Goal: Task Accomplishment & Management: Manage account settings

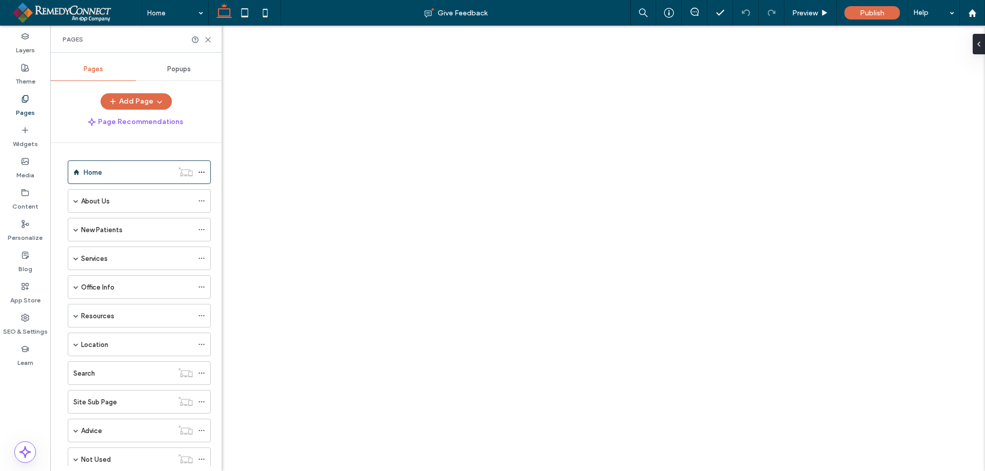
click at [74, 333] on span at bounding box center [75, 344] width 5 height 23
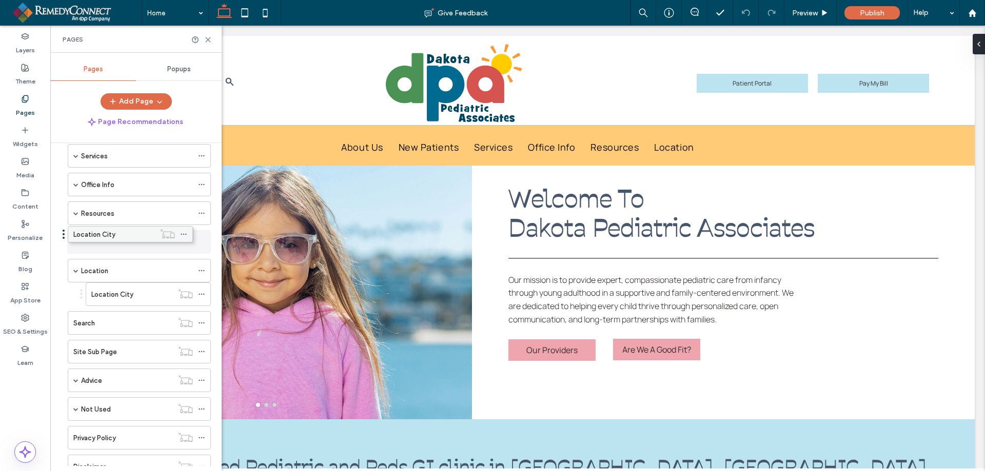
drag, startPoint x: 108, startPoint y: 266, endPoint x: 90, endPoint y: 233, distance: 37.4
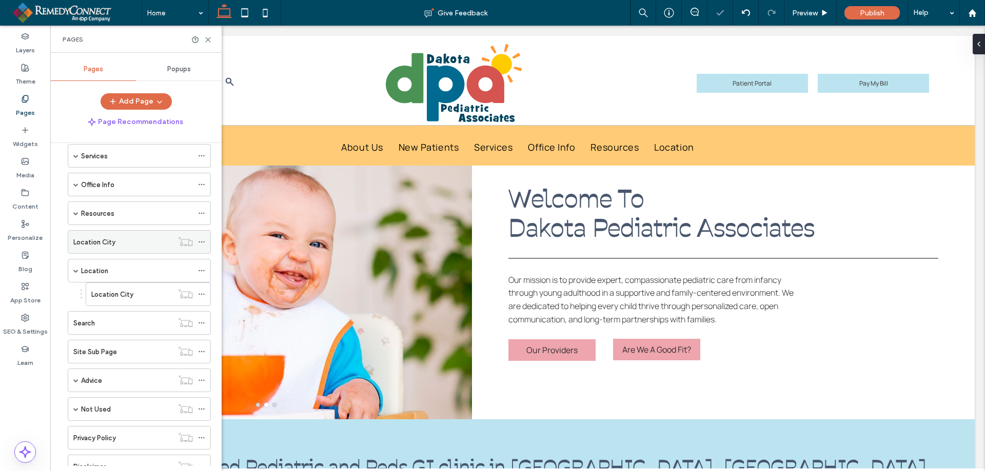
click at [104, 244] on label "Location City" at bounding box center [94, 242] width 42 height 18
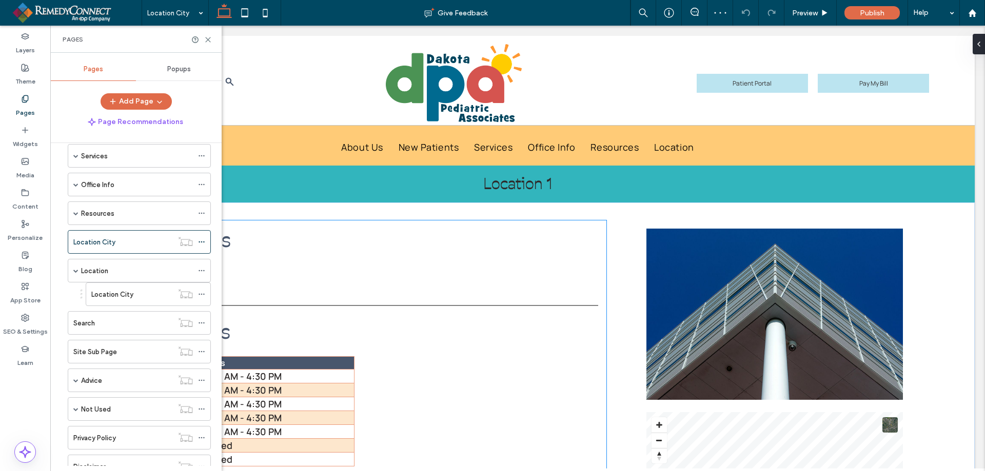
click at [304, 406] on td "8:00 AM - 4:30 PM" at bounding box center [275, 404] width 158 height 14
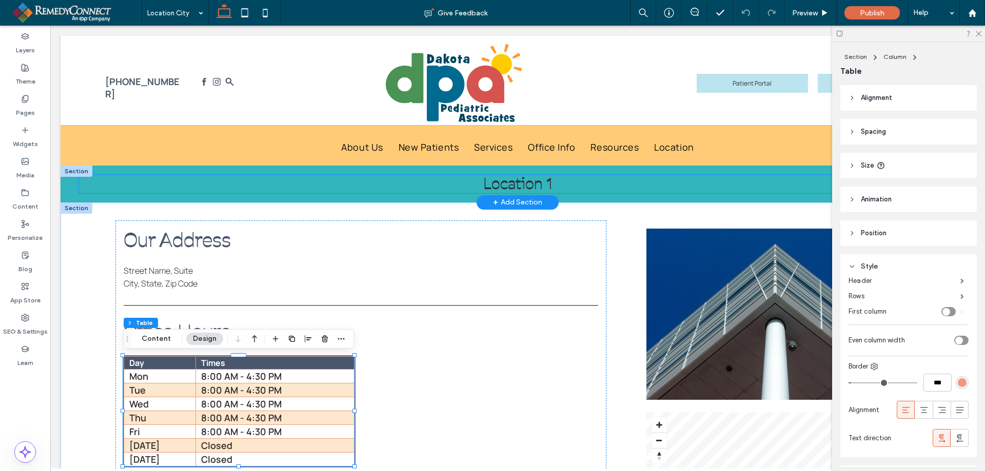
click at [534, 189] on span "Location 1" at bounding box center [517, 184] width 69 height 20
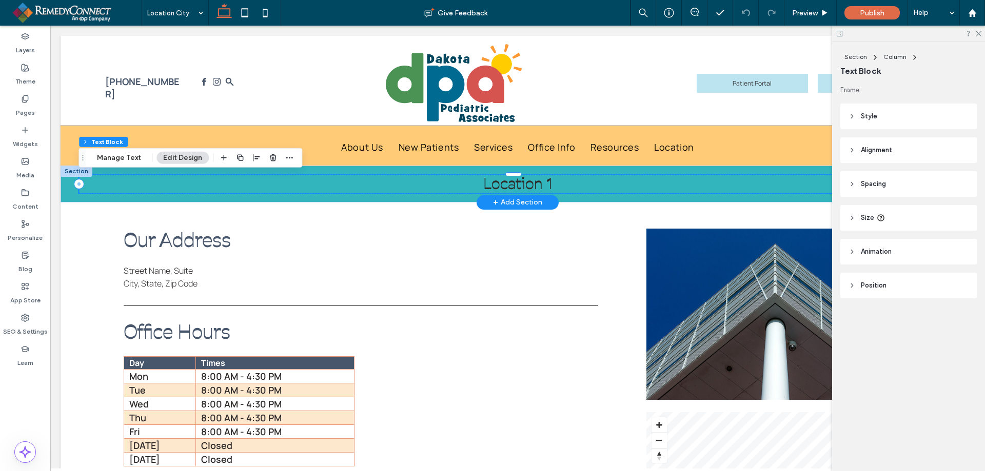
click at [553, 184] on h1 "Location 1" at bounding box center [517, 184] width 877 height 18
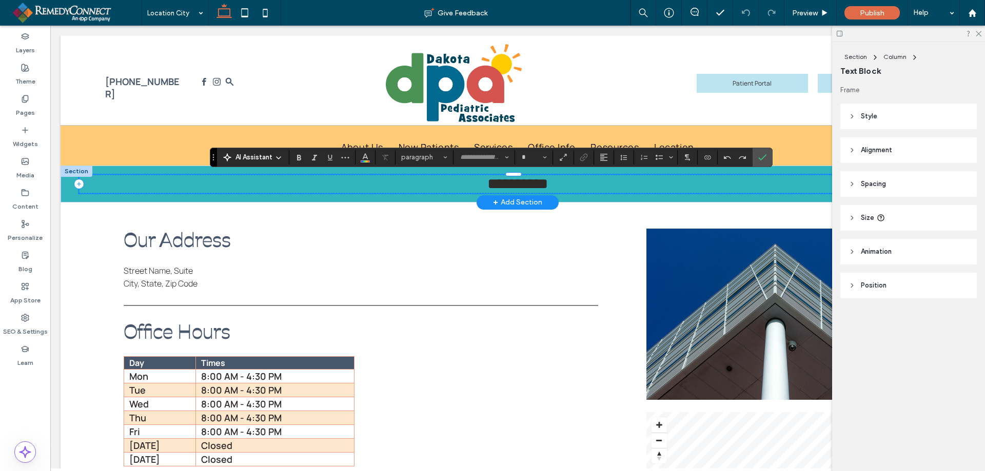
type input "**********"
type input "**"
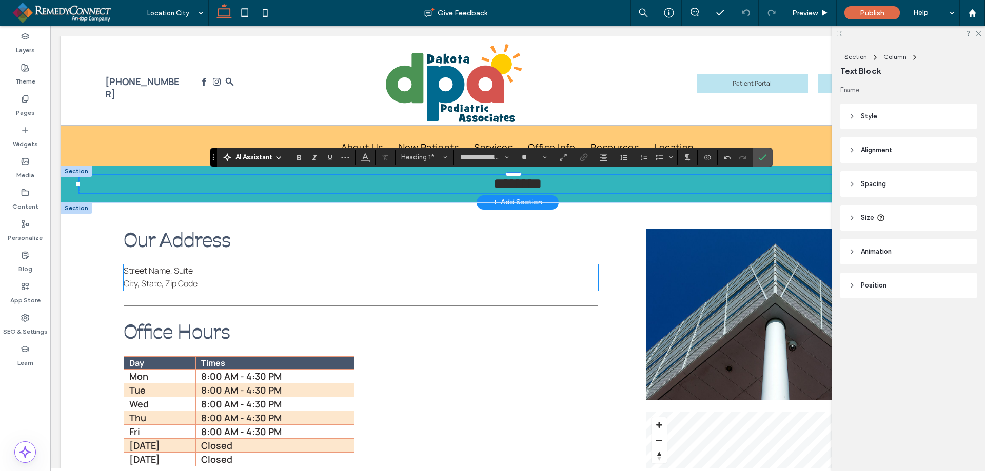
click at [208, 284] on p "City, State, Zip Code" at bounding box center [361, 283] width 474 height 13
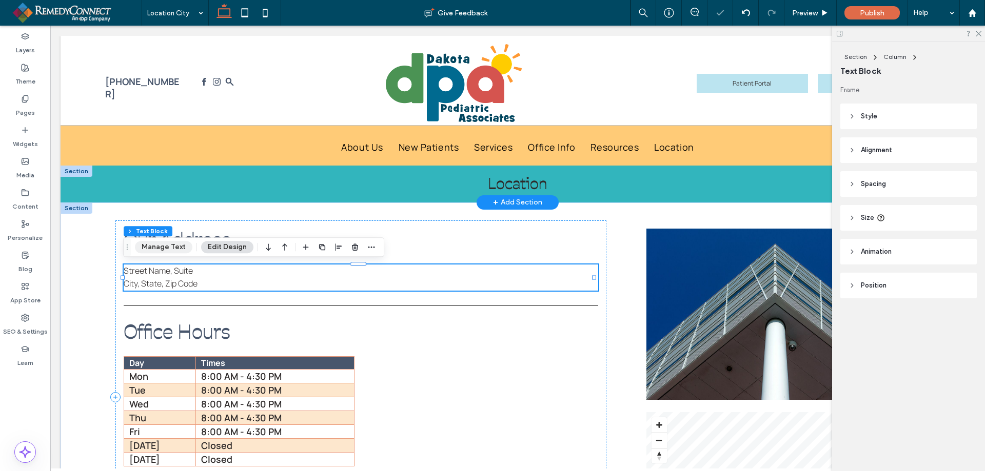
click at [179, 245] on button "Manage Text" at bounding box center [163, 247] width 57 height 12
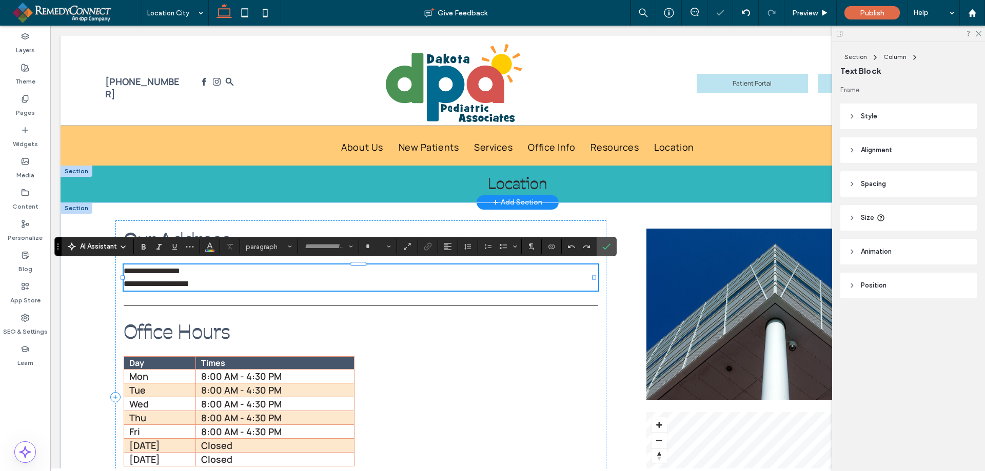
type input "*******"
type input "**"
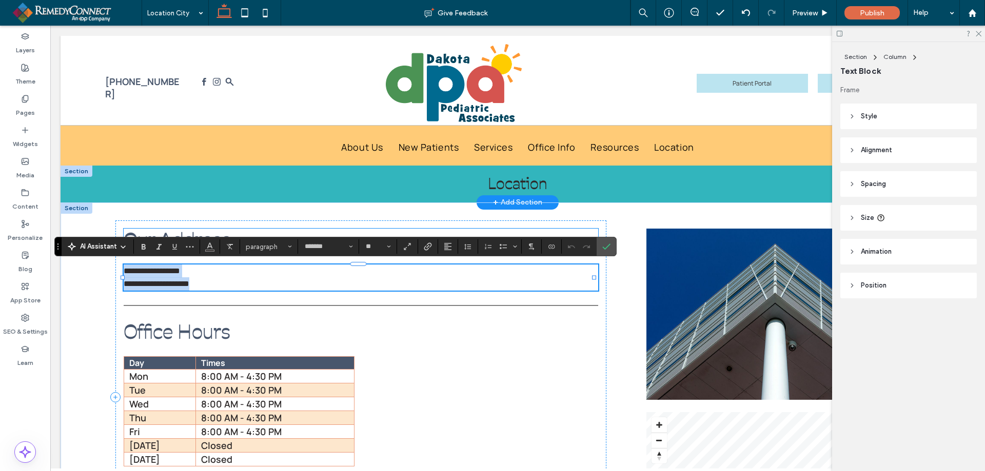
click at [182, 232] on span "Our Address" at bounding box center [177, 240] width 107 height 26
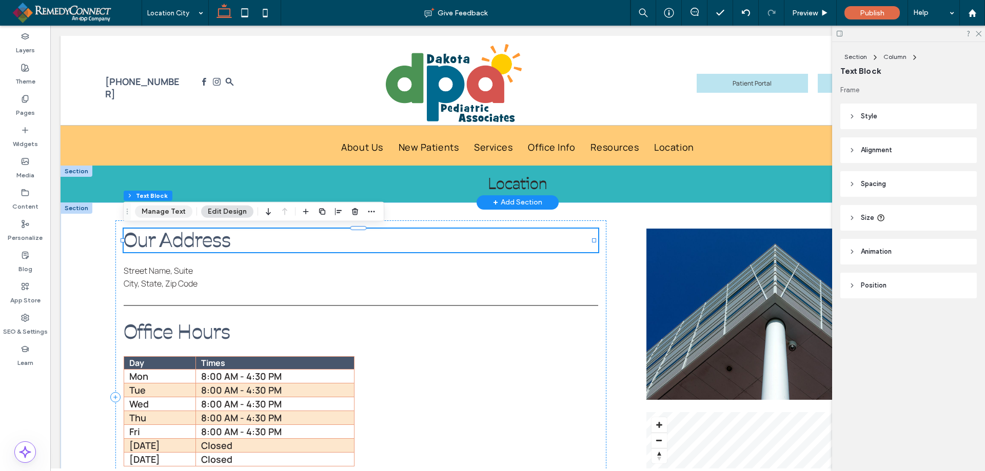
click at [168, 214] on button "Manage Text" at bounding box center [163, 212] width 57 height 12
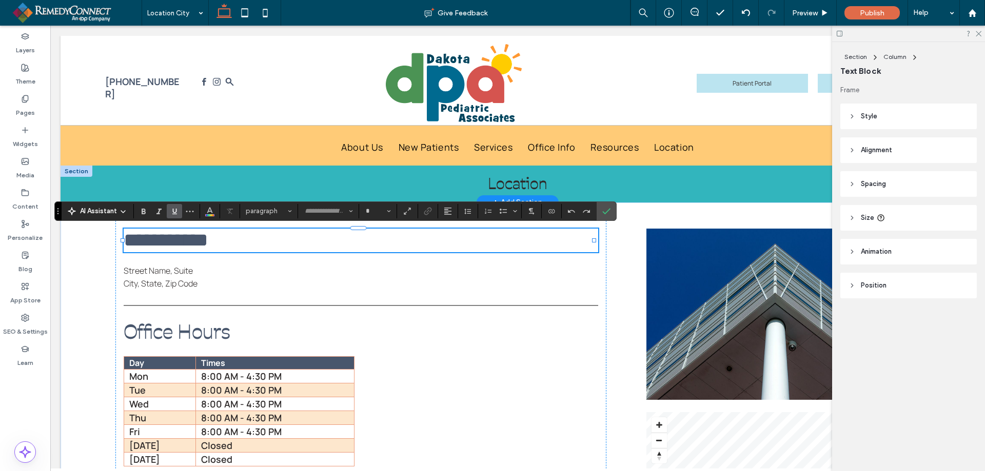
type input "**********"
type input "**"
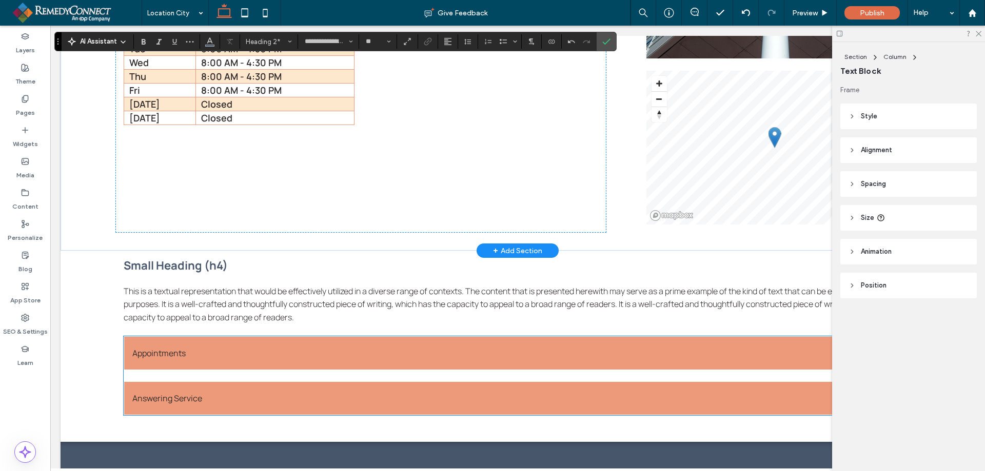
scroll to position [359, 0]
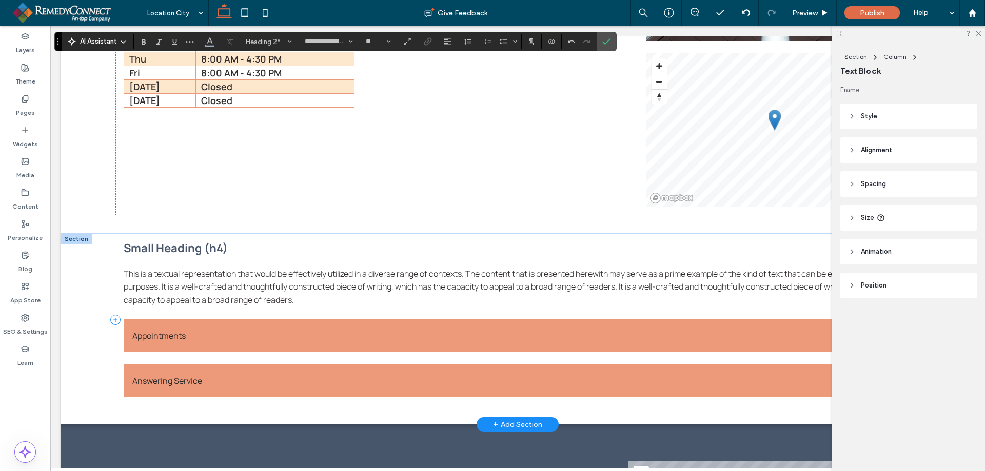
click at [129, 257] on div "Small Heading (h4) This is a textual representation that would be effectively u…" at bounding box center [517, 319] width 804 height 173
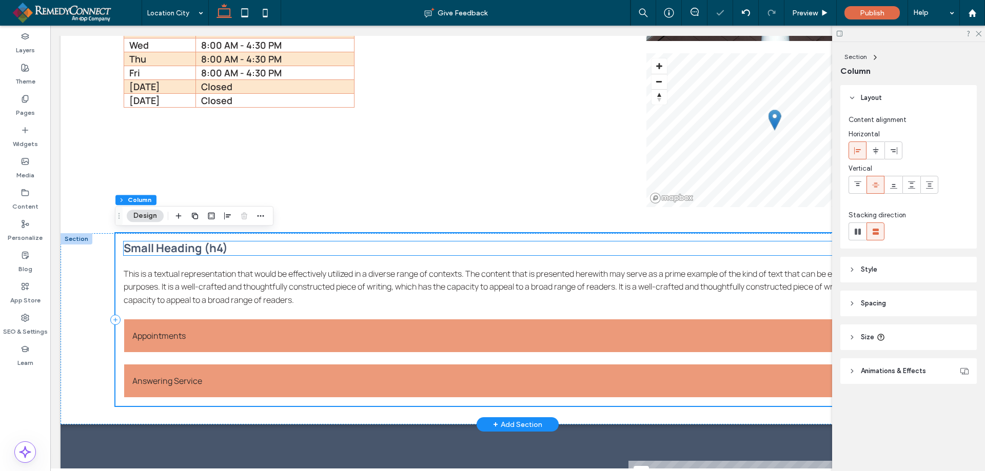
click at [145, 246] on span "Small Heading (h4)" at bounding box center [176, 248] width 104 height 15
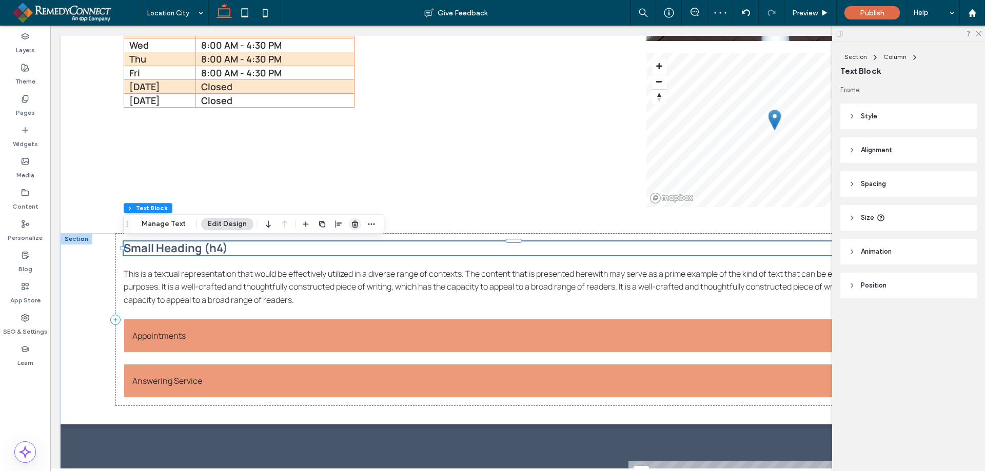
click at [357, 224] on span "button" at bounding box center [355, 224] width 12 height 12
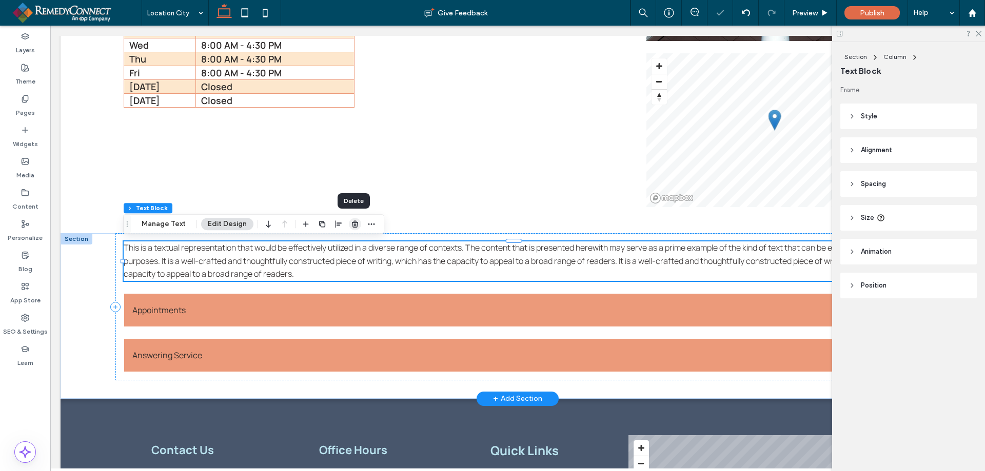
click at [352, 223] on use "button" at bounding box center [355, 224] width 6 height 7
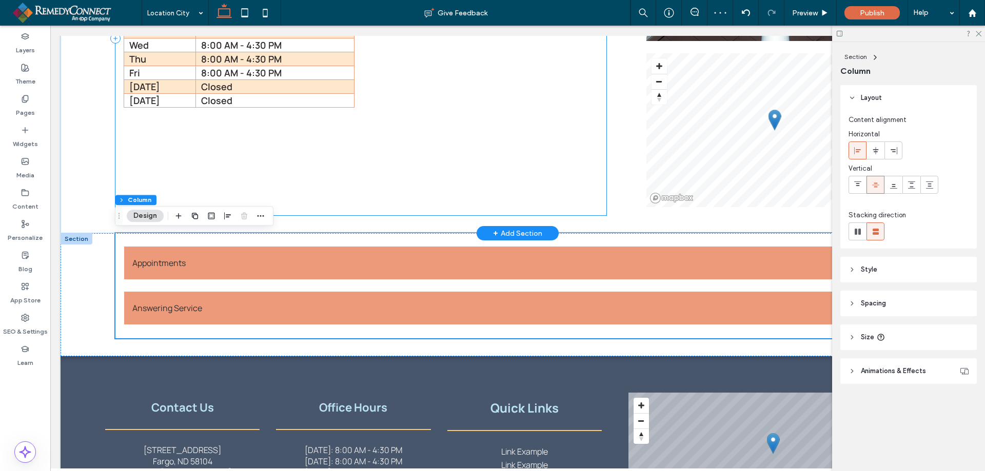
drag, startPoint x: 168, startPoint y: 247, endPoint x: 171, endPoint y: 174, distance: 73.4
click at [171, 174] on div "Location Section + Add Section Contact Information Office Hours Street Name, [G…" at bounding box center [518, 82] width 914 height 550
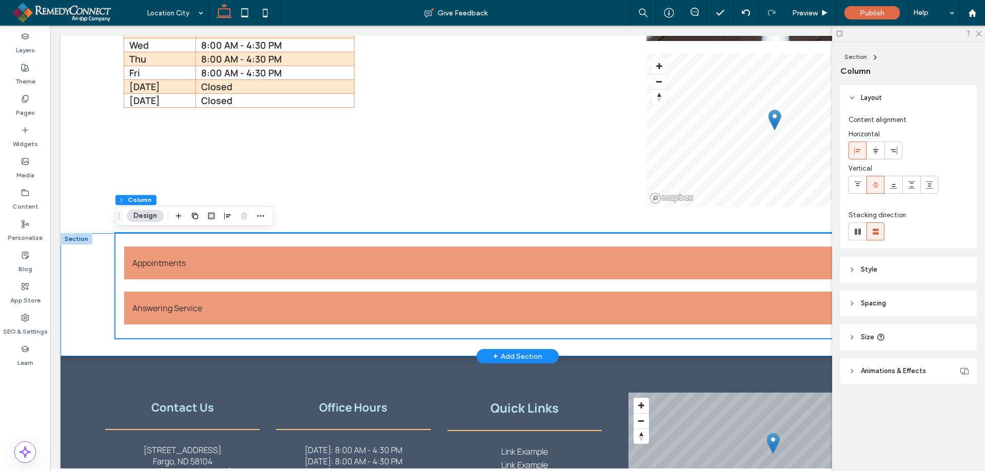
click at [113, 243] on div "Appointments Please call during these office hours to set up appointments or to…" at bounding box center [518, 294] width 914 height 123
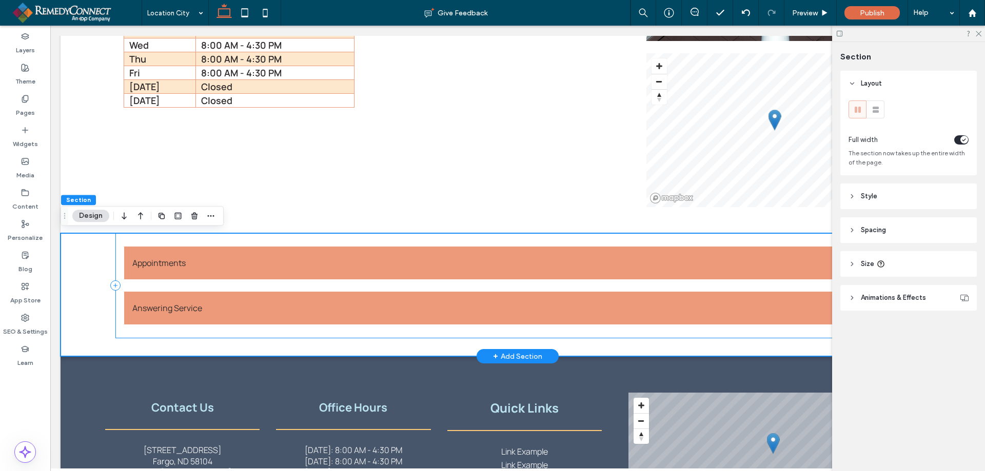
click at [117, 242] on div "Appointments Please call during these office hours to set up appointments or to…" at bounding box center [517, 285] width 804 height 105
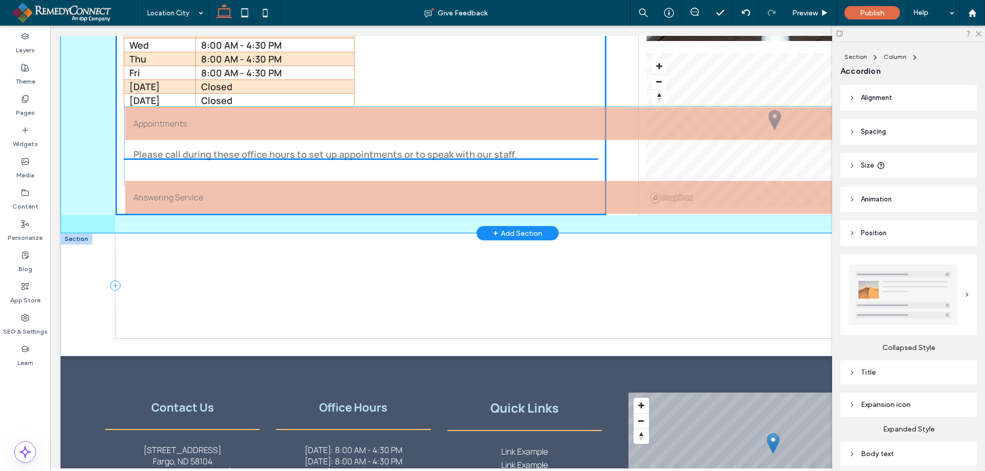
drag, startPoint x: 483, startPoint y: 307, endPoint x: 485, endPoint y: 168, distance: 139.5
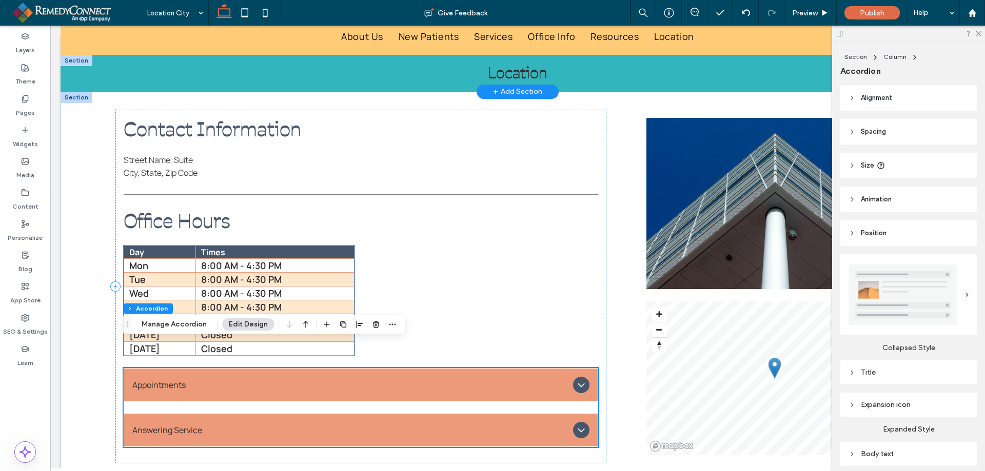
scroll to position [103, 0]
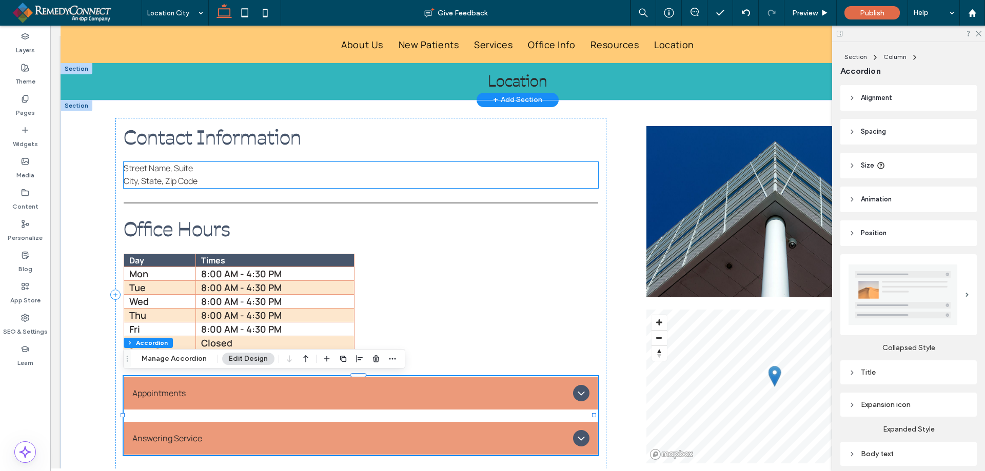
click at [179, 173] on span "Street Name, Suite" at bounding box center [158, 168] width 69 height 11
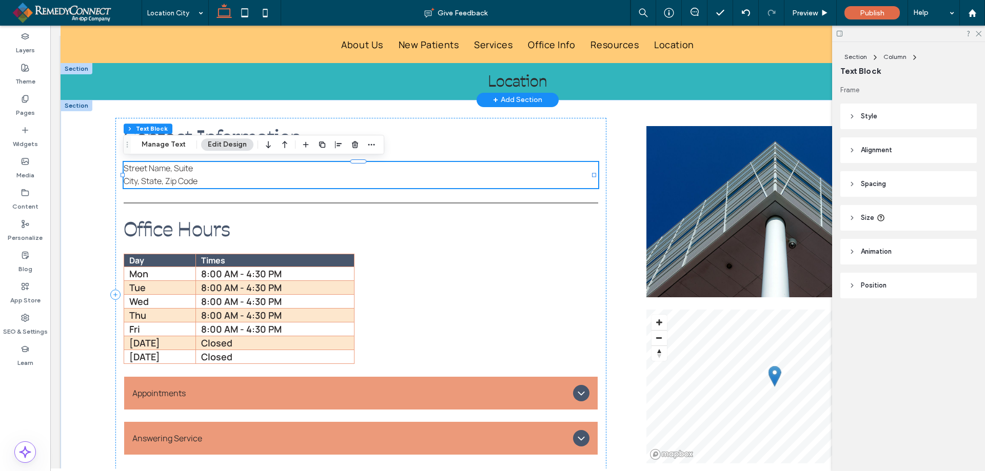
click at [166, 153] on div "Section Column Text Block Manage Text Edit Design" at bounding box center [253, 144] width 261 height 19
click at [169, 143] on button "Manage Text" at bounding box center [163, 144] width 57 height 12
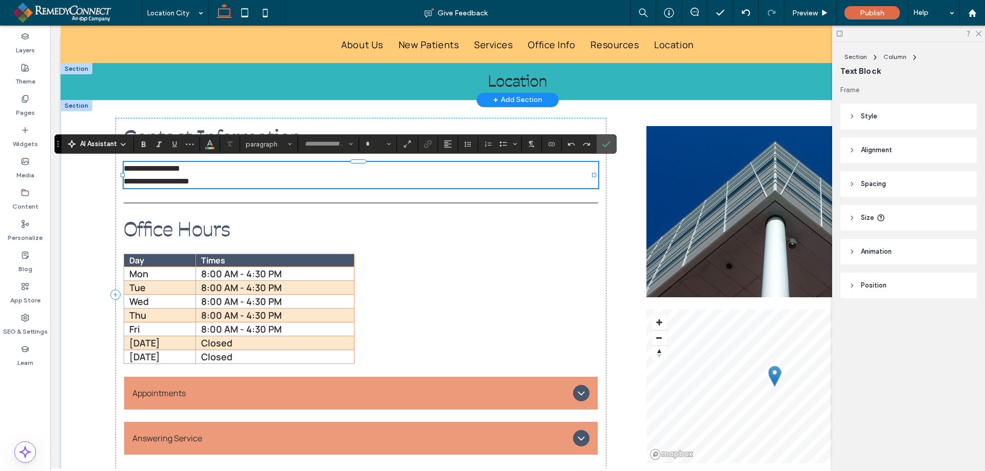
type input "*******"
type input "**"
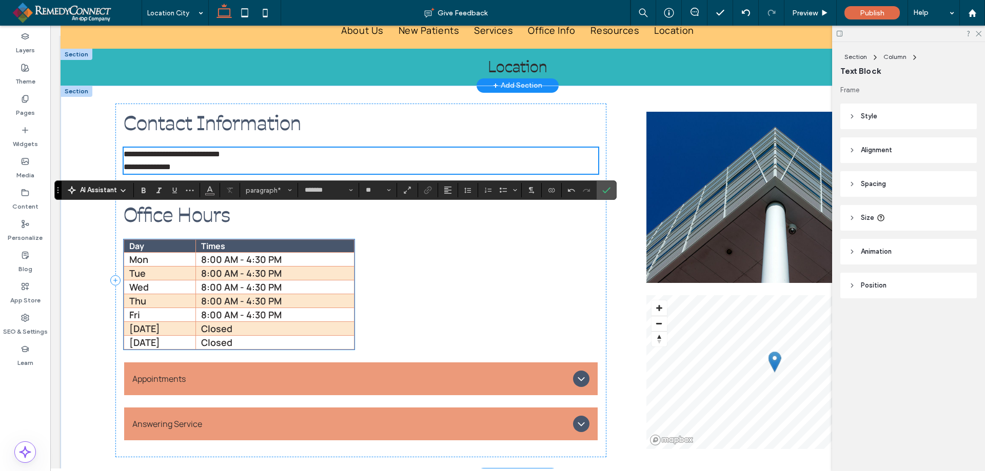
scroll to position [51, 0]
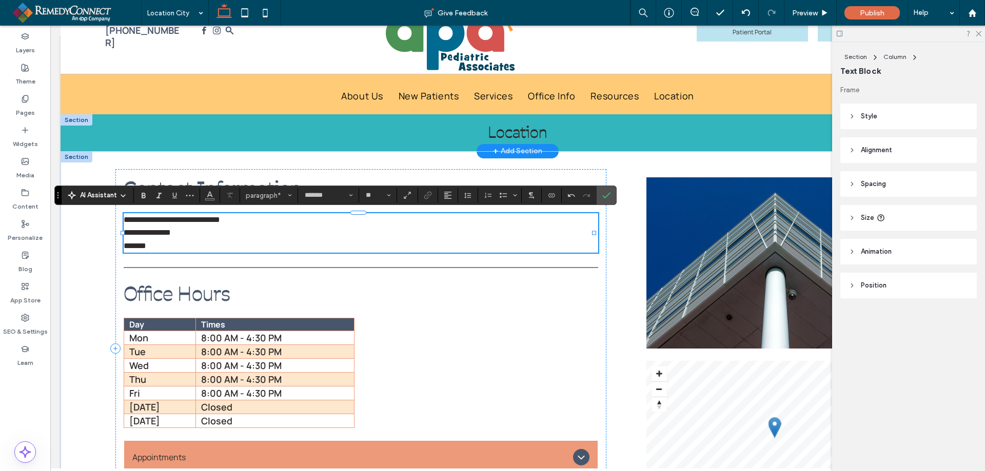
click at [215, 237] on p "**********" at bounding box center [361, 232] width 474 height 13
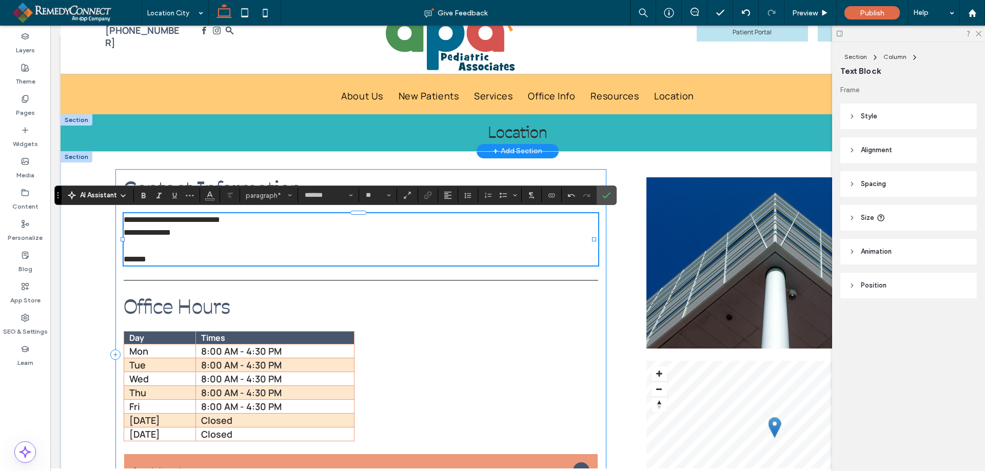
click at [442, 388] on div "**********" at bounding box center [360, 354] width 491 height 371
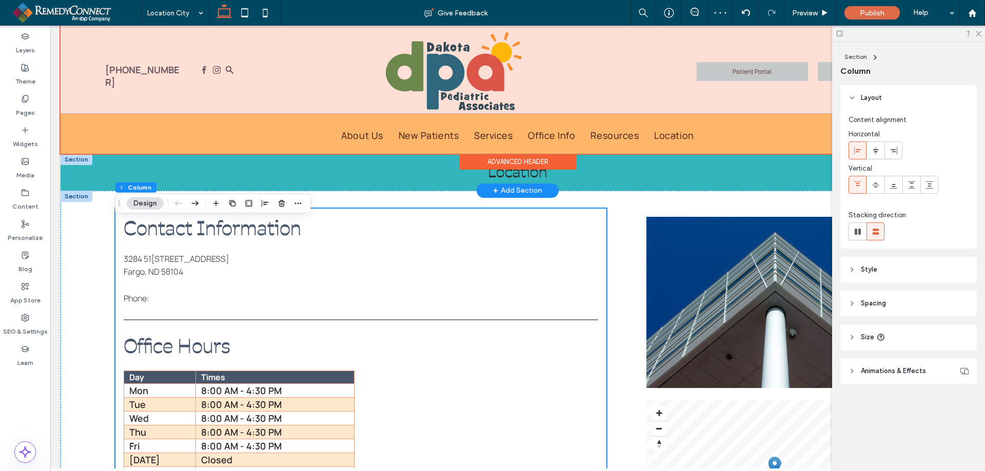
scroll to position [0, 0]
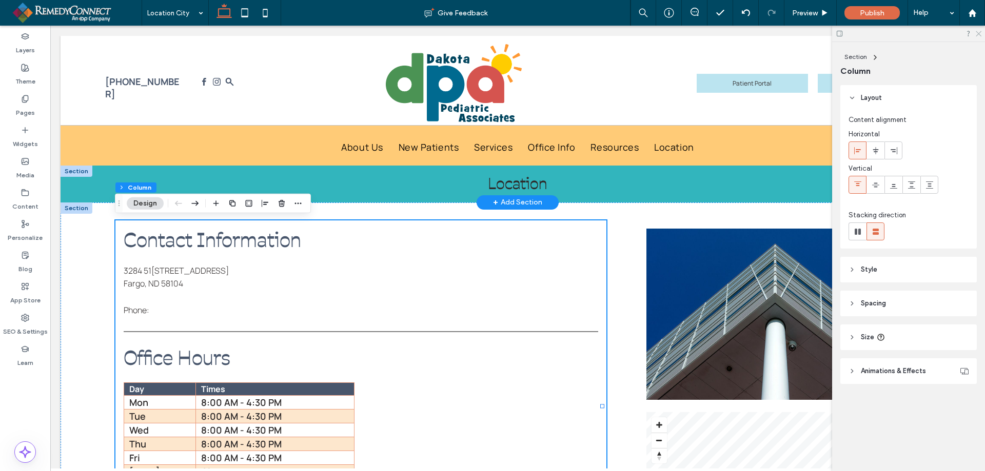
drag, startPoint x: 976, startPoint y: 34, endPoint x: 662, endPoint y: 80, distance: 318.3
click at [976, 34] on icon at bounding box center [977, 33] width 7 height 7
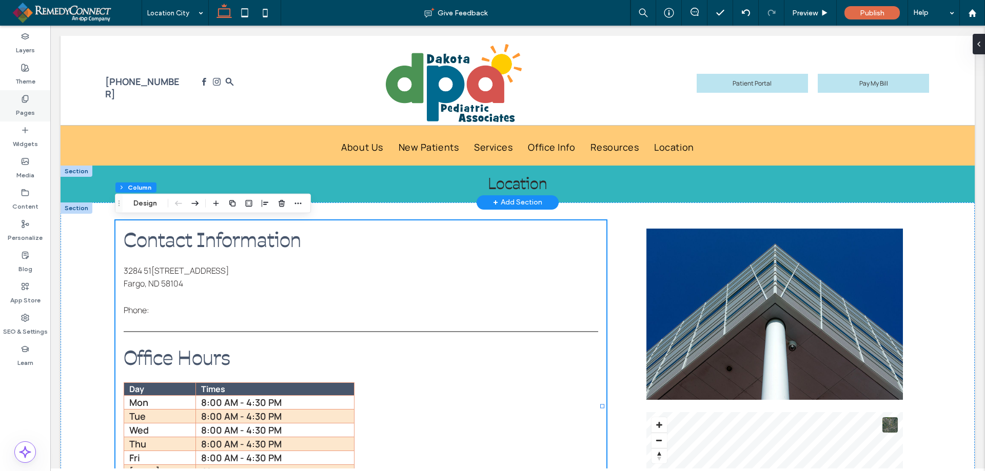
click at [25, 98] on icon at bounding box center [25, 99] width 8 height 8
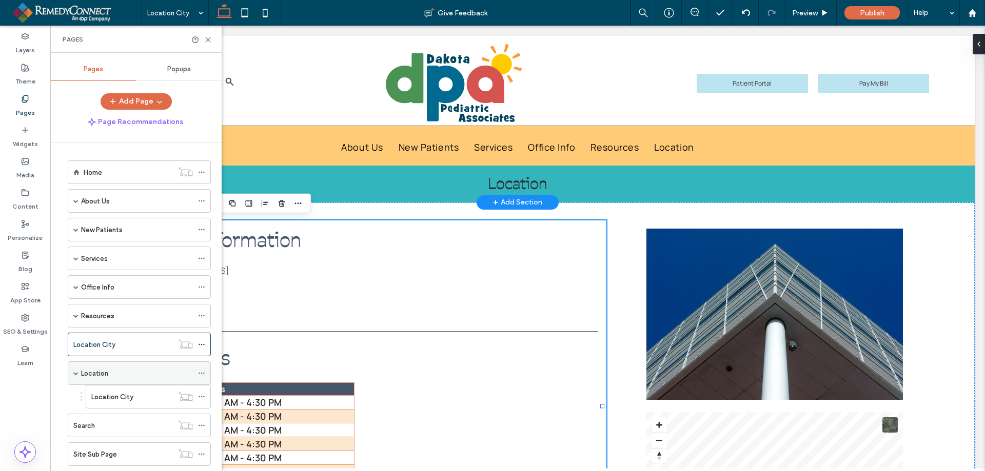
click at [205, 372] on icon at bounding box center [201, 373] width 7 height 7
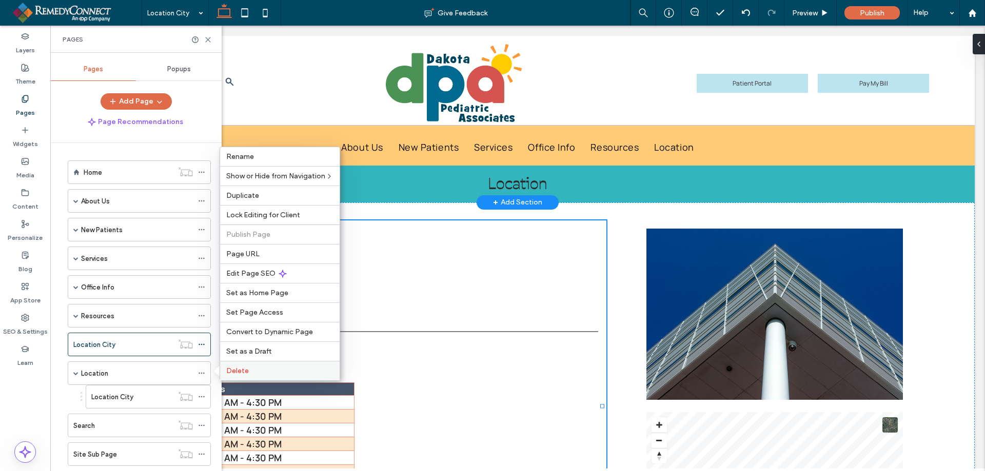
click at [235, 367] on span "Delete" at bounding box center [237, 371] width 23 height 9
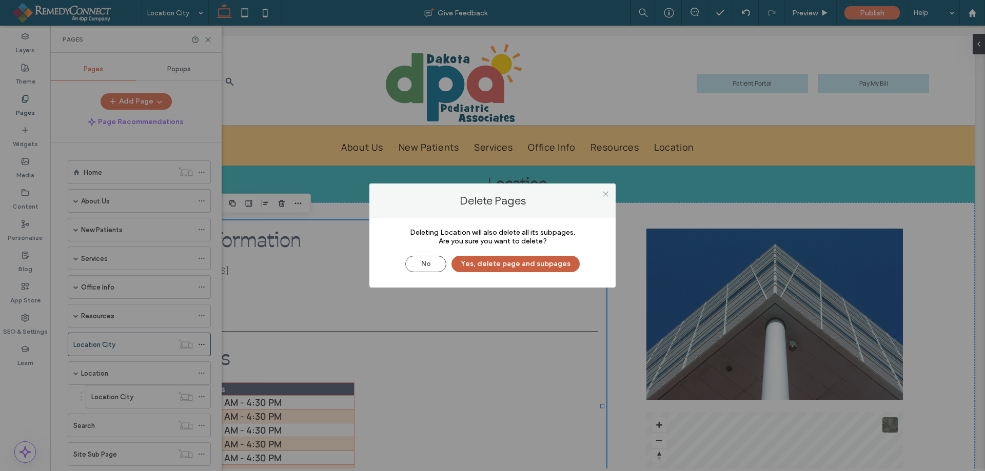
click at [506, 265] on button "Yes, delete page and subpages" at bounding box center [515, 264] width 128 height 16
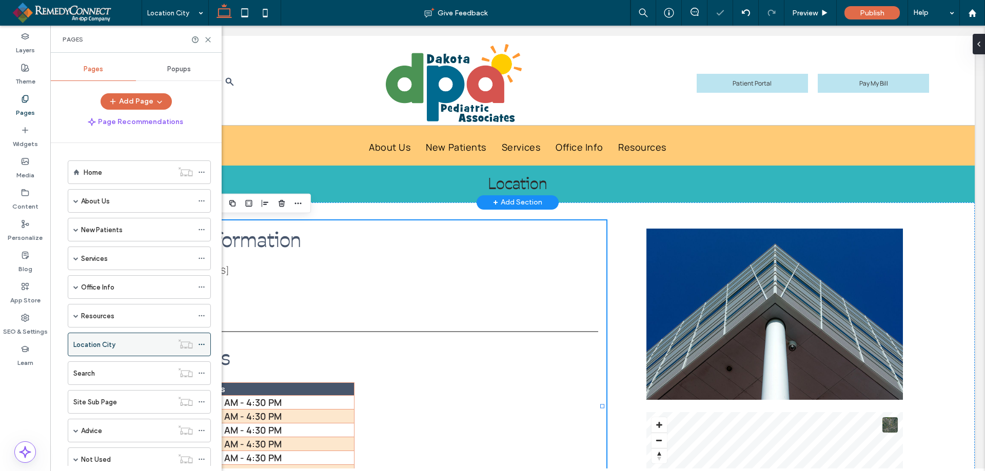
click at [121, 343] on div "Location City" at bounding box center [122, 345] width 99 height 11
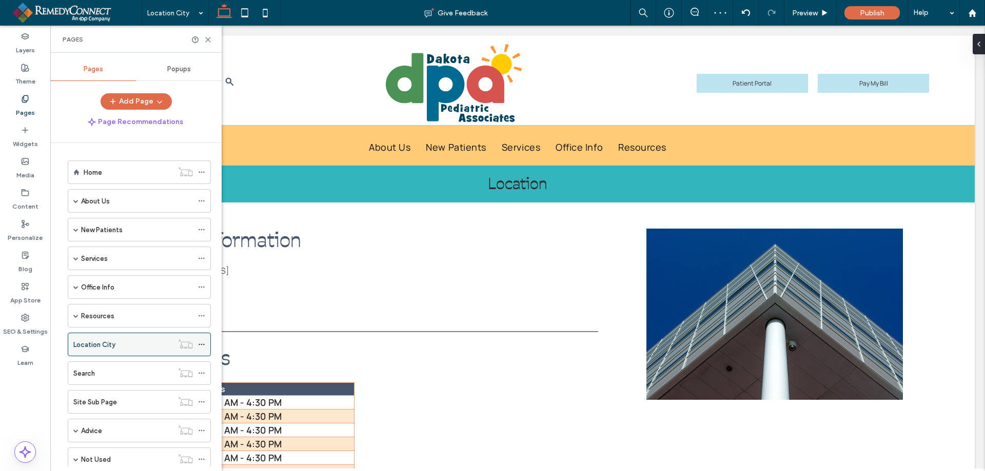
click at [208, 348] on div at bounding box center [204, 344] width 12 height 15
click at [208, 342] on div at bounding box center [204, 344] width 12 height 15
click at [200, 343] on icon at bounding box center [201, 344] width 7 height 7
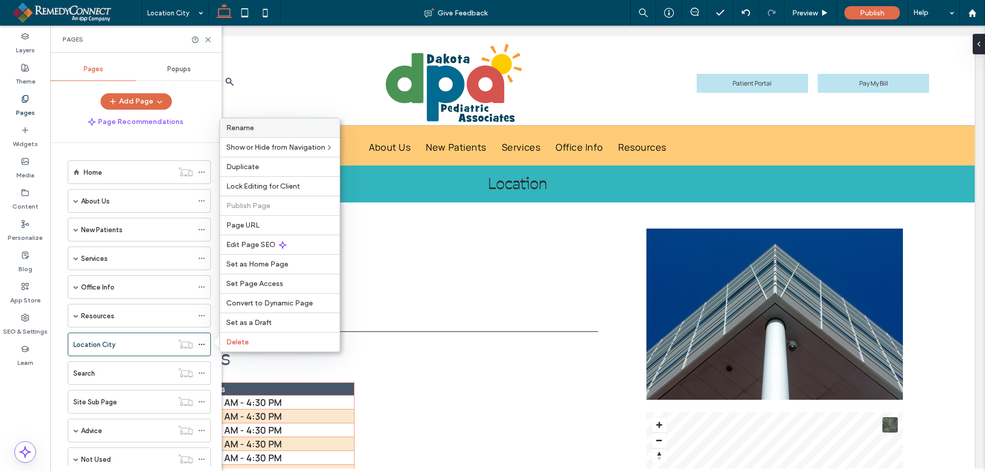
click at [238, 132] on span "Rename" at bounding box center [240, 128] width 28 height 9
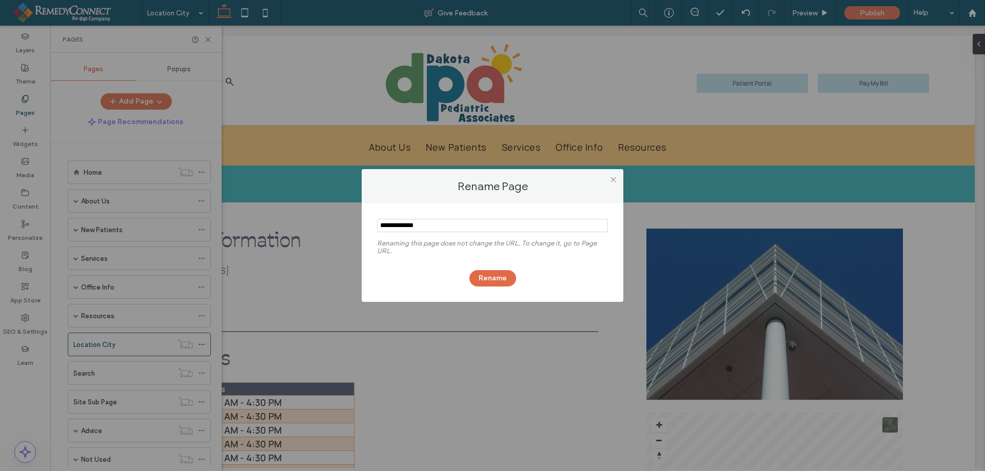
click at [426, 226] on input "notEmpty" at bounding box center [492, 225] width 231 height 13
type input "********"
click at [481, 279] on button "Rename" at bounding box center [492, 278] width 47 height 16
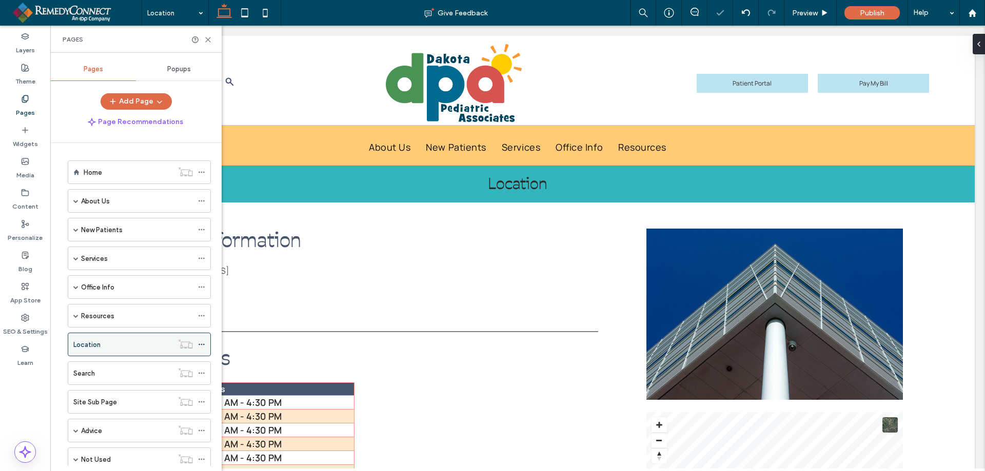
click at [204, 348] on icon at bounding box center [201, 344] width 7 height 7
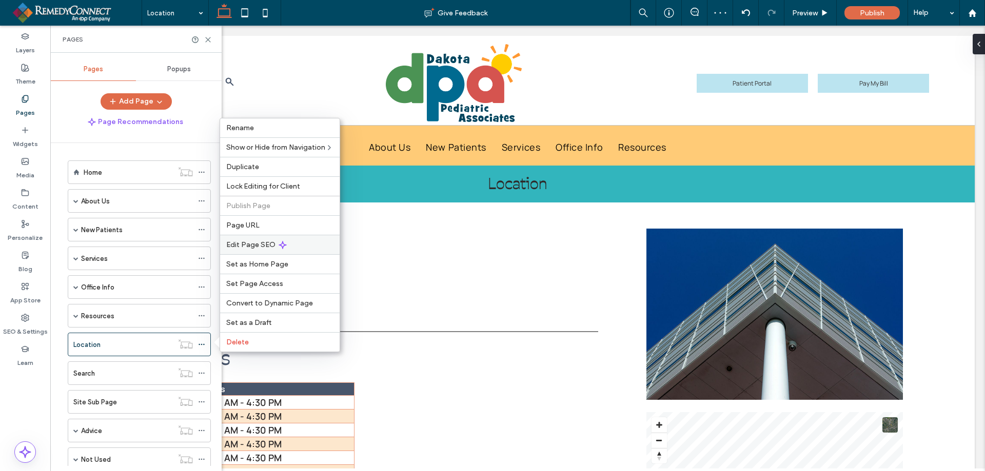
click at [249, 245] on span "Edit Page SEO" at bounding box center [250, 245] width 49 height 9
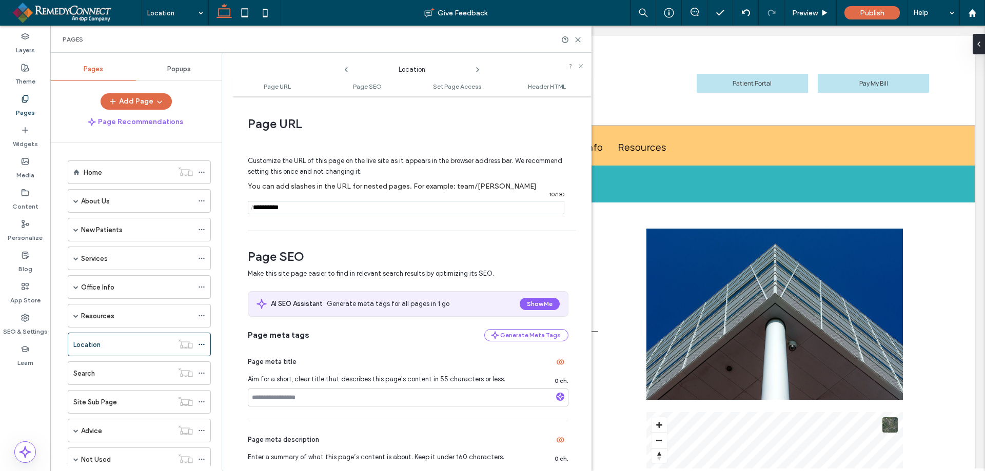
click at [291, 206] on input "notEmpty" at bounding box center [406, 207] width 316 height 13
type input "********"
click at [578, 36] on icon at bounding box center [578, 40] width 8 height 8
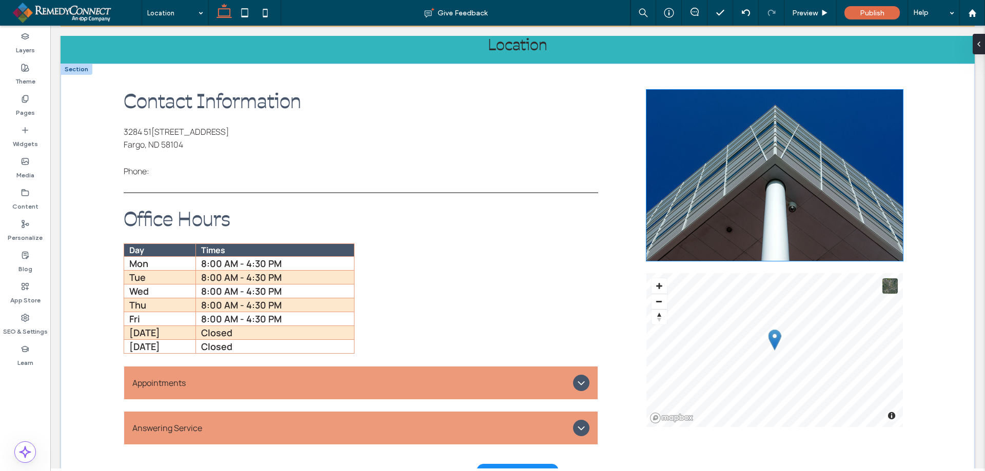
scroll to position [154, 0]
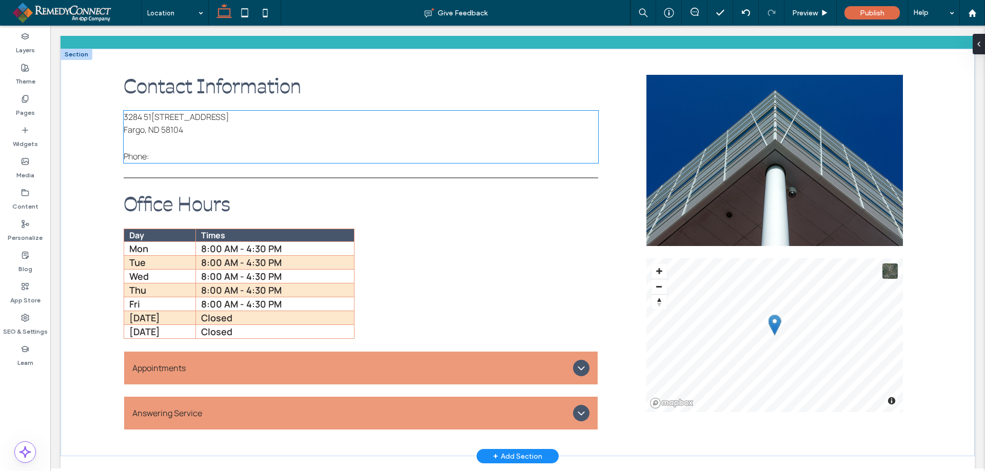
drag, startPoint x: 135, startPoint y: 118, endPoint x: 144, endPoint y: 118, distance: 8.7
click at [135, 118] on p "[STREET_ADDRESS]" at bounding box center [361, 117] width 474 height 13
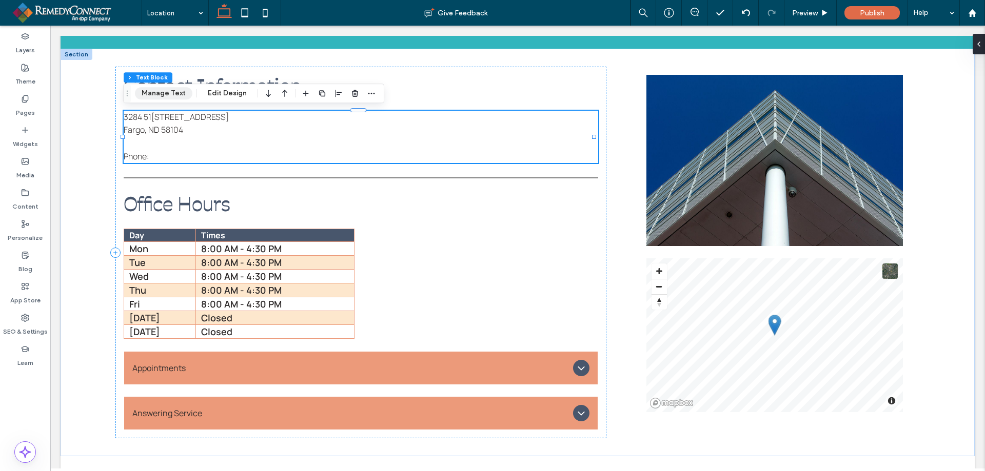
click at [176, 96] on button "Manage Text" at bounding box center [163, 93] width 57 height 12
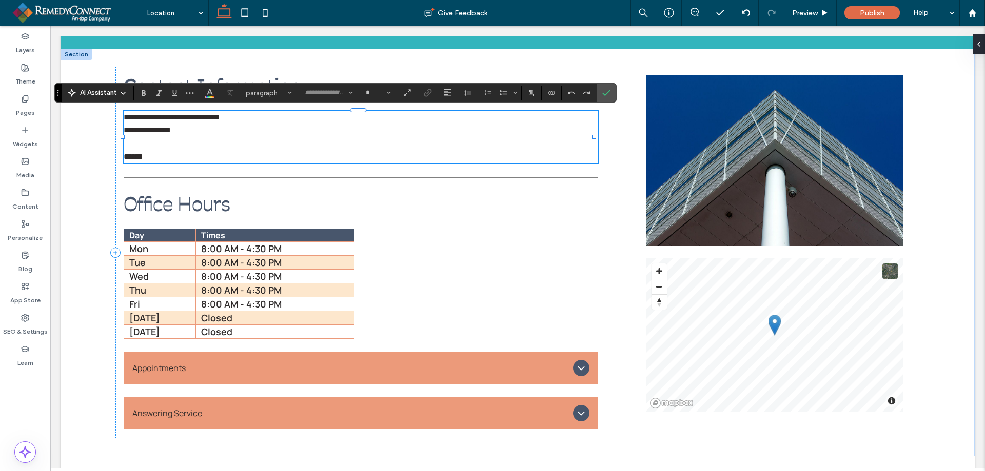
type input "*******"
type input "**"
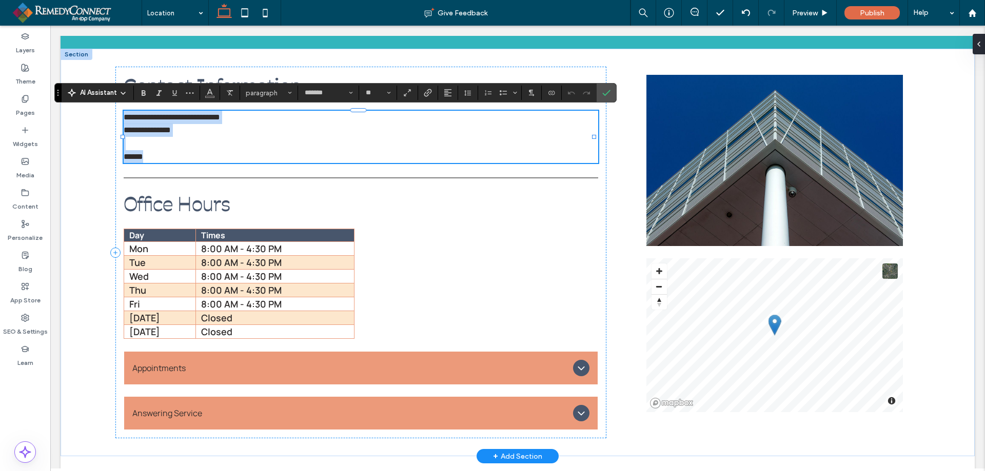
click at [201, 129] on p "**********" at bounding box center [361, 130] width 474 height 13
drag, startPoint x: 201, startPoint y: 129, endPoint x: 92, endPoint y: 111, distance: 110.7
click at [92, 111] on div "**********" at bounding box center [518, 253] width 914 height 408
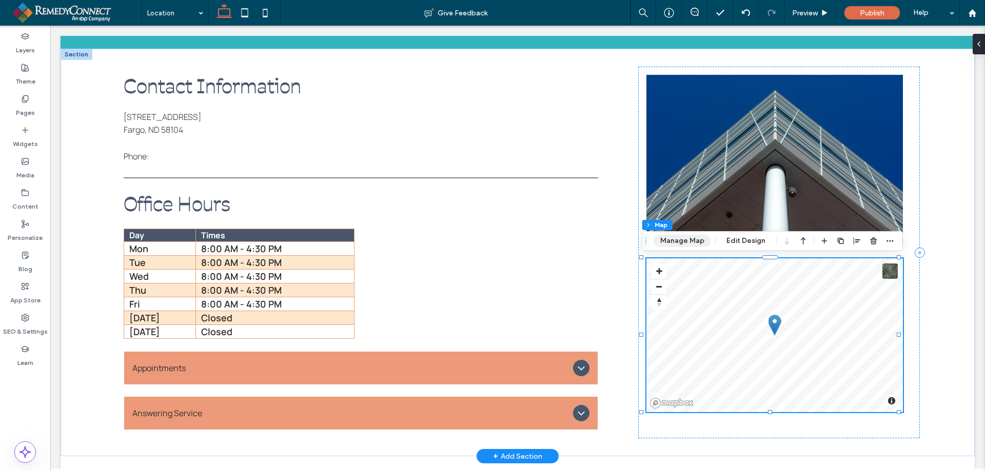
click at [687, 243] on button "Manage Map" at bounding box center [681, 241] width 57 height 12
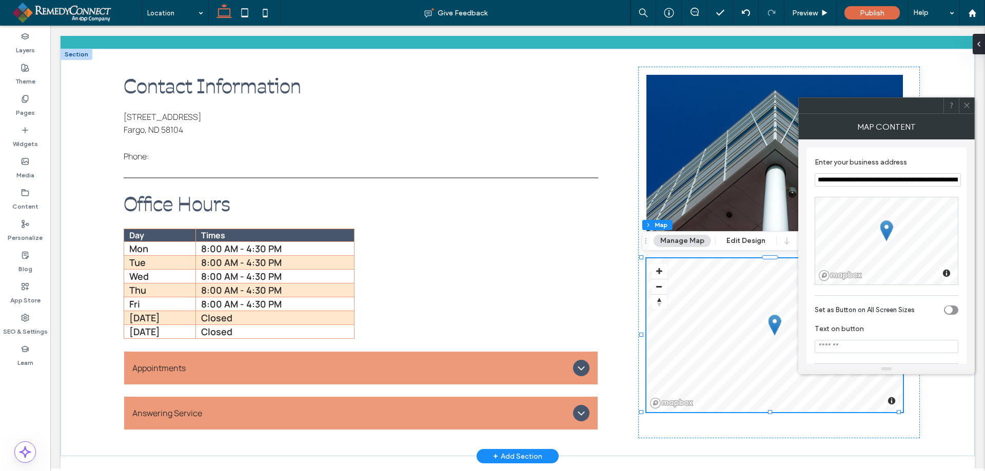
click at [885, 190] on section "**********" at bounding box center [886, 172] width 144 height 39
click at [885, 181] on input "**********" at bounding box center [887, 179] width 146 height 13
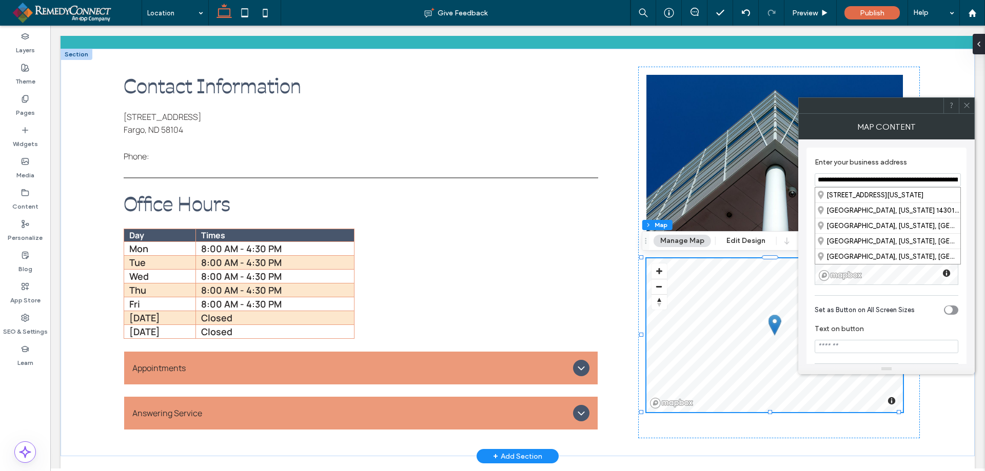
click at [885, 181] on input "**********" at bounding box center [887, 179] width 146 height 13
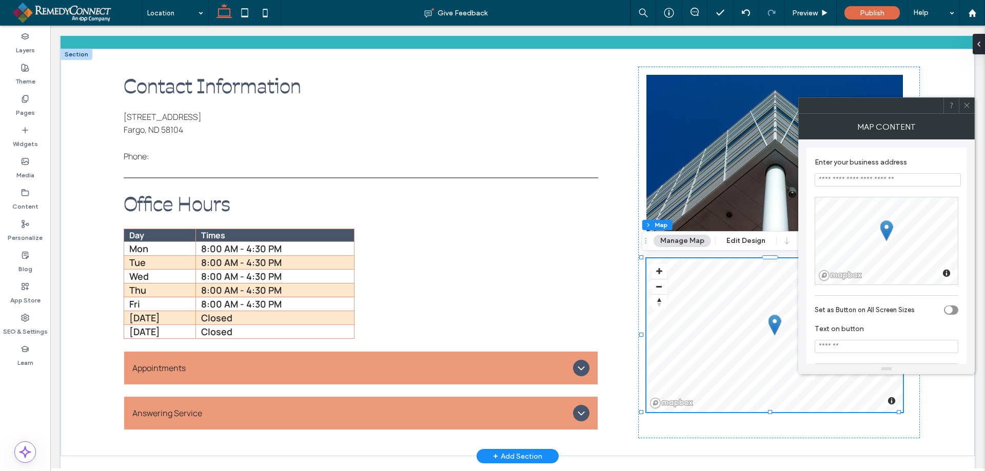
paste input "**********"
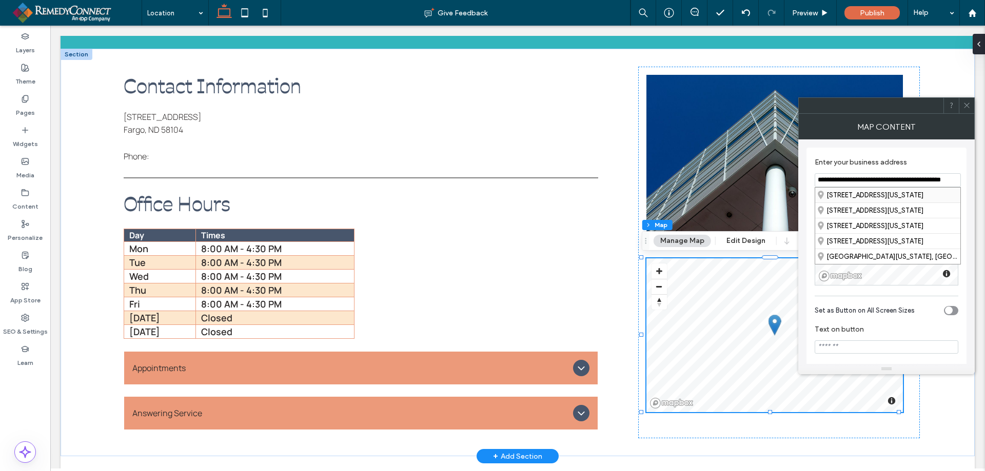
click at [861, 192] on div "[STREET_ADDRESS][US_STATE]" at bounding box center [887, 195] width 145 height 15
type input "**********"
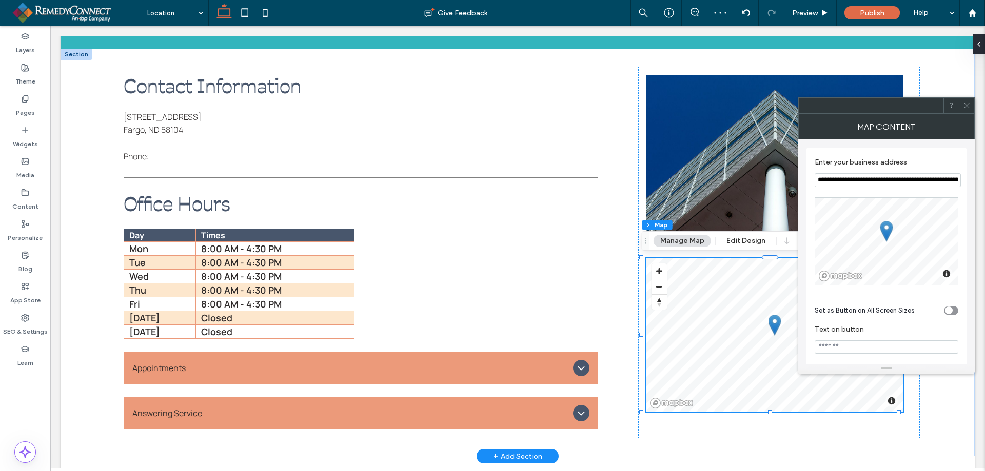
click at [965, 109] on span at bounding box center [967, 105] width 8 height 15
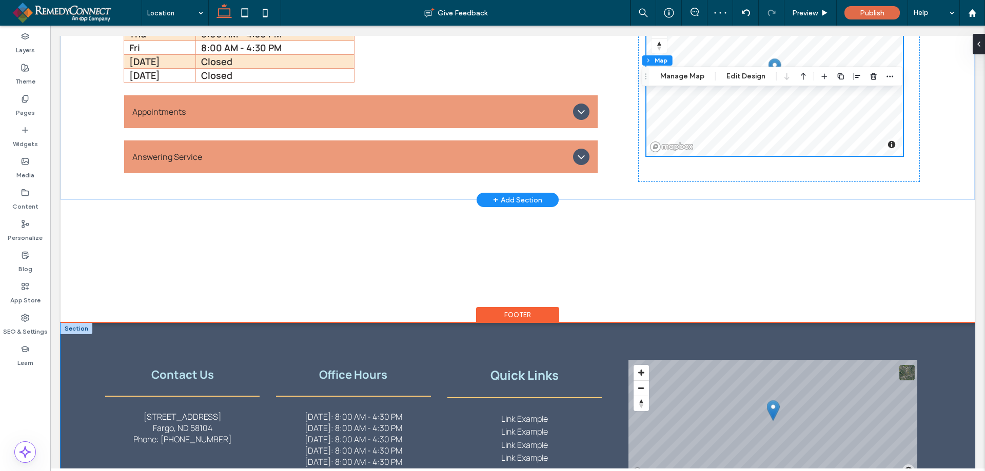
scroll to position [462, 0]
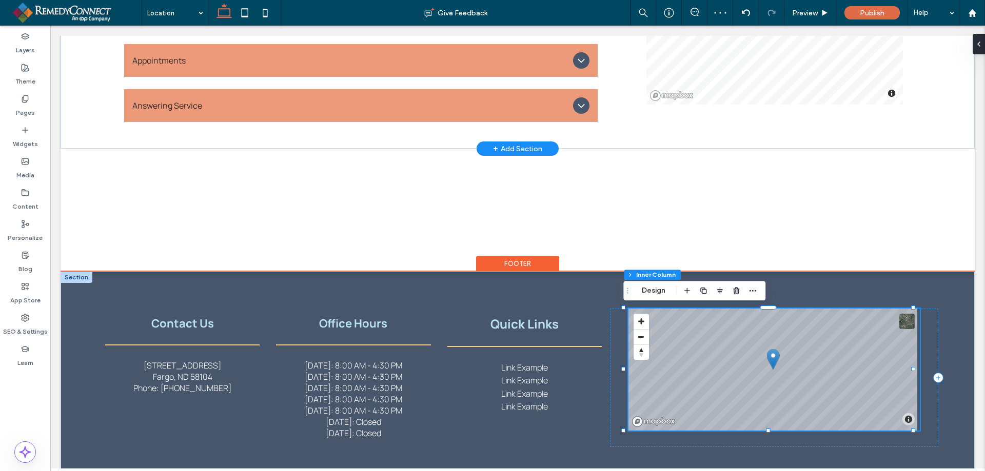
type input "**"
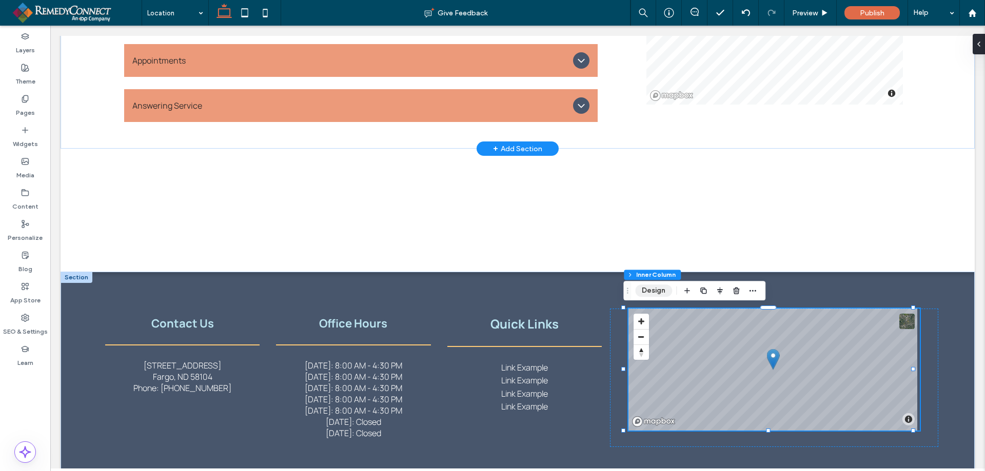
click at [654, 292] on button "Design" at bounding box center [653, 291] width 37 height 12
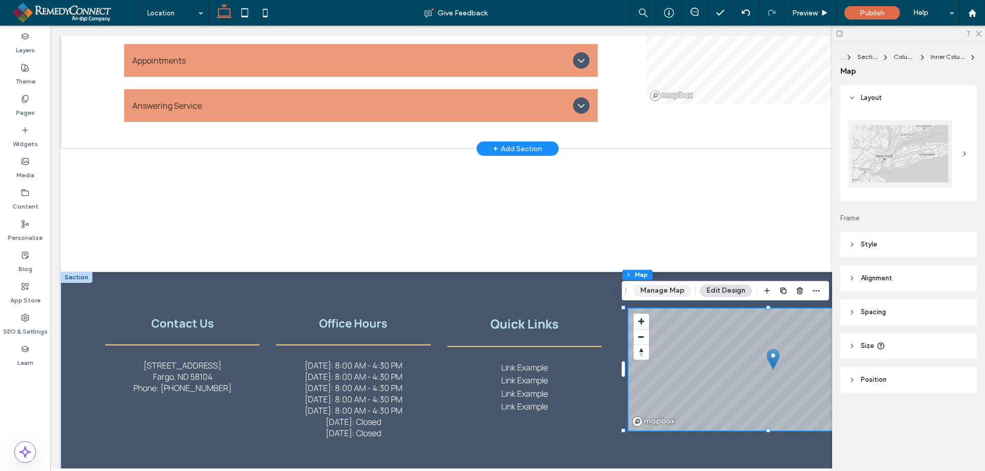
click at [668, 289] on button "Manage Map" at bounding box center [661, 291] width 57 height 12
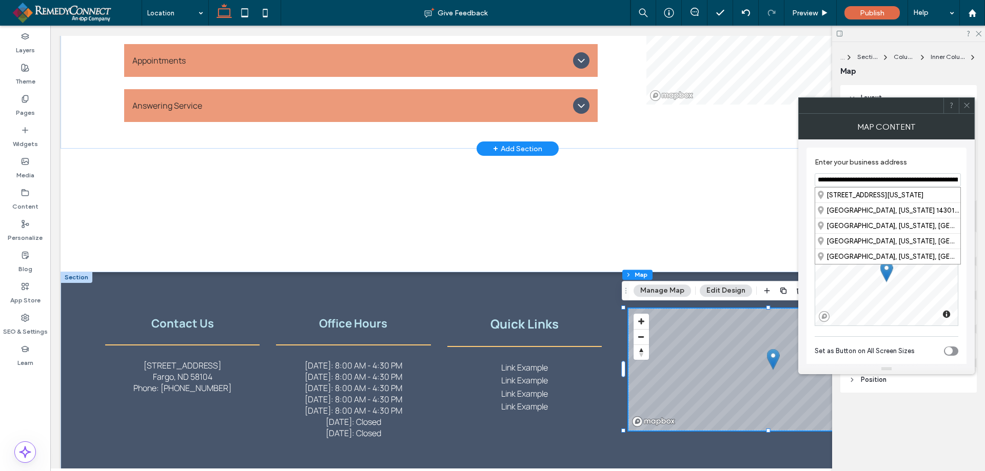
click at [907, 183] on input "**********" at bounding box center [887, 179] width 146 height 13
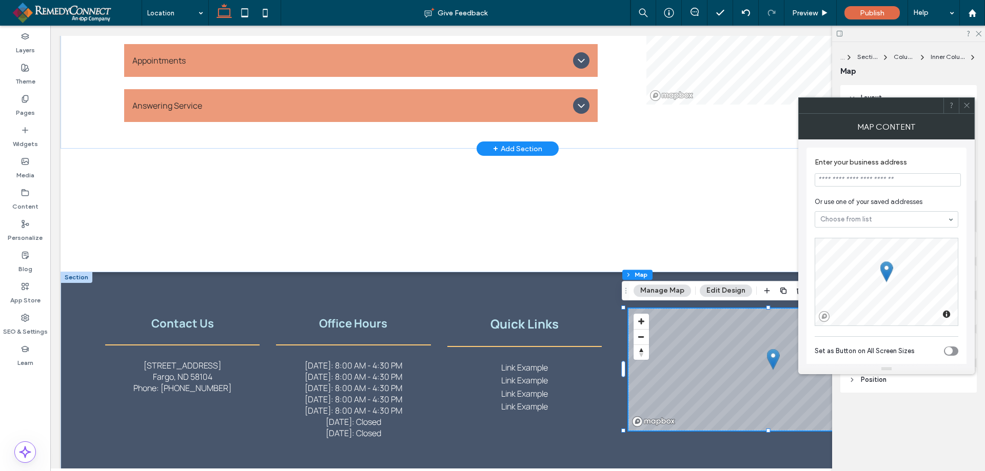
paste input "**********"
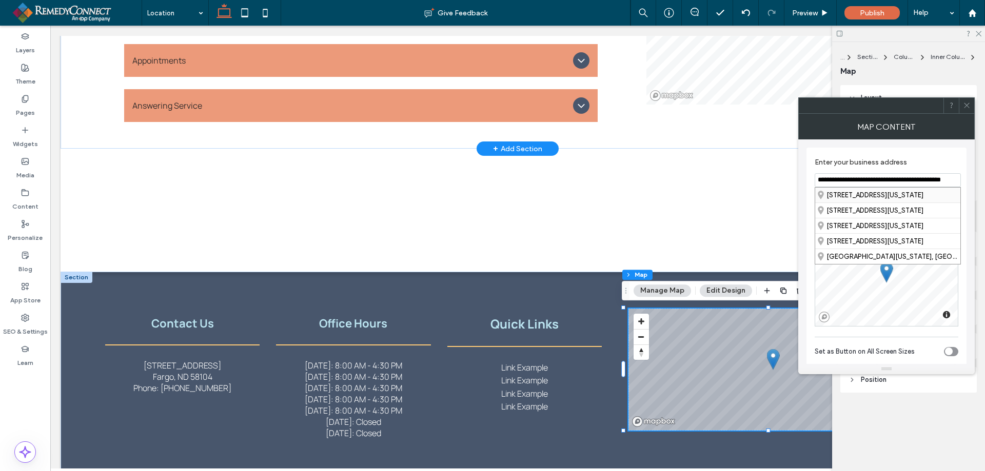
scroll to position [0, 0]
click at [896, 190] on div "[STREET_ADDRESS][US_STATE]" at bounding box center [887, 195] width 145 height 15
type input "**********"
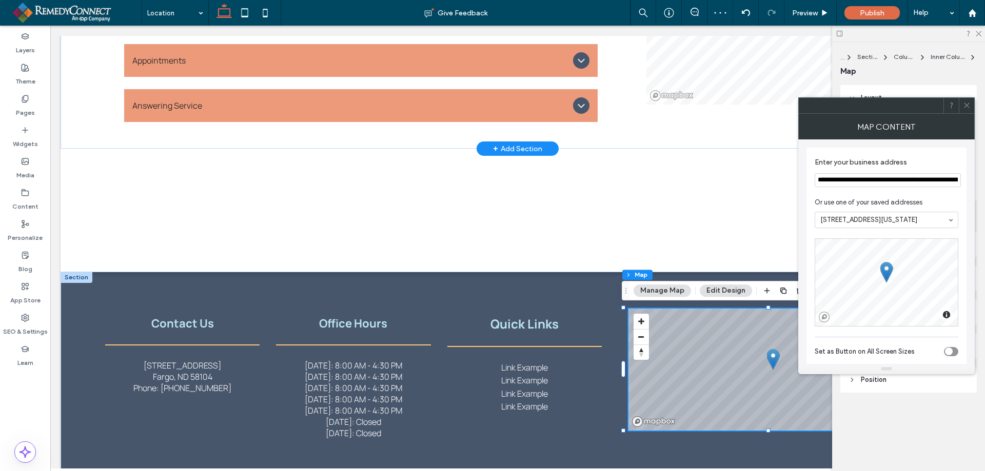
click at [973, 101] on div at bounding box center [966, 105] width 15 height 15
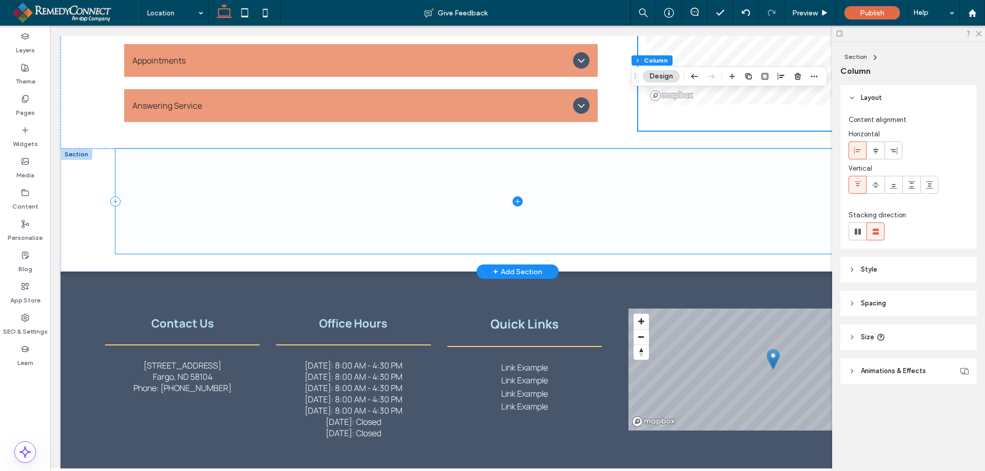
click at [257, 192] on span at bounding box center [517, 201] width 804 height 105
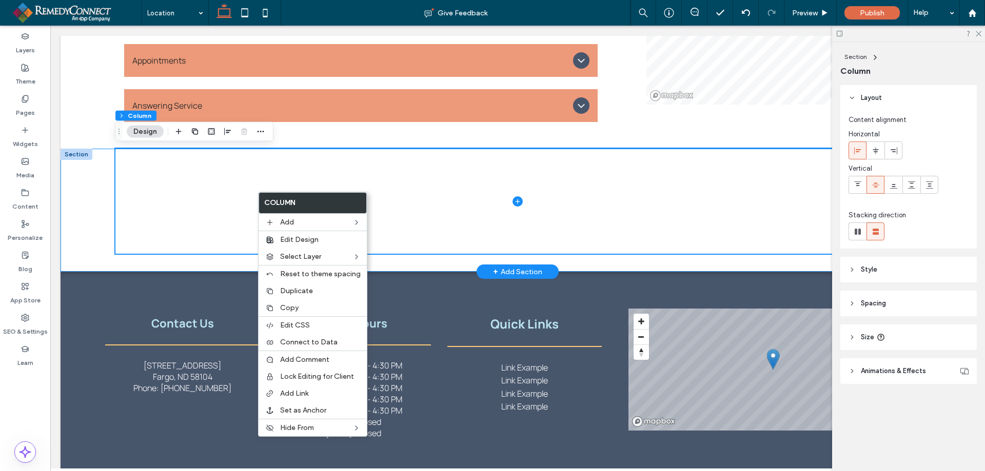
click at [85, 186] on div at bounding box center [518, 210] width 914 height 123
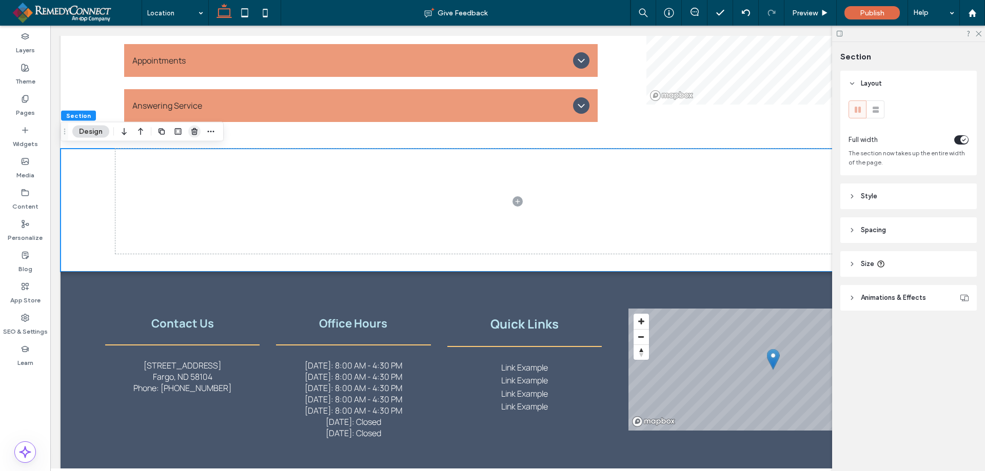
click at [196, 136] on span "button" at bounding box center [194, 132] width 12 height 12
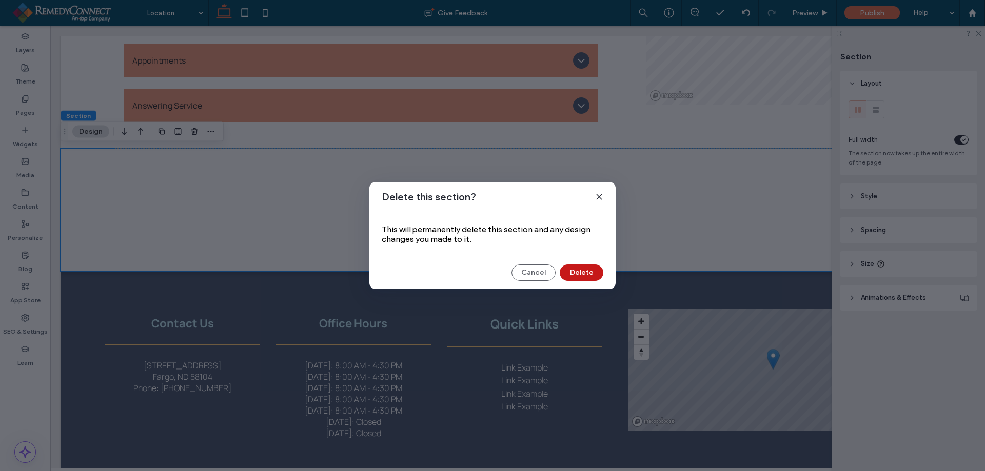
click at [581, 270] on button "Delete" at bounding box center [582, 273] width 44 height 16
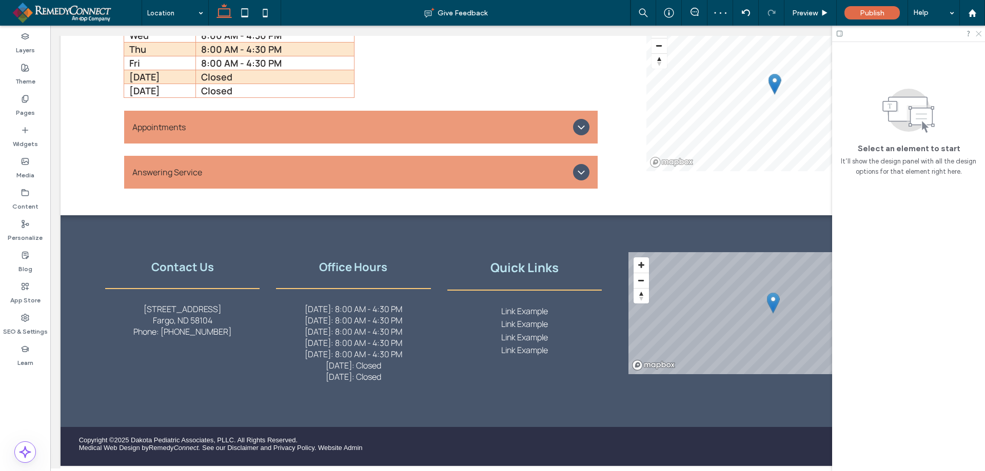
click at [978, 34] on use at bounding box center [978, 34] width 6 height 6
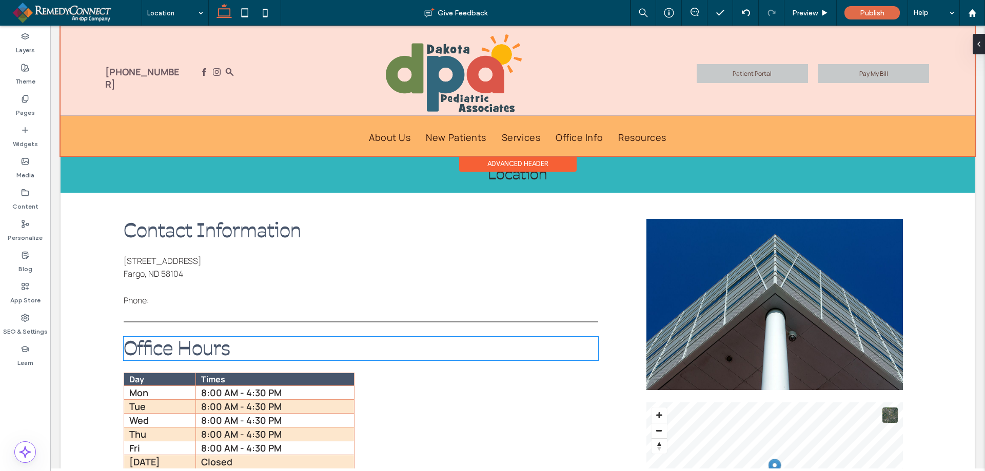
scroll to position [0, 0]
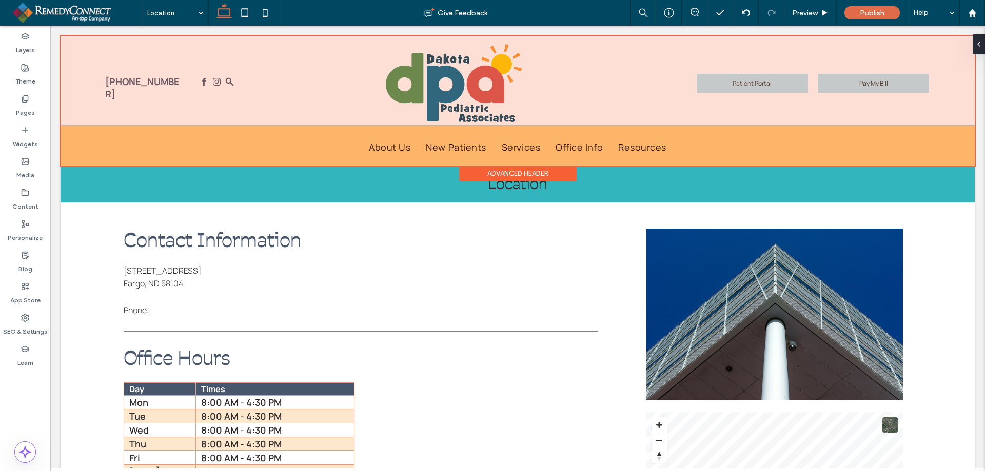
click at [626, 145] on div at bounding box center [518, 101] width 914 height 130
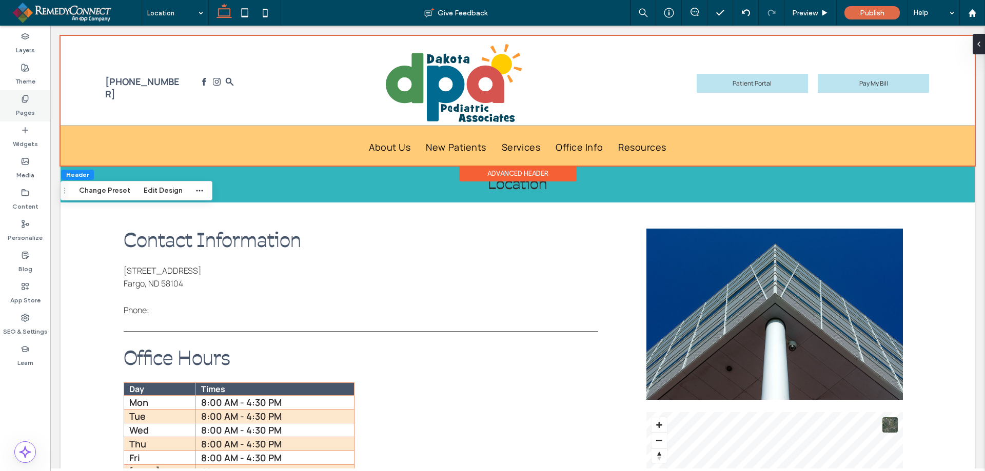
click at [31, 102] on div "Pages" at bounding box center [25, 105] width 50 height 31
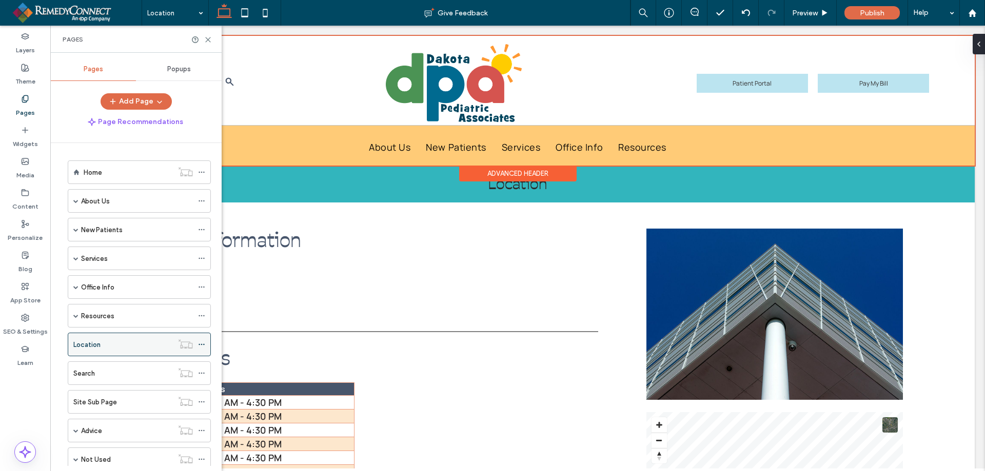
click at [98, 343] on label "Location" at bounding box center [86, 345] width 27 height 18
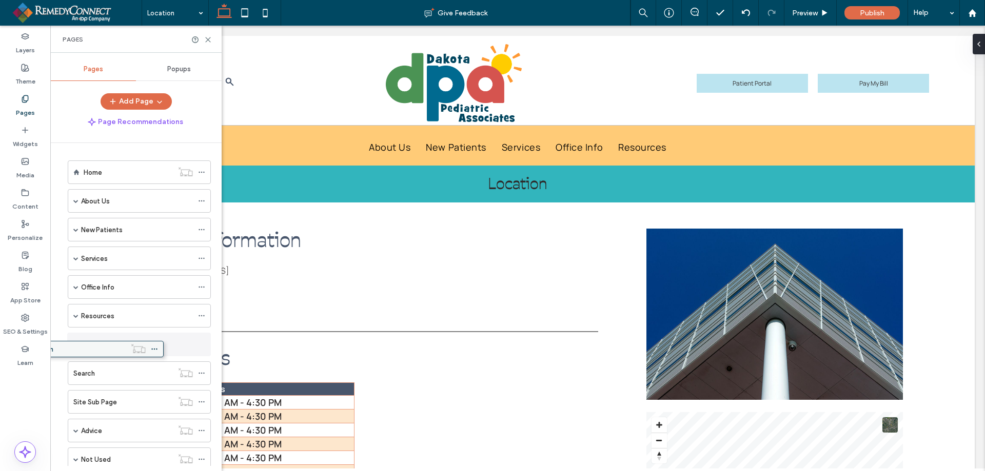
drag, startPoint x: 107, startPoint y: 341, endPoint x: 60, endPoint y: 348, distance: 47.8
click at [213, 39] on div "Pages" at bounding box center [135, 39] width 171 height 27
click at [212, 39] on div "Pages" at bounding box center [135, 39] width 171 height 27
click at [204, 42] on icon at bounding box center [208, 40] width 8 height 8
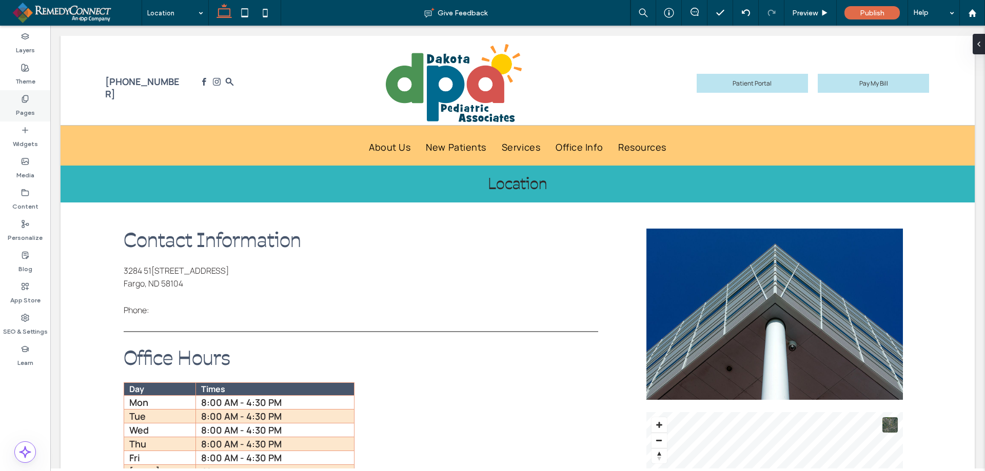
click at [21, 107] on label "Pages" at bounding box center [25, 110] width 19 height 14
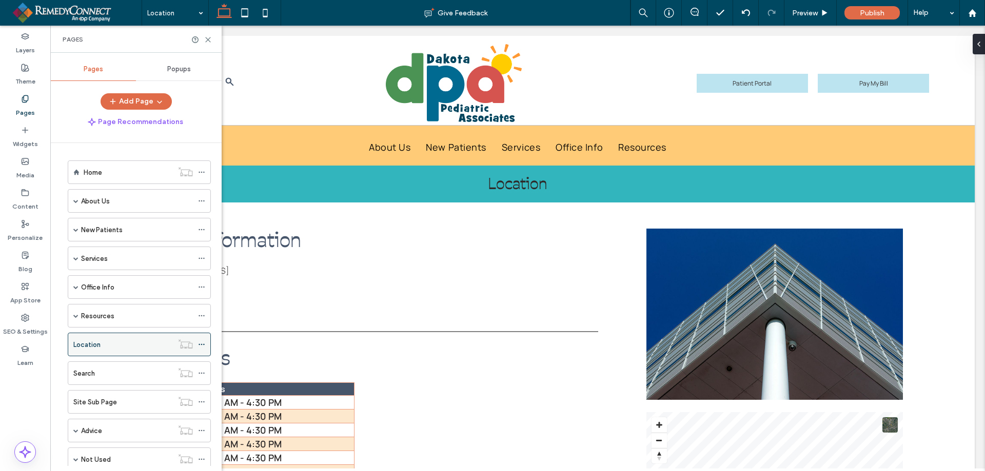
click at [198, 344] on icon at bounding box center [201, 344] width 7 height 7
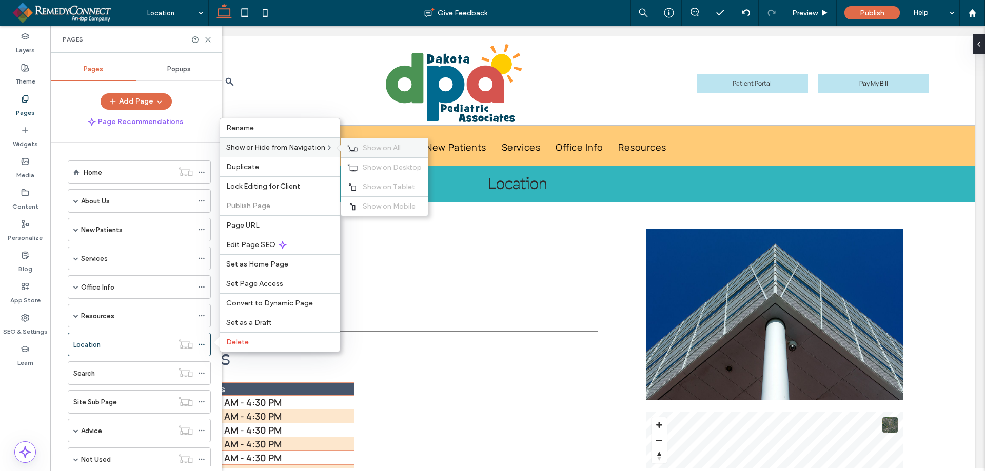
click at [366, 144] on span "Show on All" at bounding box center [382, 148] width 38 height 9
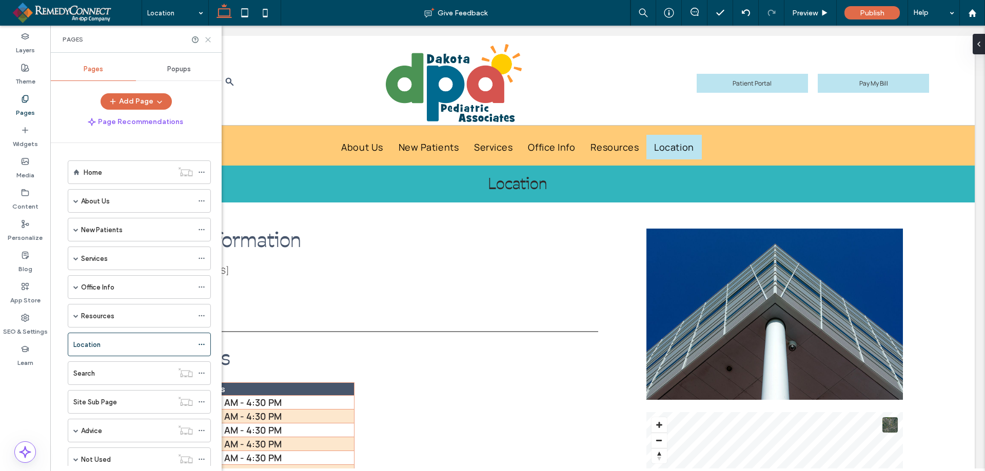
click at [210, 40] on icon at bounding box center [208, 40] width 8 height 8
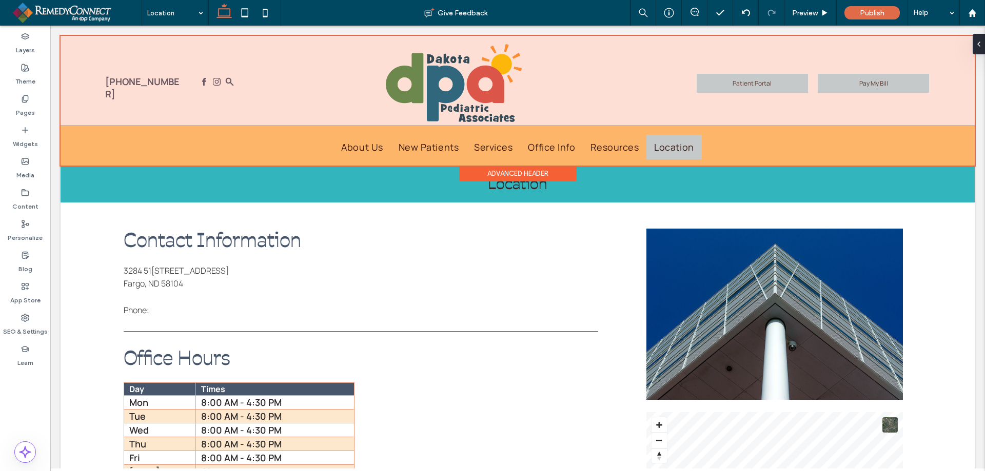
click at [246, 96] on div at bounding box center [518, 101] width 914 height 130
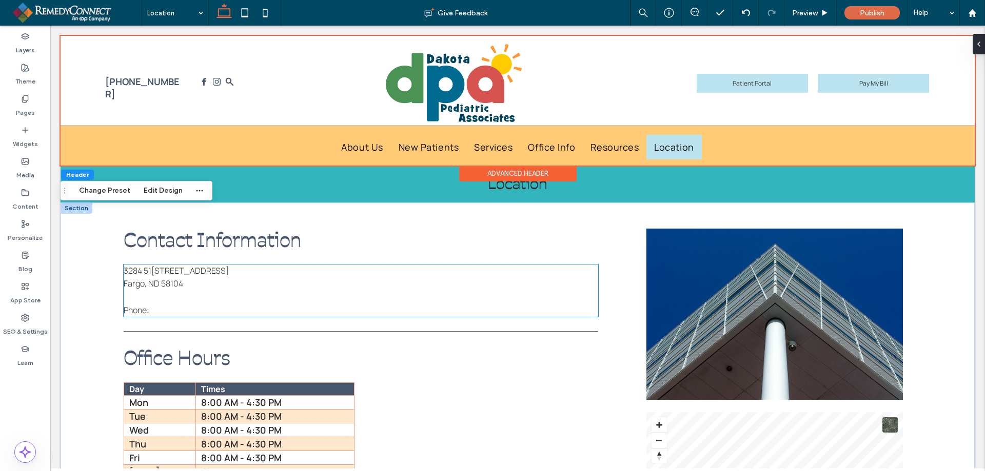
click at [477, 268] on p "[STREET_ADDRESS]" at bounding box center [361, 271] width 474 height 13
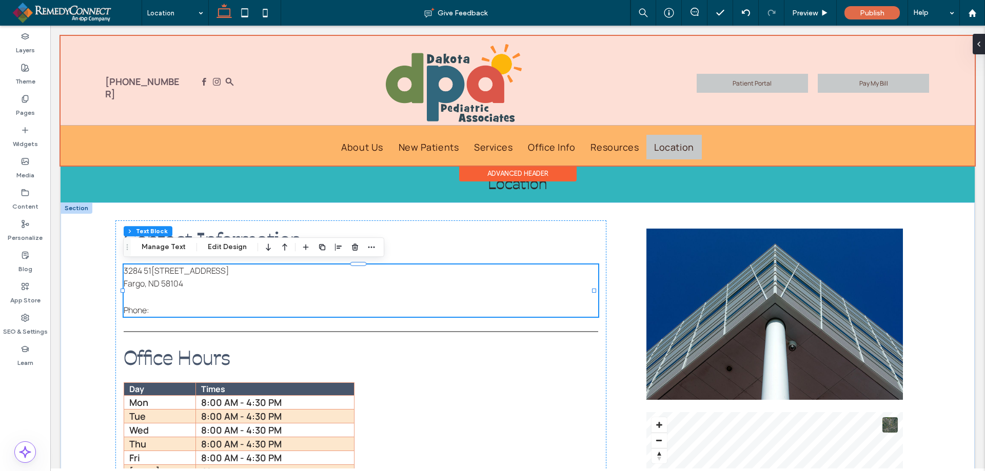
click at [660, 152] on div at bounding box center [518, 101] width 914 height 130
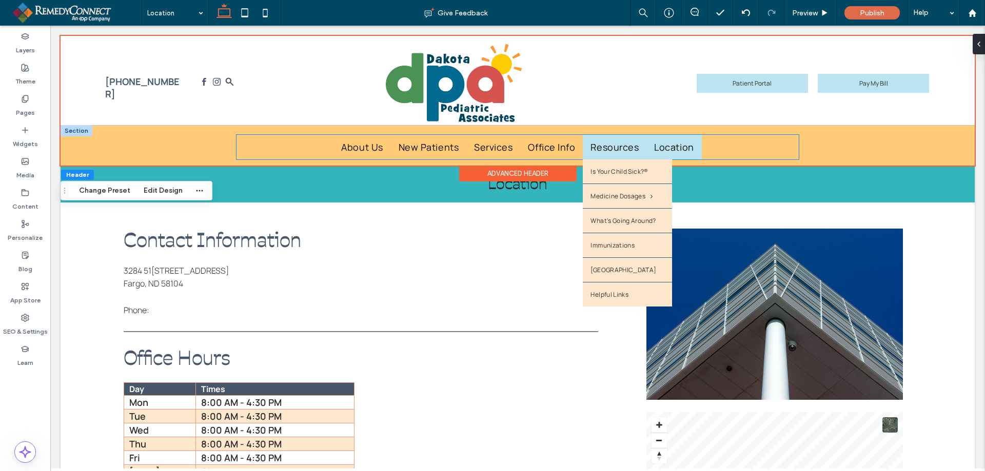
click at [591, 145] on span "Resources" at bounding box center [614, 147] width 48 height 12
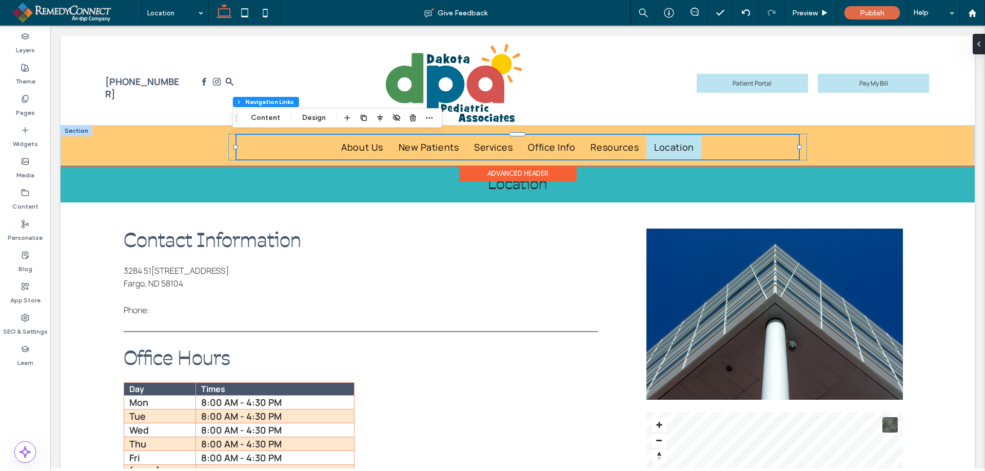
click at [674, 151] on span "Location" at bounding box center [673, 147] width 39 height 12
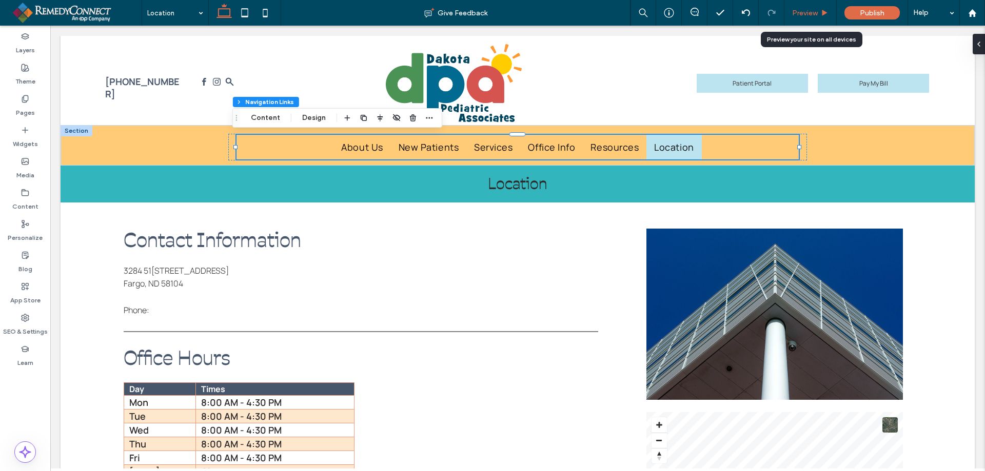
click at [813, 15] on span "Preview" at bounding box center [805, 13] width 26 height 9
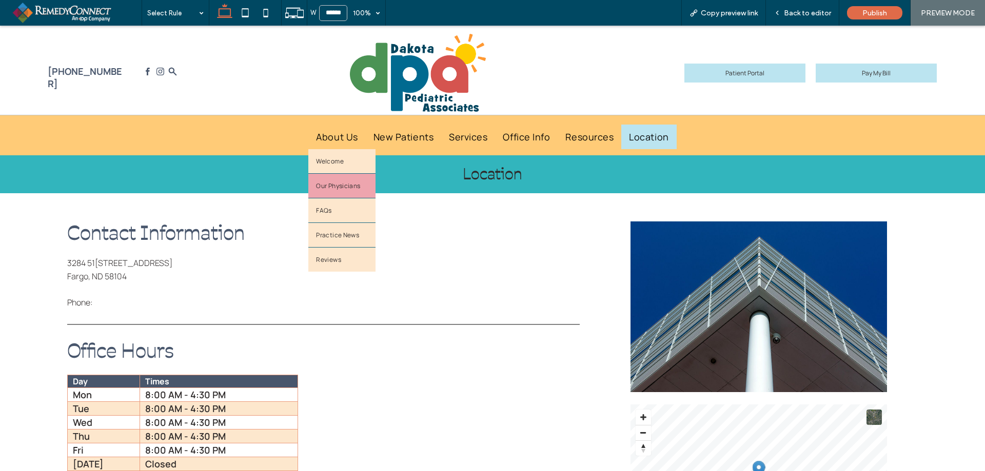
drag, startPoint x: 549, startPoint y: 270, endPoint x: 336, endPoint y: 176, distance: 231.9
click at [336, 176] on link "Our Physicians" at bounding box center [341, 186] width 67 height 24
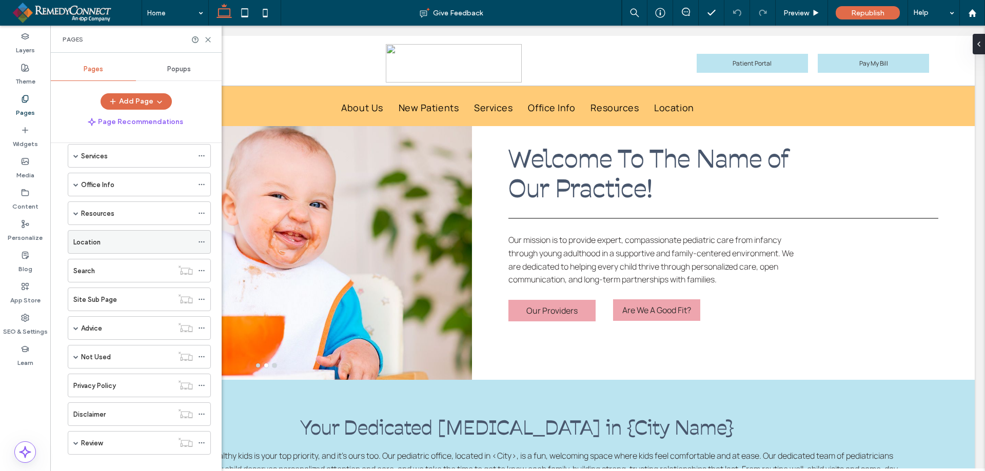
click at [95, 249] on div "Location" at bounding box center [132, 242] width 119 height 23
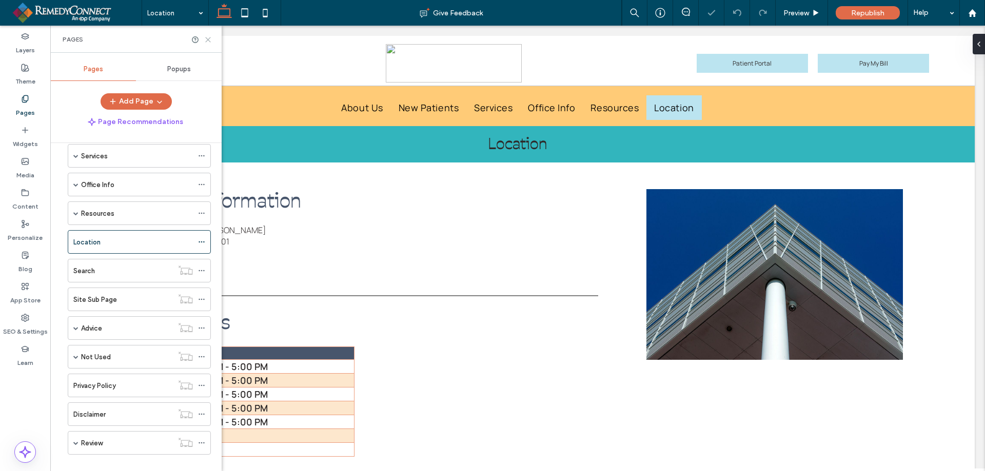
click at [211, 38] on icon at bounding box center [208, 40] width 8 height 8
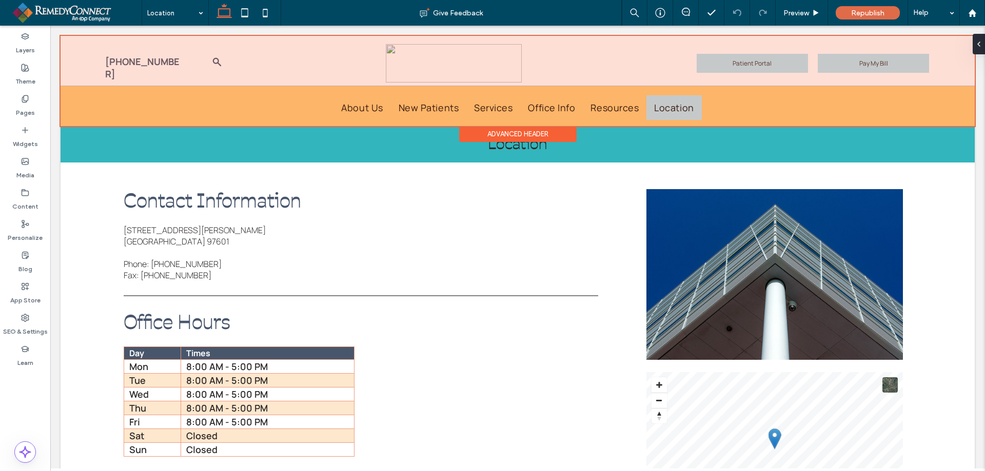
click at [369, 104] on div at bounding box center [518, 81] width 914 height 90
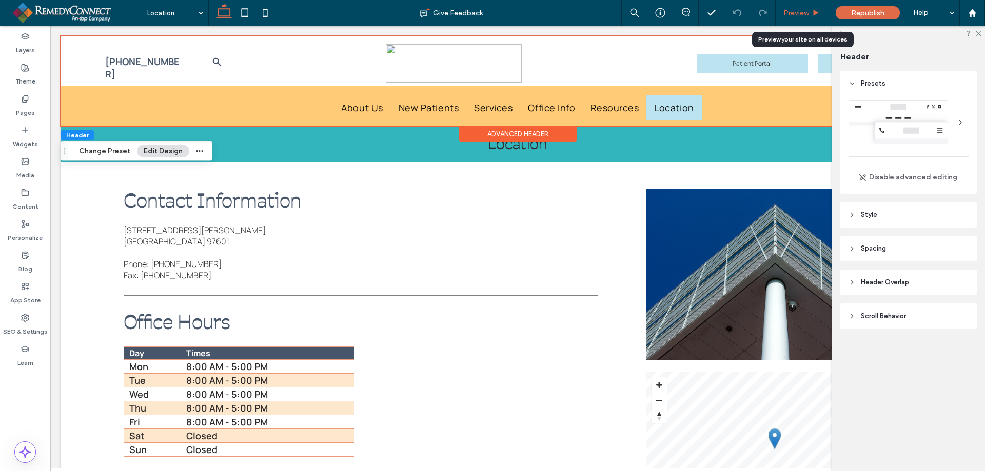
drag, startPoint x: 792, startPoint y: 15, endPoint x: 326, endPoint y: 71, distance: 470.1
click at [792, 15] on span "Preview" at bounding box center [796, 13] width 26 height 9
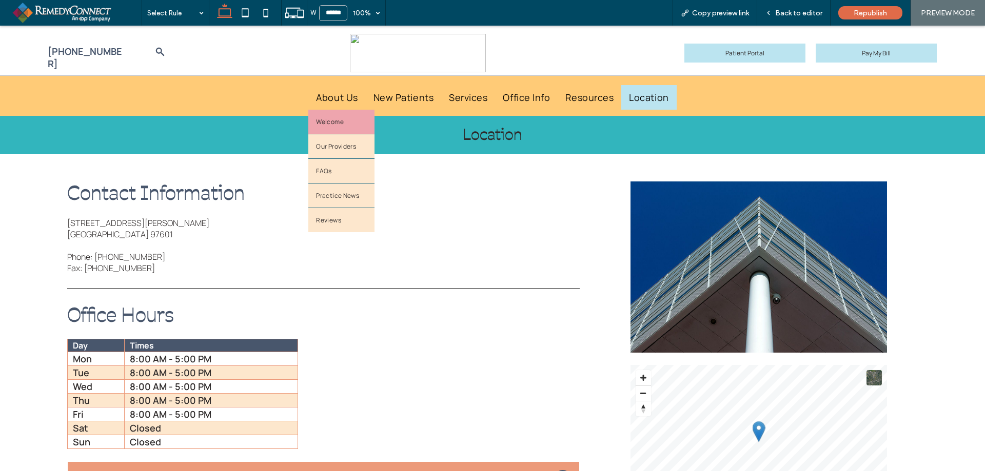
click at [342, 125] on link "Welcome" at bounding box center [341, 122] width 66 height 24
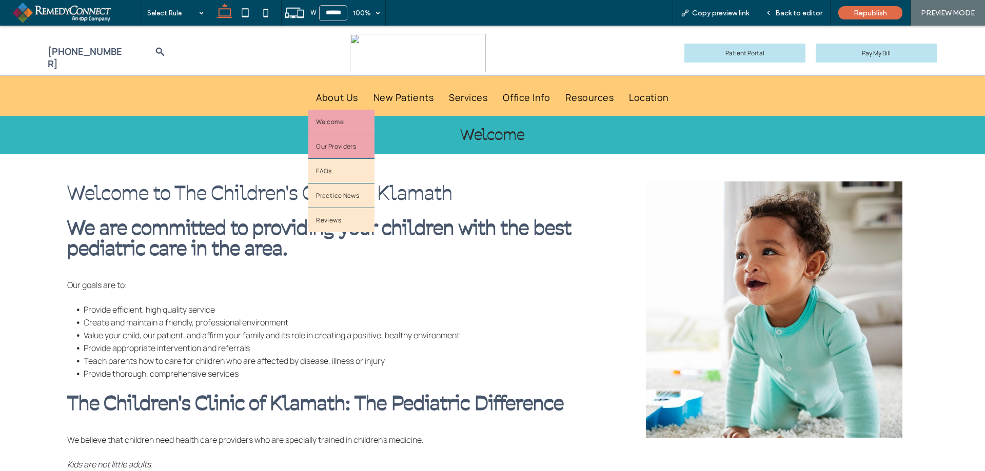
click at [343, 151] on link "Our Providers" at bounding box center [341, 146] width 66 height 24
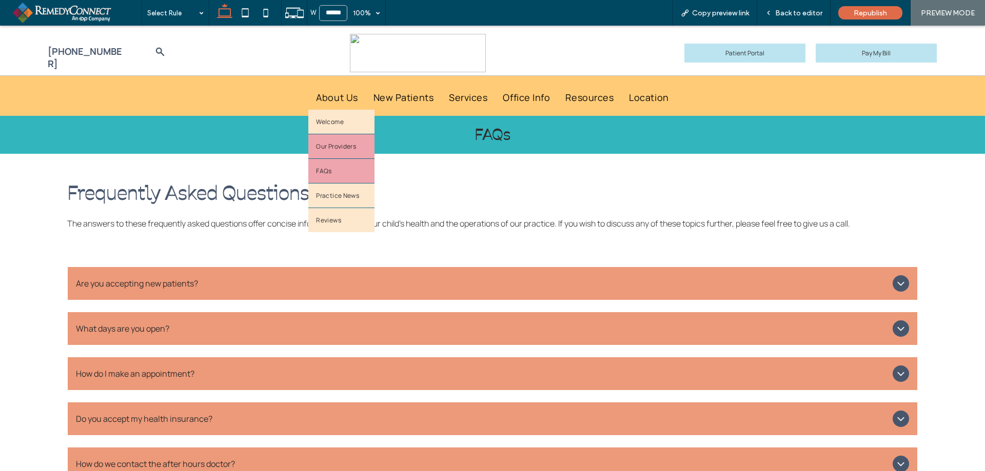
click at [327, 143] on span "Our Providers" at bounding box center [336, 146] width 40 height 9
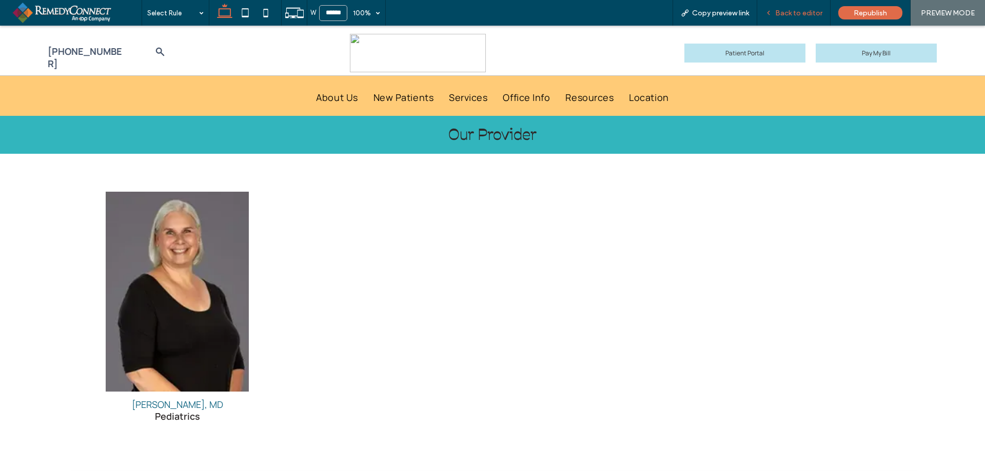
click at [781, 15] on span "Back to editor" at bounding box center [798, 13] width 47 height 9
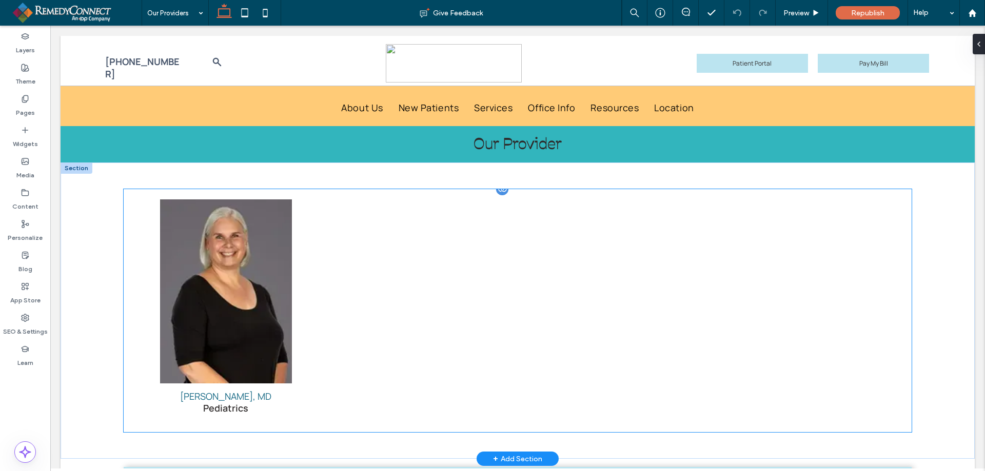
click at [542, 278] on div at bounding box center [614, 310] width 194 height 233
click at [880, 232] on div at bounding box center [809, 310] width 194 height 233
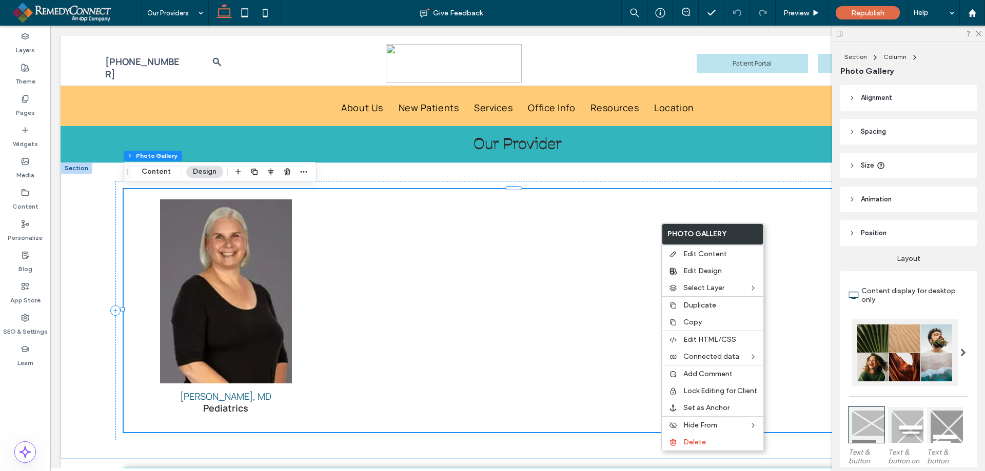
click at [884, 134] on span "Spacing" at bounding box center [873, 132] width 25 height 10
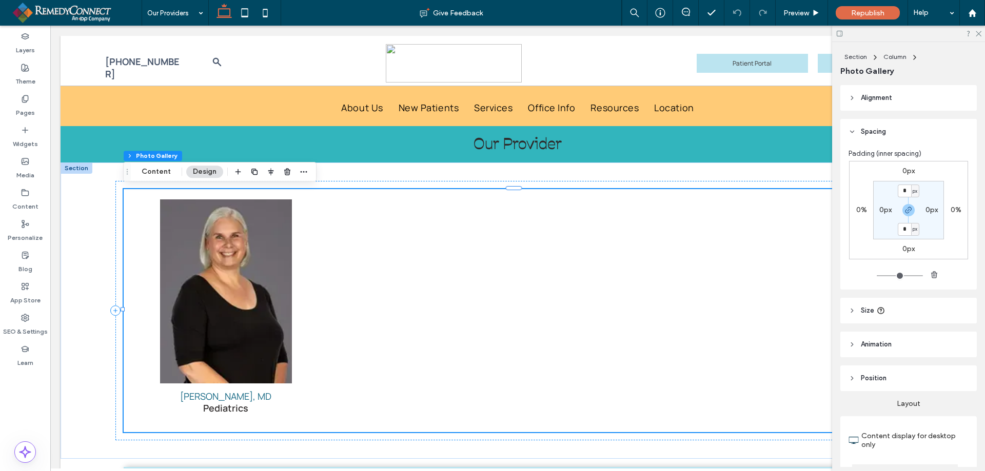
click at [864, 100] on span "Alignment" at bounding box center [876, 98] width 31 height 10
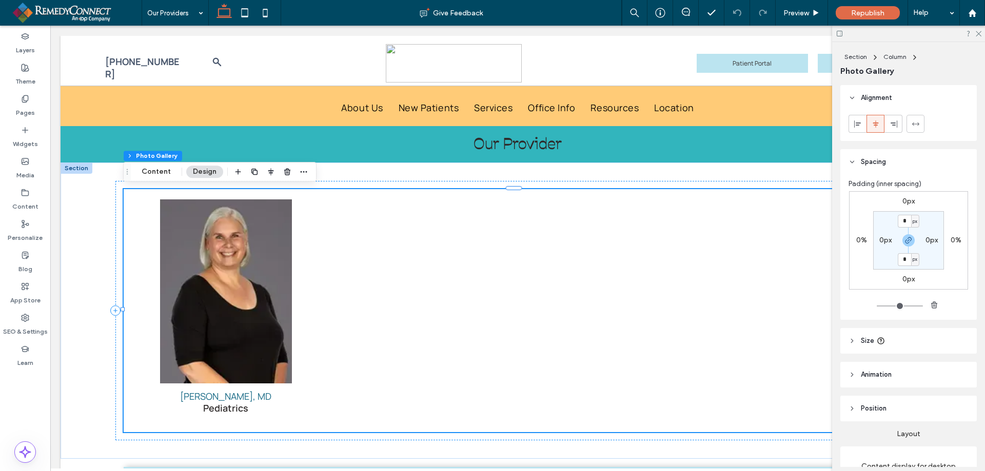
click at [864, 100] on span "Alignment" at bounding box center [876, 98] width 31 height 10
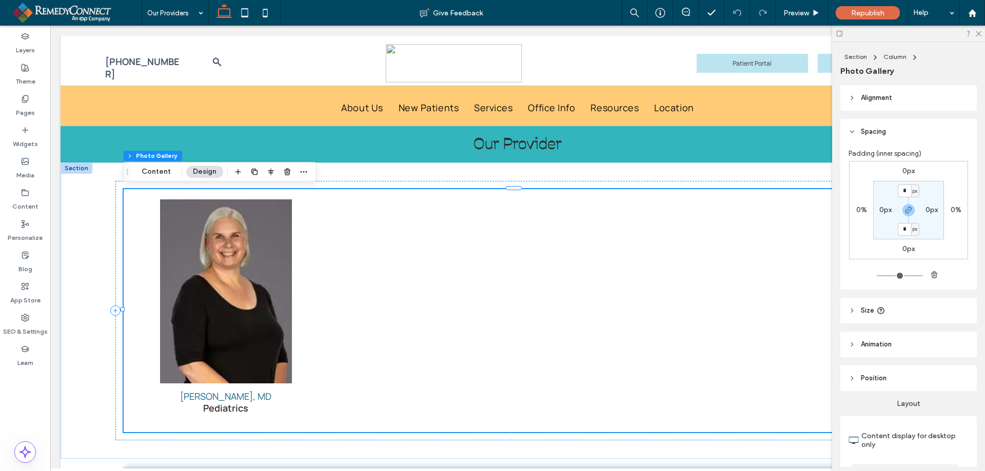
click at [863, 137] on header "Spacing" at bounding box center [908, 132] width 136 height 26
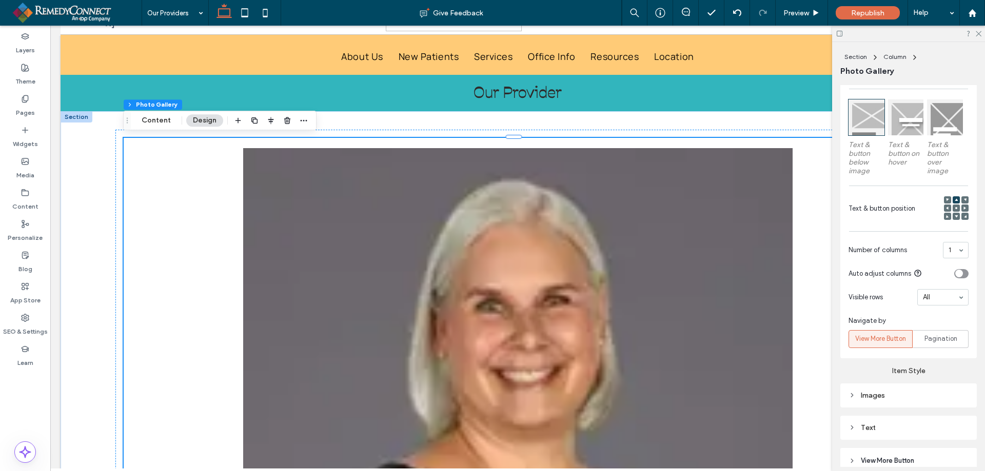
scroll to position [359, 0]
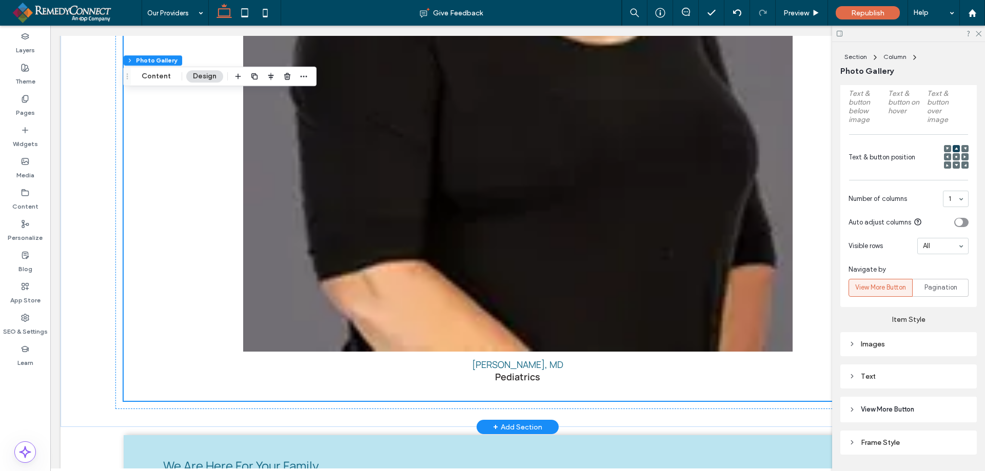
scroll to position [615, 0]
click at [979, 36] on icon at bounding box center [977, 33] width 7 height 7
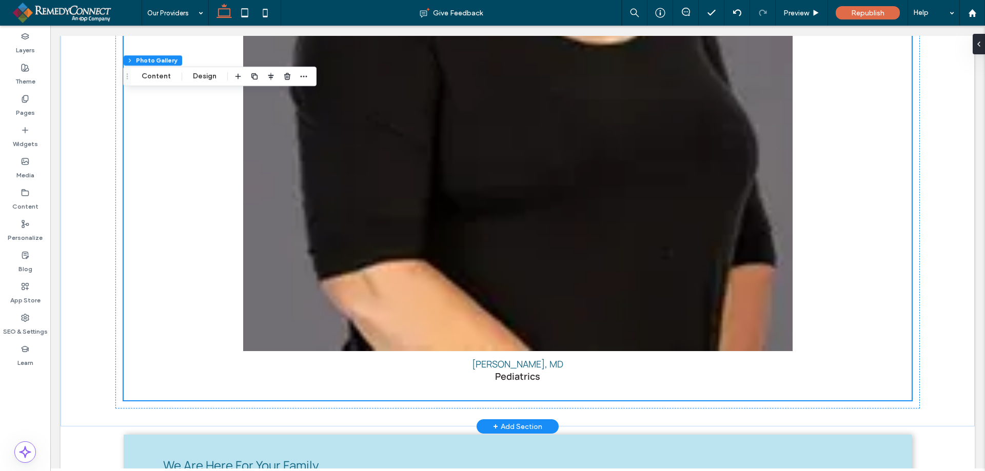
click at [904, 393] on div at bounding box center [513, 393] width 781 height 1
drag, startPoint x: 904, startPoint y: 392, endPoint x: 858, endPoint y: 360, distance: 56.3
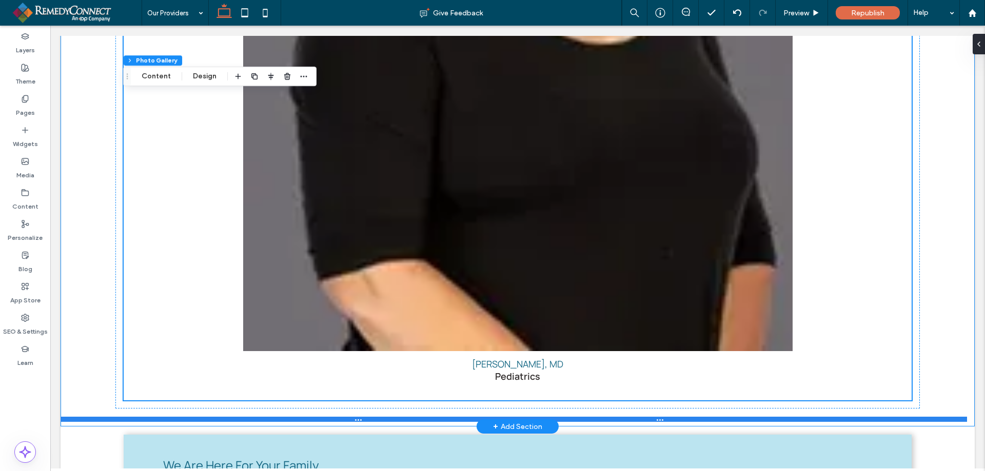
click at [913, 417] on div at bounding box center [514, 419] width 906 height 5
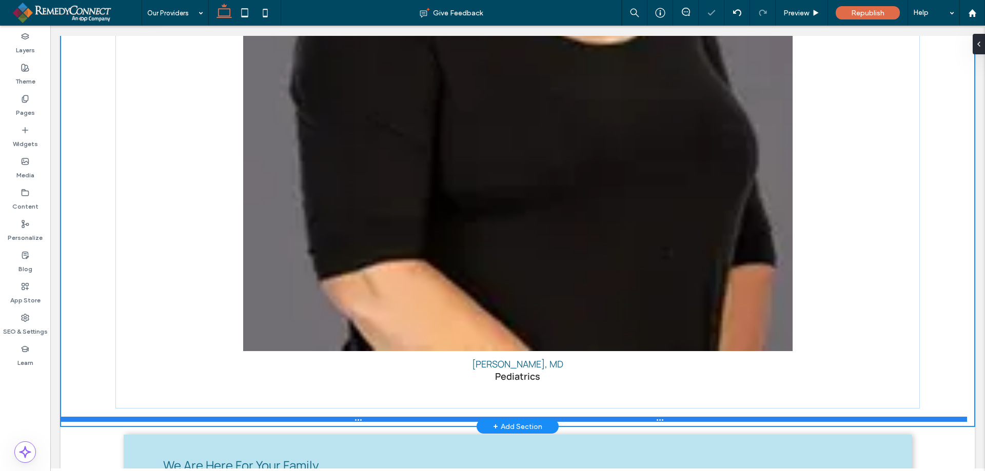
type input "****"
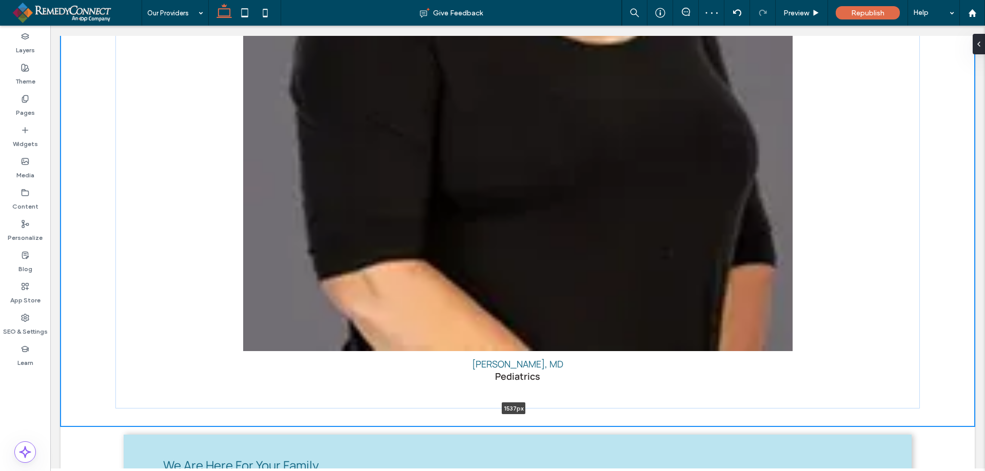
drag, startPoint x: 913, startPoint y: 417, endPoint x: 894, endPoint y: 333, distance: 86.3
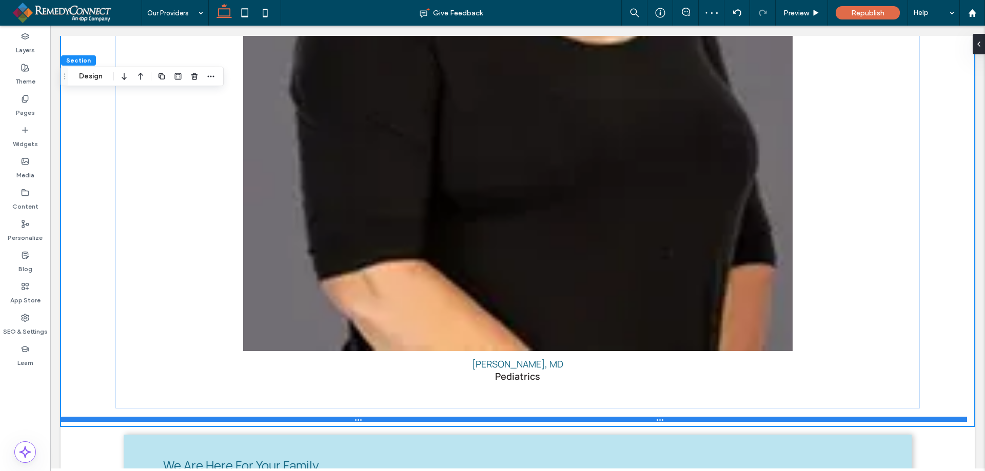
click at [965, 418] on div at bounding box center [514, 419] width 906 height 5
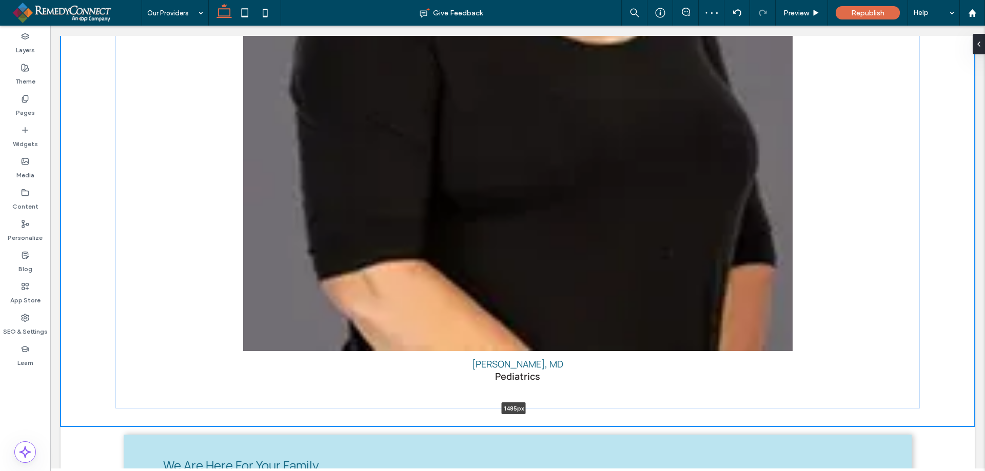
drag, startPoint x: 965, startPoint y: 418, endPoint x: 833, endPoint y: 308, distance: 172.2
type input "****"
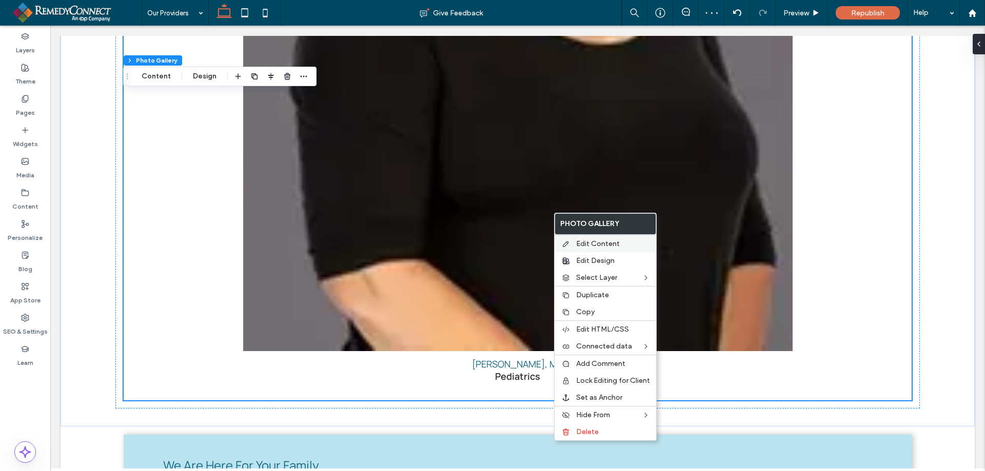
click at [642, 244] on label "Edit Content" at bounding box center [613, 244] width 74 height 9
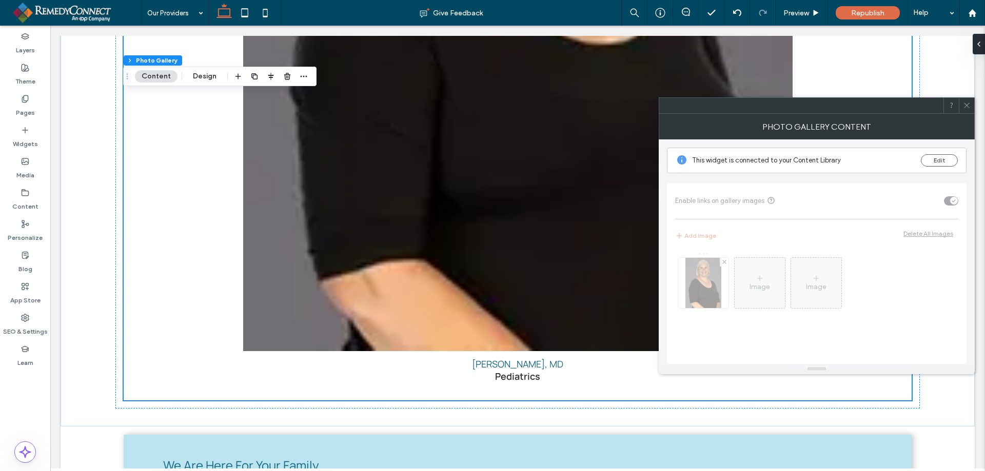
scroll to position [228, 0]
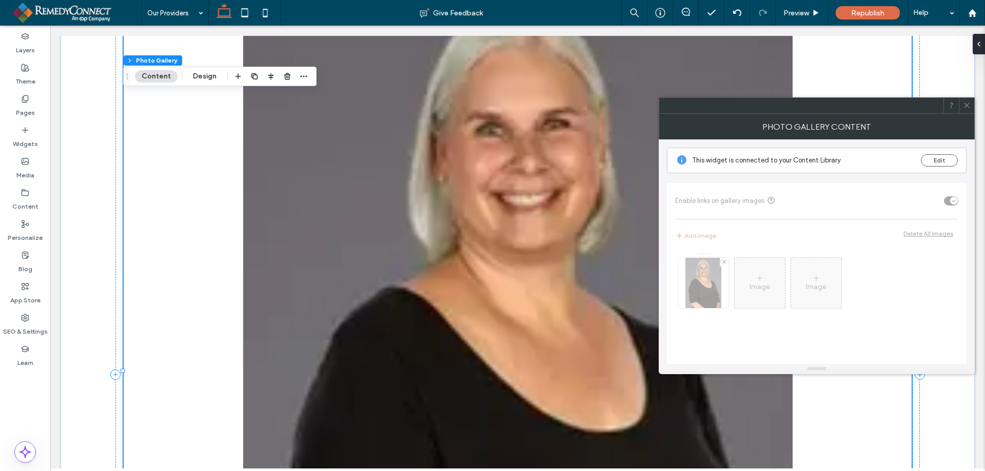
click at [971, 106] on div at bounding box center [966, 105] width 15 height 15
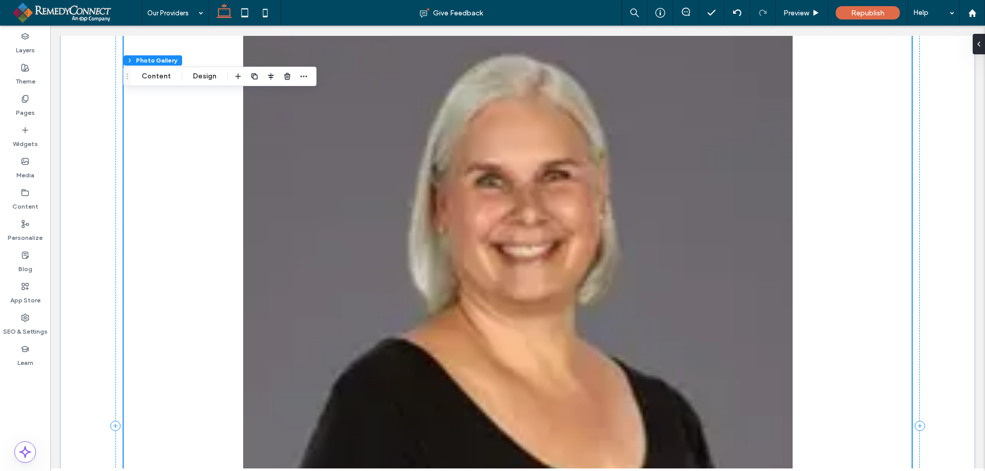
scroll to position [0, 0]
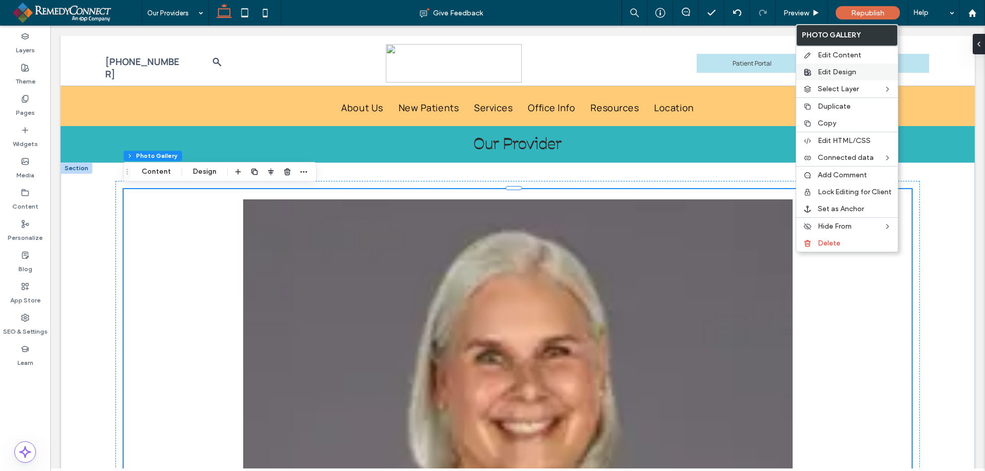
click at [866, 70] on label "Edit Design" at bounding box center [854, 72] width 74 height 9
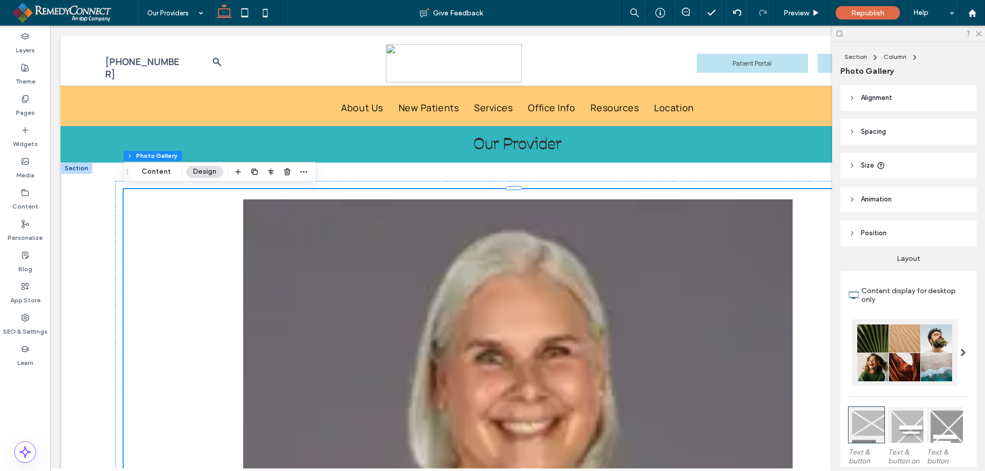
click at [896, 227] on header "Position" at bounding box center [908, 234] width 136 height 26
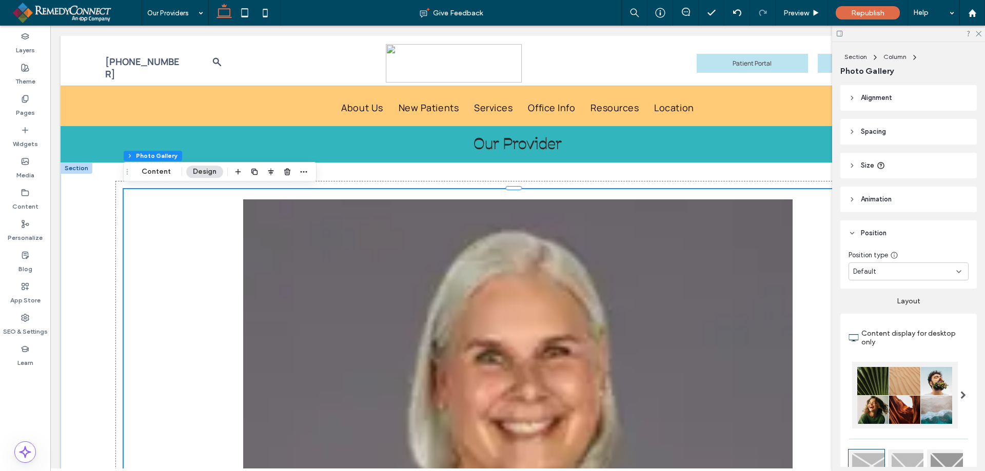
click at [894, 154] on header "Size" at bounding box center [908, 166] width 136 height 26
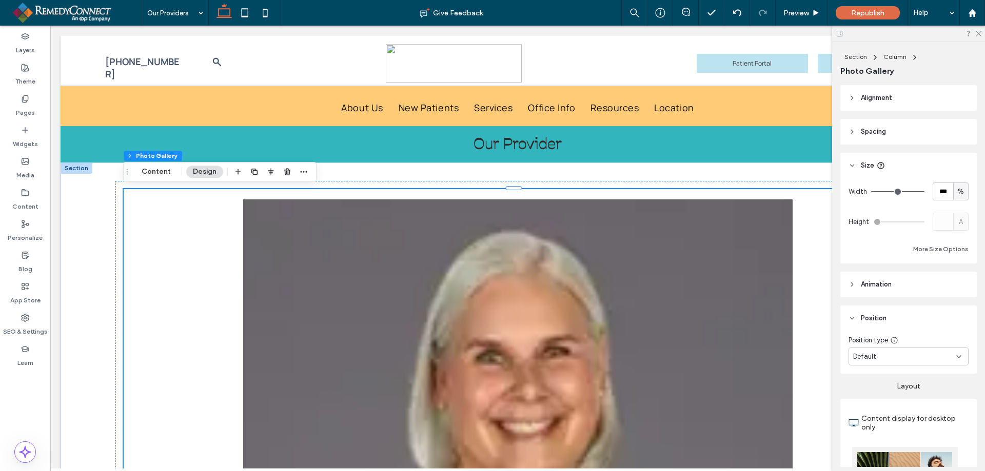
type input "**"
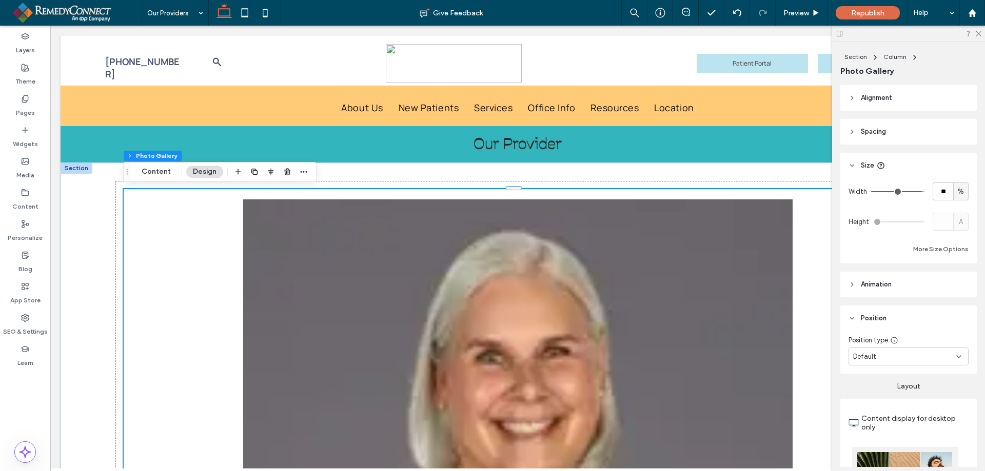
type input "**"
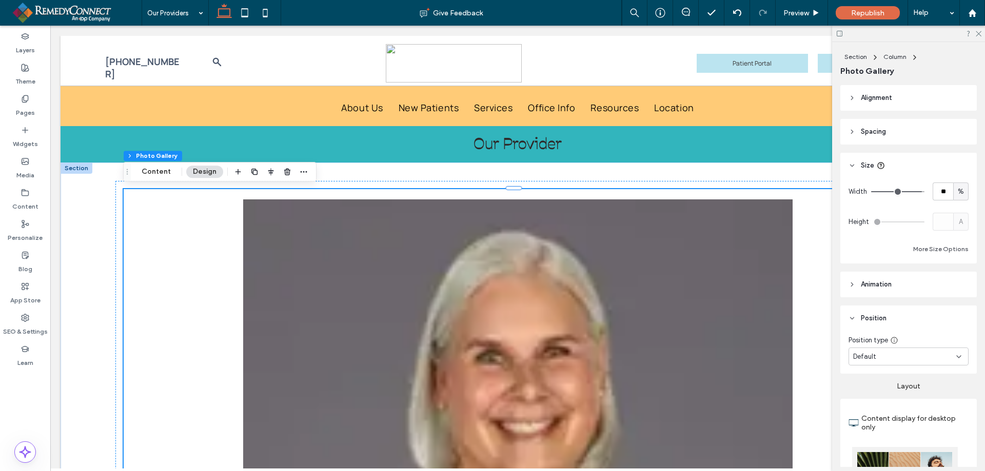
type input "**"
drag, startPoint x: 913, startPoint y: 191, endPoint x: 885, endPoint y: 189, distance: 27.7
click at [885, 191] on input "range" at bounding box center [897, 191] width 53 height 1
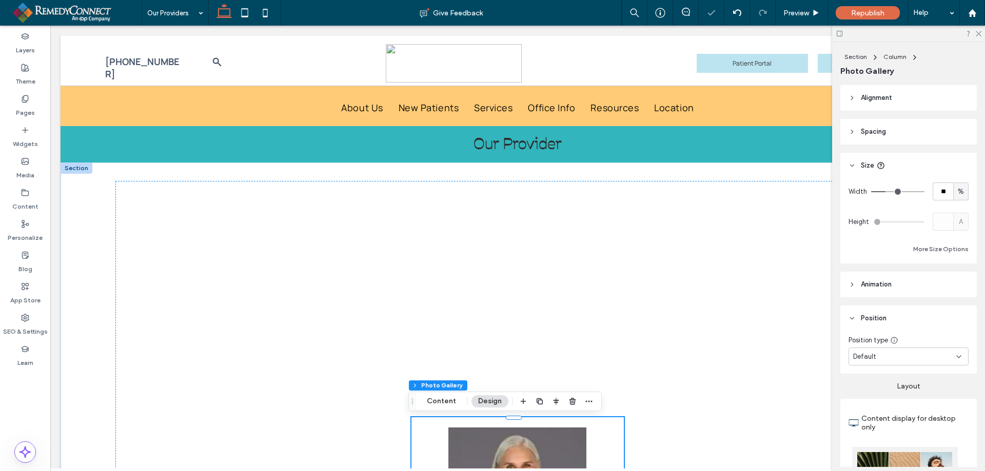
type input "**"
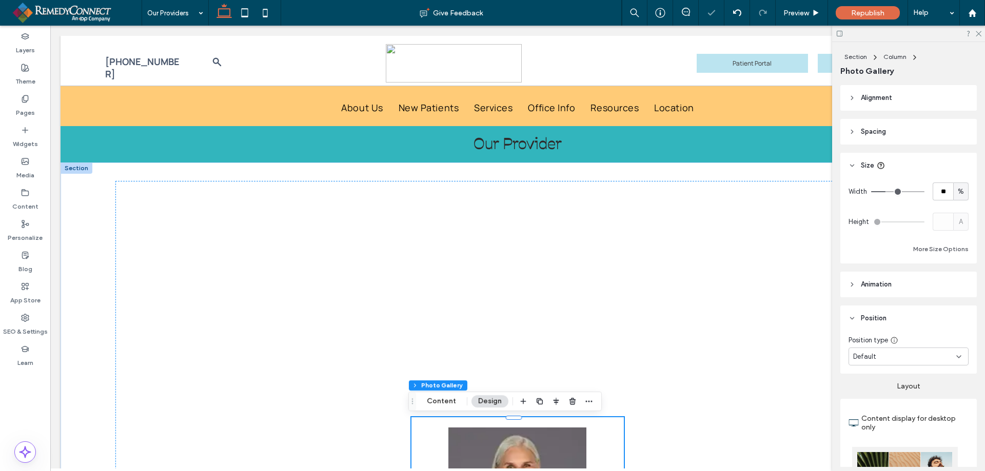
type input "**"
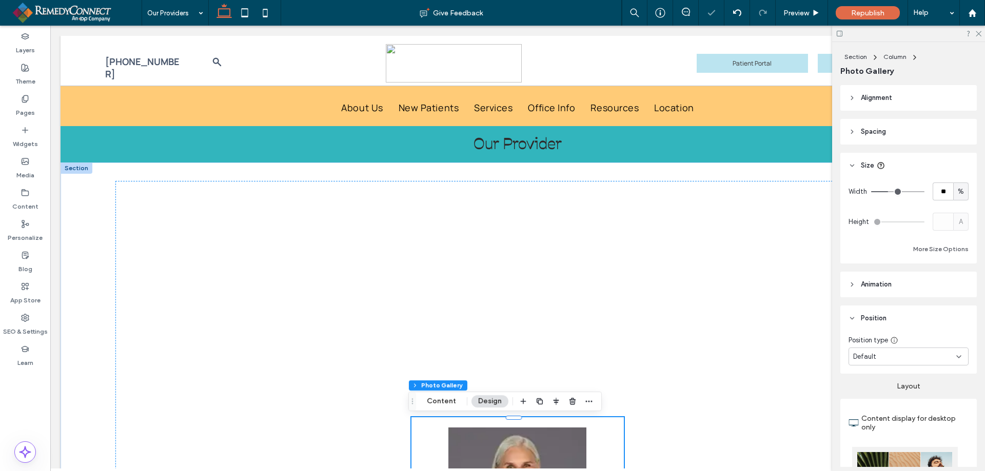
type input "**"
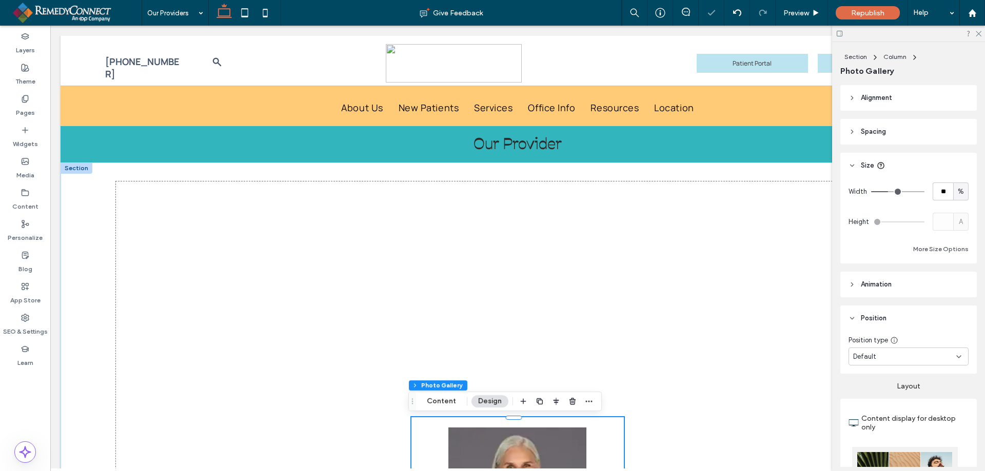
type input "**"
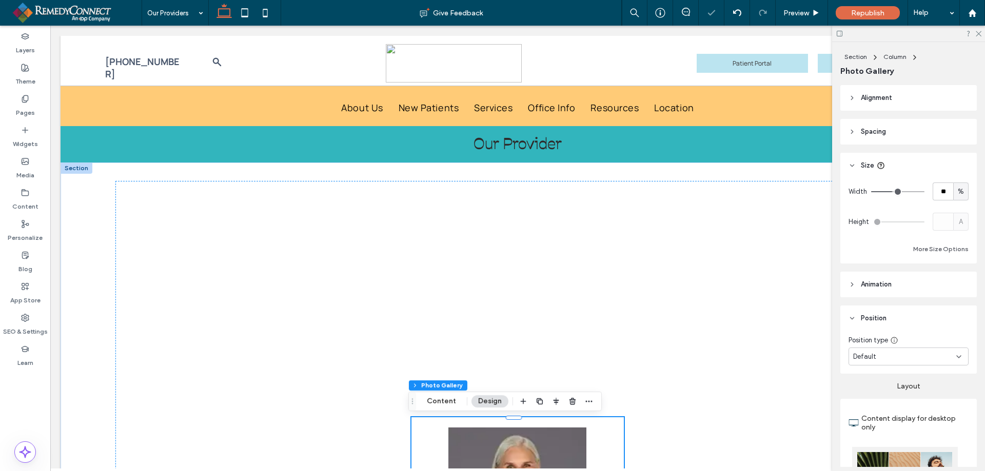
drag, startPoint x: 885, startPoint y: 189, endPoint x: 890, endPoint y: 188, distance: 5.2
type input "**"
click at [890, 191] on input "range" at bounding box center [897, 191] width 53 height 1
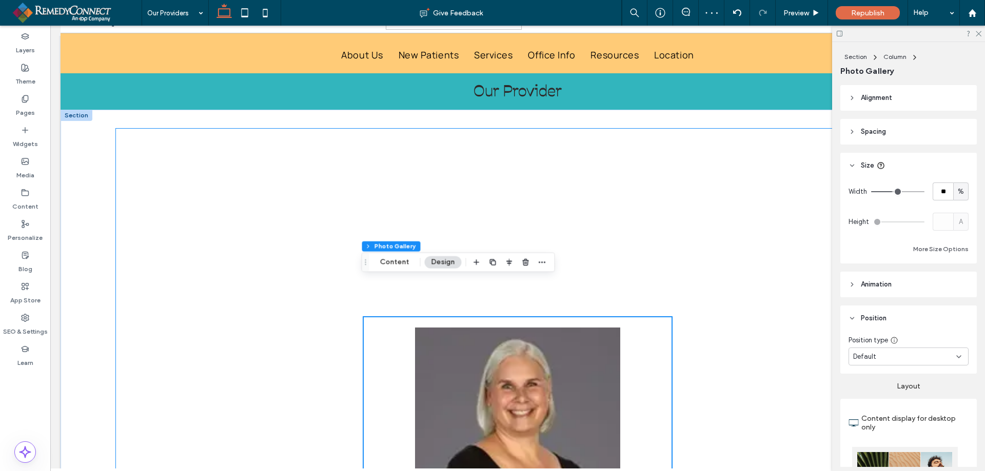
scroll to position [51, 0]
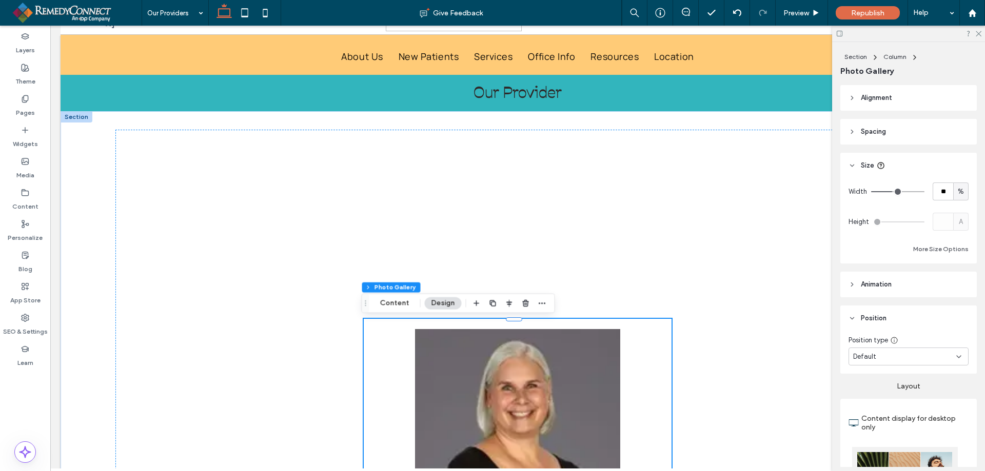
click at [888, 128] on header "Spacing" at bounding box center [908, 132] width 136 height 26
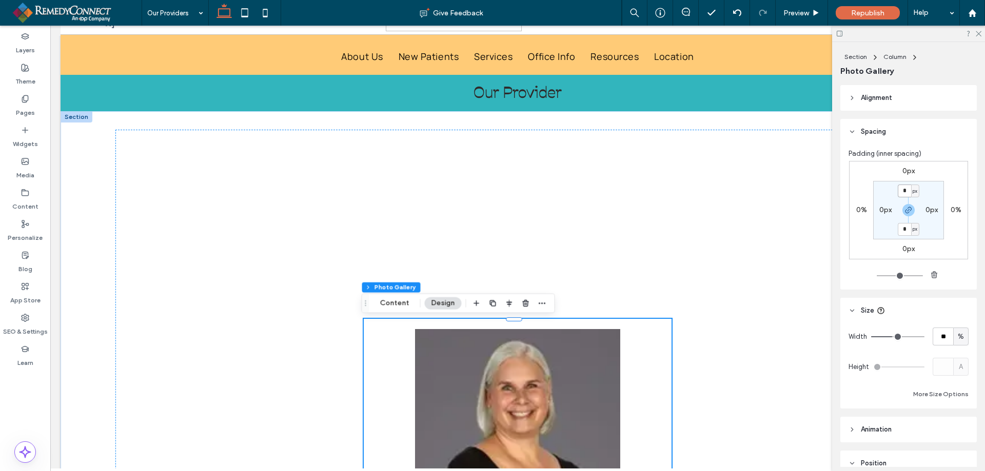
click at [903, 188] on input "*" at bounding box center [903, 191] width 13 height 13
type input "*"
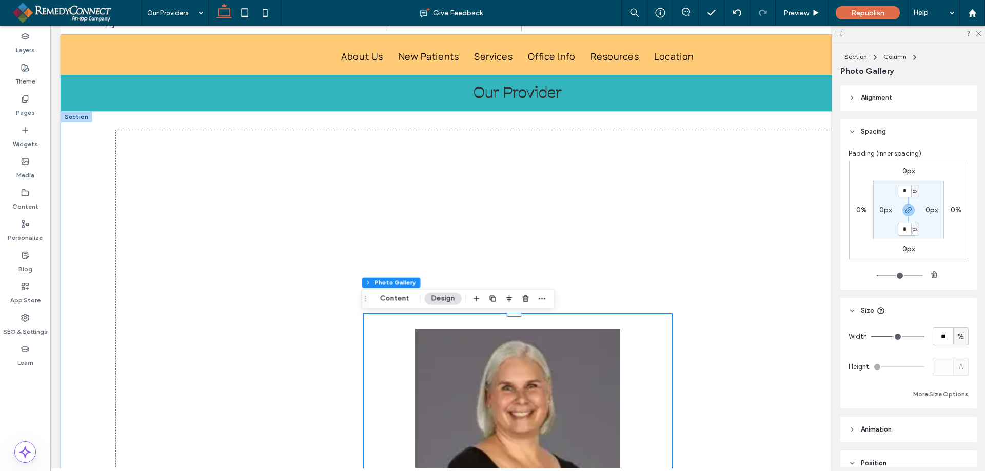
type input "*"
click at [925, 240] on div "0px 0% 0px 0% * px 0px * px 0px" at bounding box center [908, 210] width 119 height 98
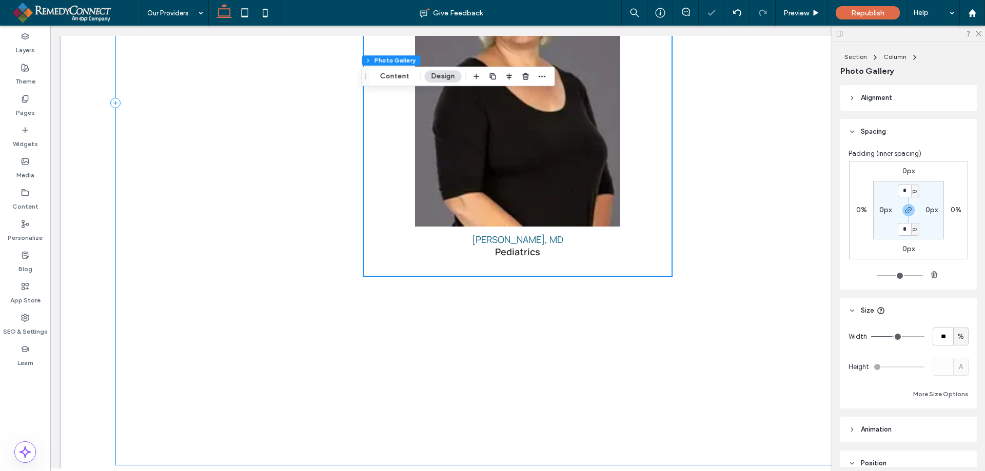
scroll to position [564, 0]
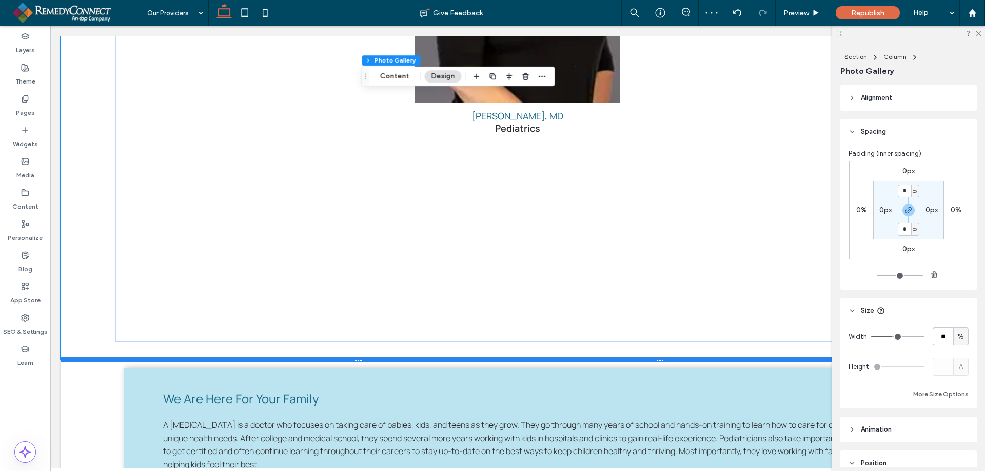
click at [704, 358] on div at bounding box center [514, 359] width 906 height 5
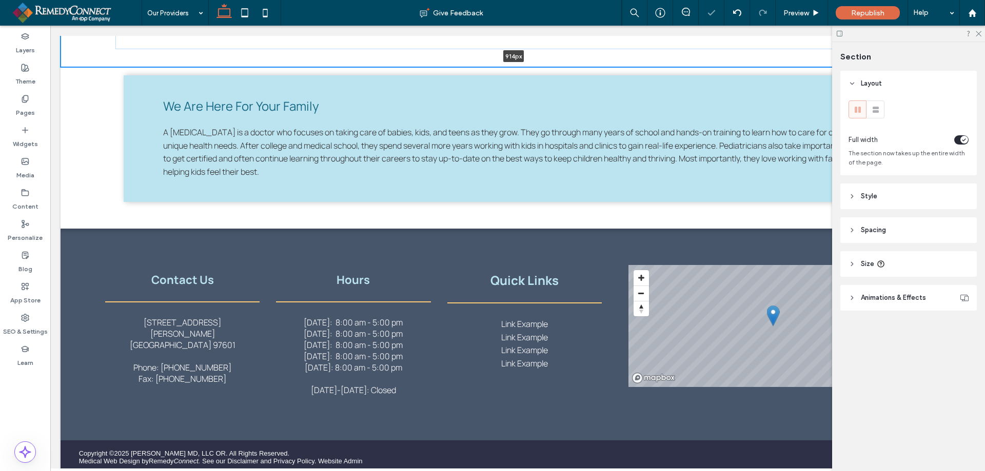
drag, startPoint x: 704, startPoint y: 358, endPoint x: 720, endPoint y: 65, distance: 293.2
click at [720, 65] on div at bounding box center [514, 67] width 906 height 5
type input "***"
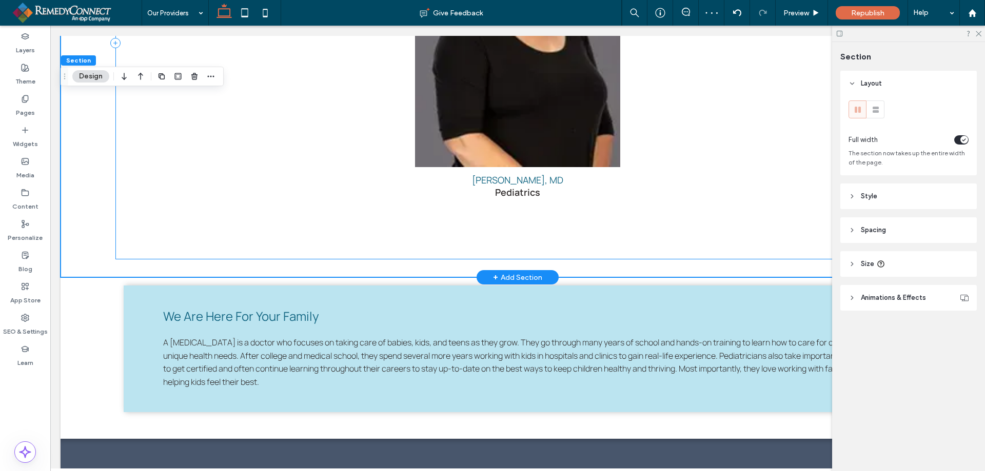
scroll to position [359, 0]
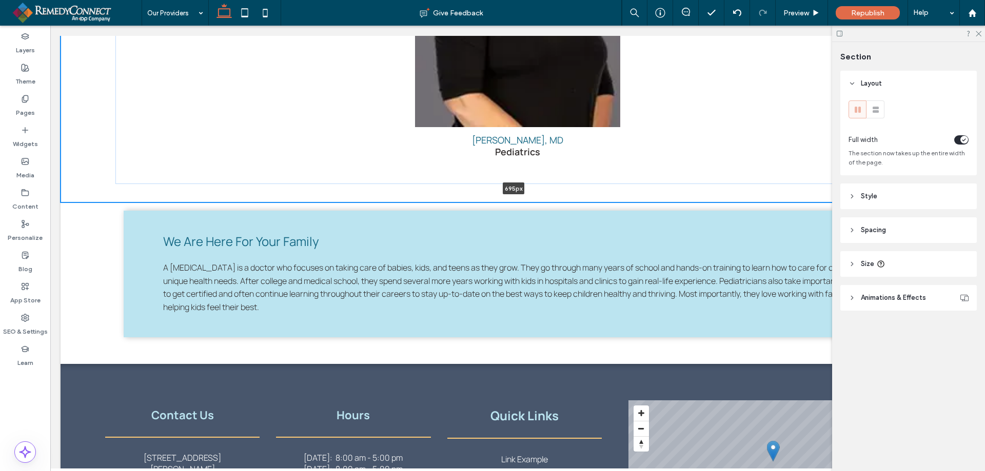
drag, startPoint x: 615, startPoint y: 274, endPoint x: 625, endPoint y: 162, distance: 112.8
click at [625, 162] on div "Nicola J. Cherry, MD Pediatrics Button 695px Section + Add Section" at bounding box center [518, 3] width 914 height 399
type input "***"
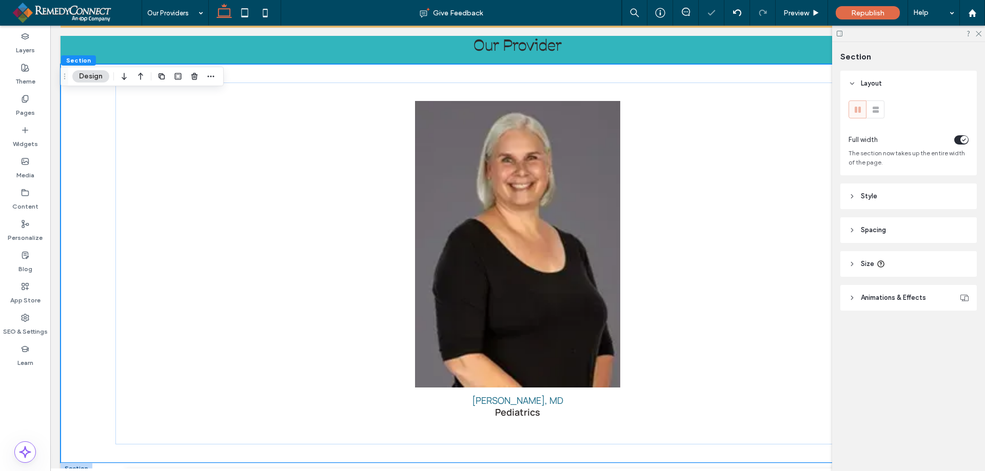
scroll to position [0, 0]
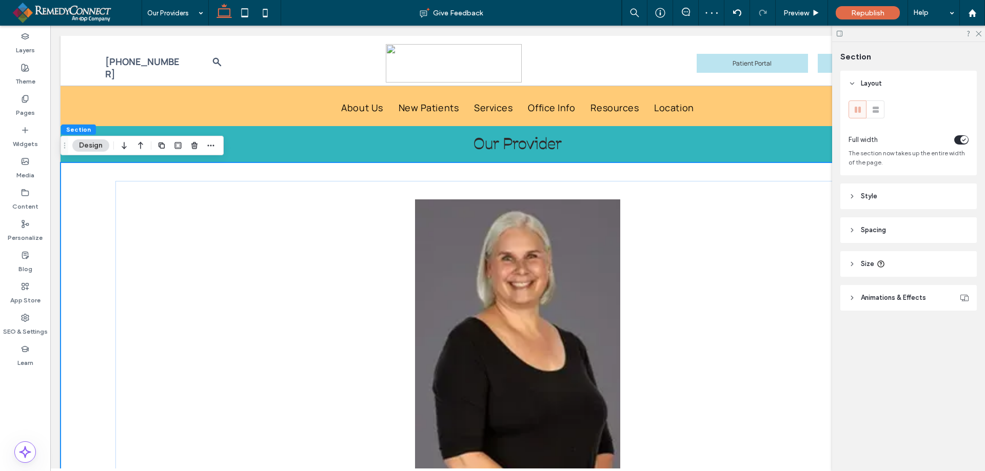
click at [686, 172] on div "Nicola J. Cherry, MD Pediatrics Button" at bounding box center [518, 362] width 914 height 399
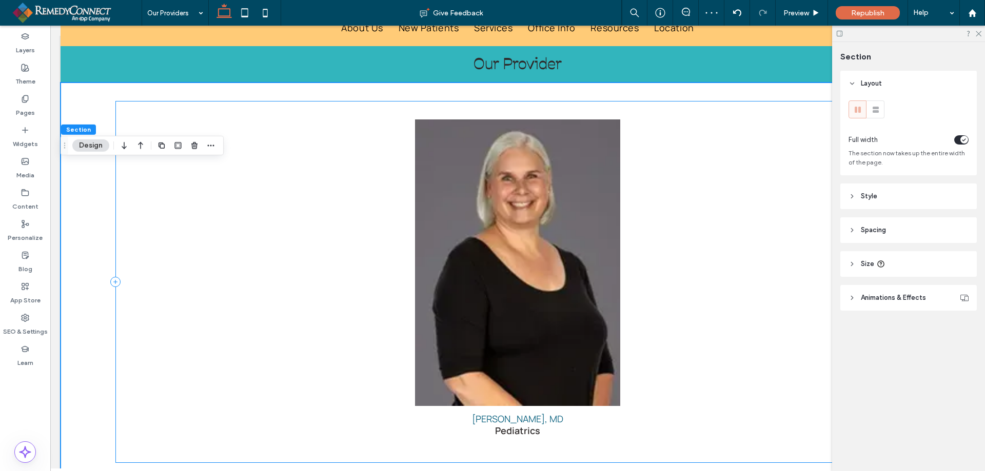
scroll to position [154, 0]
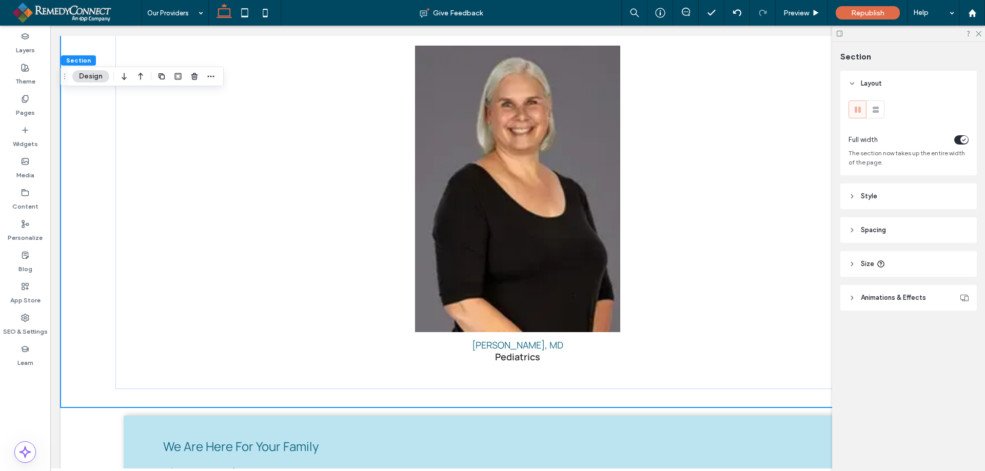
click at [983, 31] on div at bounding box center [908, 34] width 153 height 16
click at [981, 33] on icon at bounding box center [977, 33] width 7 height 7
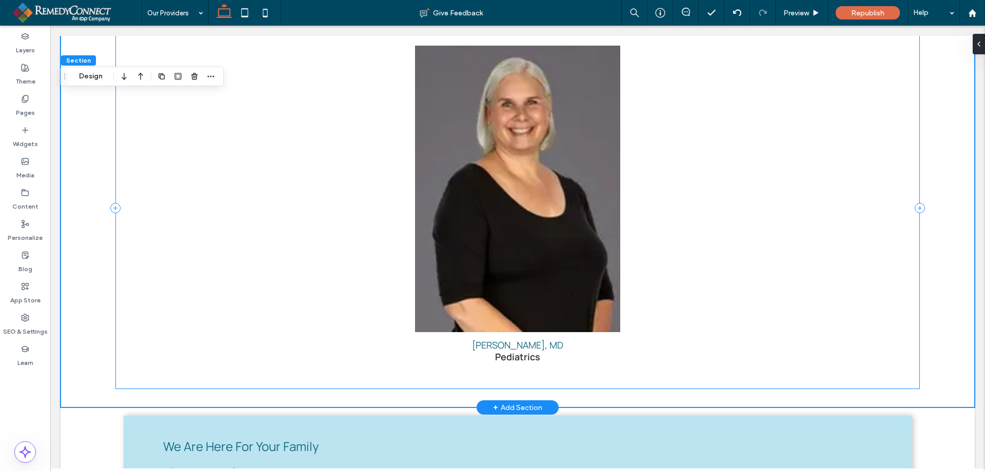
scroll to position [0, 0]
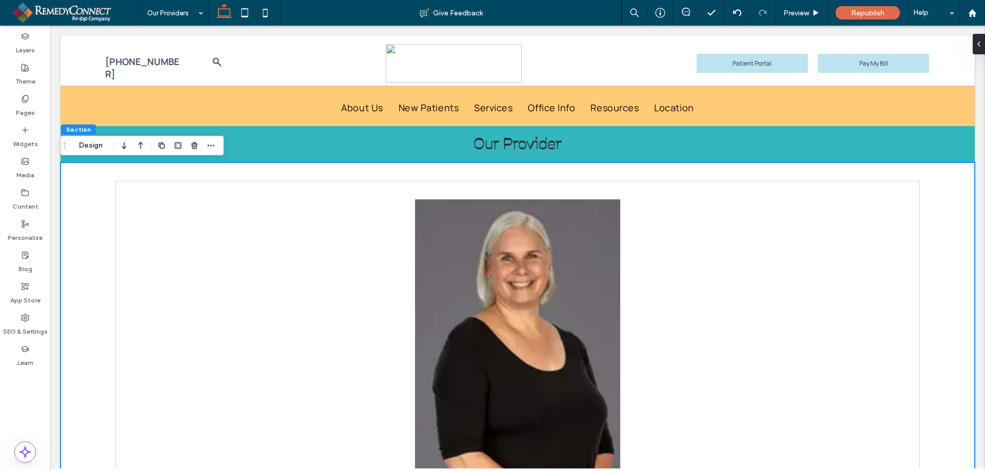
click at [935, 185] on div "Nicola J. Cherry, MD Pediatrics Button" at bounding box center [518, 362] width 914 height 399
click at [901, 185] on div "Nicola J. Cherry, MD Pediatrics Button" at bounding box center [517, 362] width 804 height 363
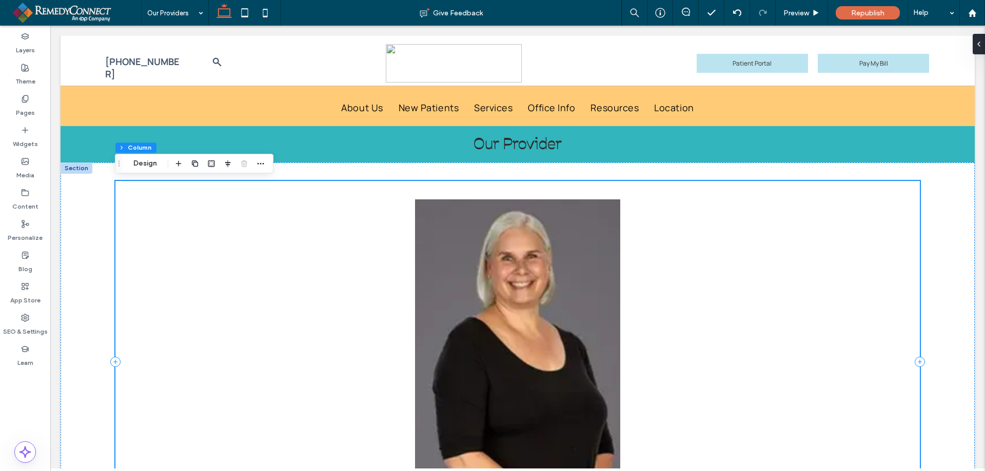
click at [914, 360] on icon at bounding box center [919, 362] width 10 height 10
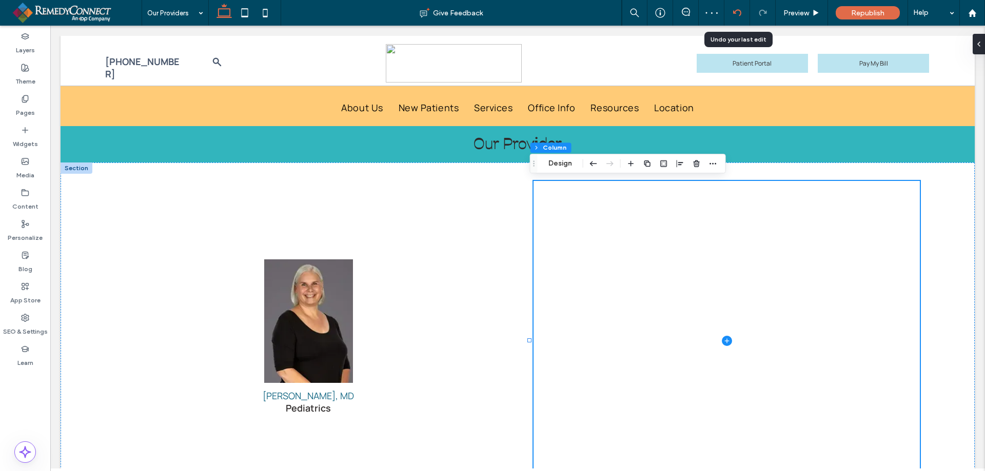
click at [733, 10] on icon at bounding box center [737, 13] width 8 height 8
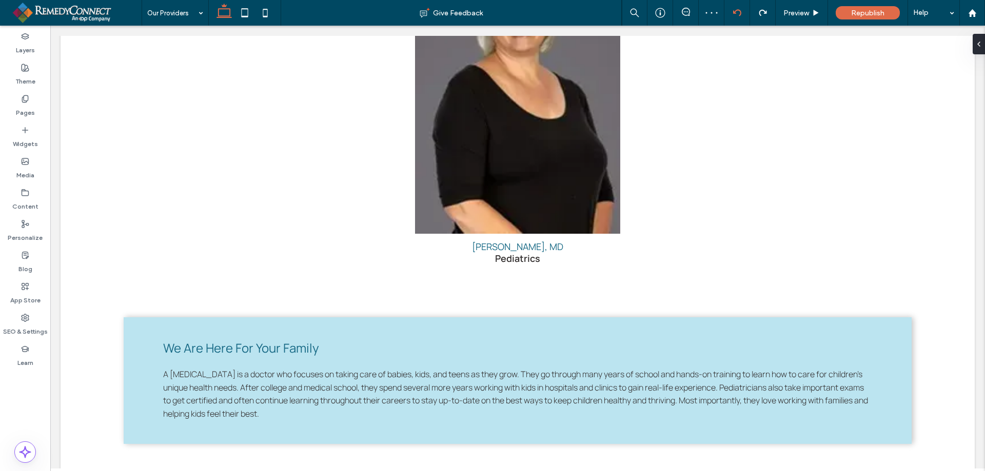
scroll to position [256, 0]
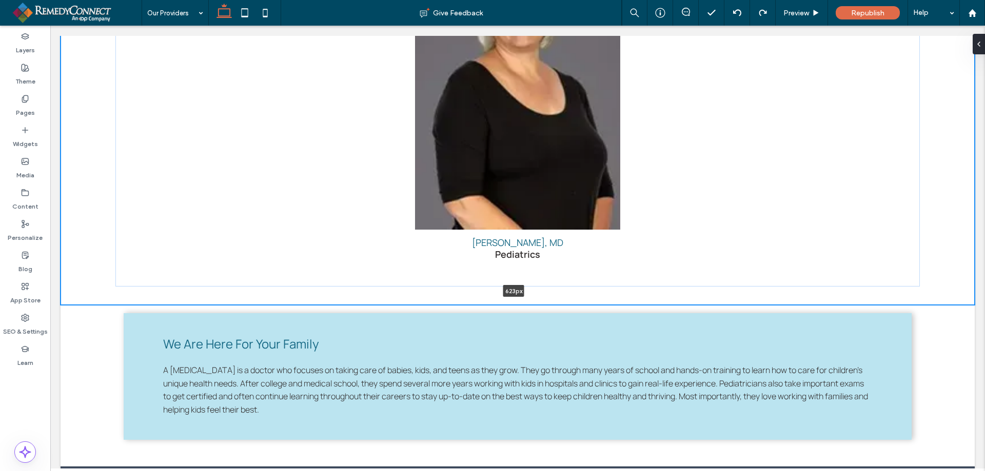
drag, startPoint x: 582, startPoint y: 302, endPoint x: 585, endPoint y: 225, distance: 76.5
click at [585, 225] on div "Nicola J. Cherry, MD Pediatrics Button 623px Section + Add Section" at bounding box center [518, 105] width 914 height 399
type input "***"
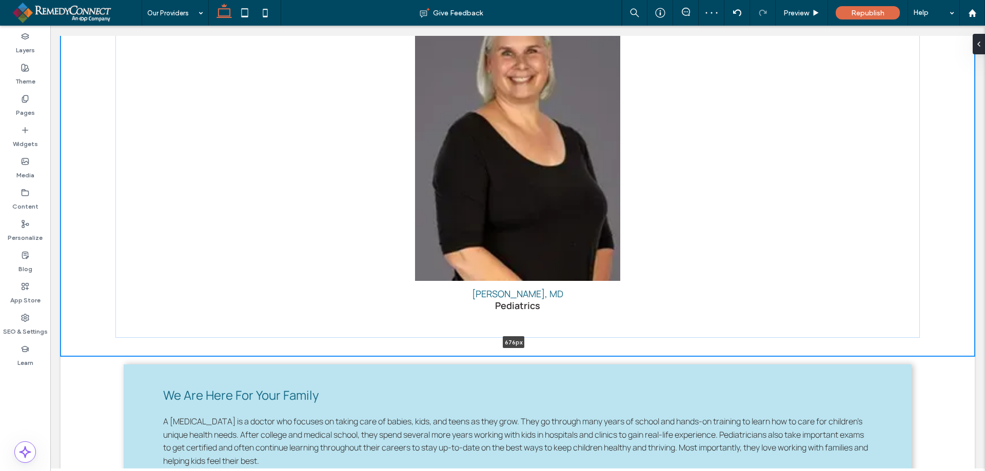
drag, startPoint x: 440, startPoint y: 354, endPoint x: 445, endPoint y: 305, distance: 49.5
click at [445, 305] on div "Nicola J. Cherry, MD Pediatrics Button 676px Section + Add Section" at bounding box center [518, 156] width 914 height 399
type input "***"
drag, startPoint x: 350, startPoint y: 355, endPoint x: 356, endPoint y: 286, distance: 70.1
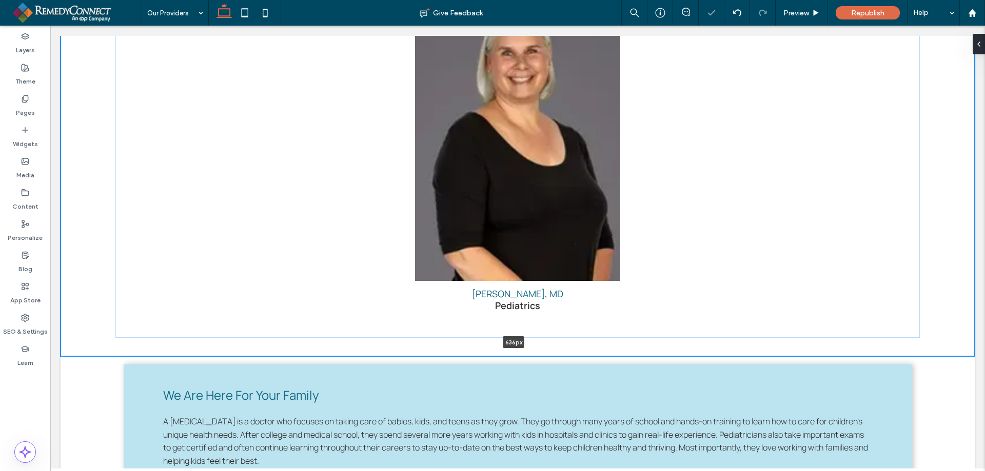
click at [356, 286] on div "Nicola J. Cherry, MD Pediatrics Button 636px Section + Add Section" at bounding box center [518, 156] width 914 height 399
type input "***"
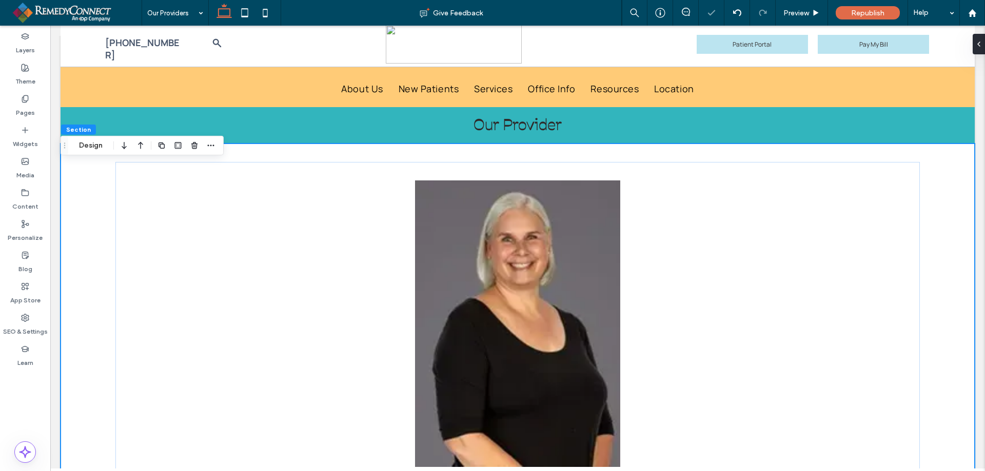
scroll to position [0, 0]
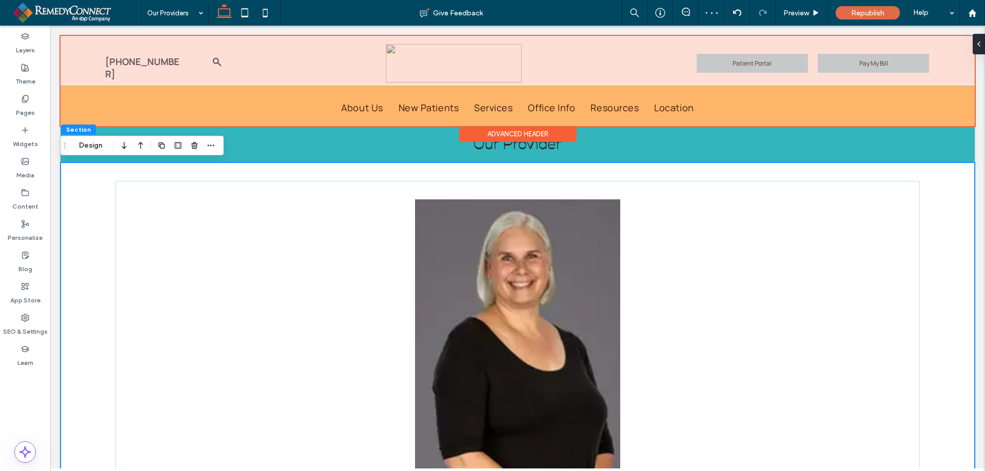
click at [400, 66] on div at bounding box center [518, 81] width 914 height 90
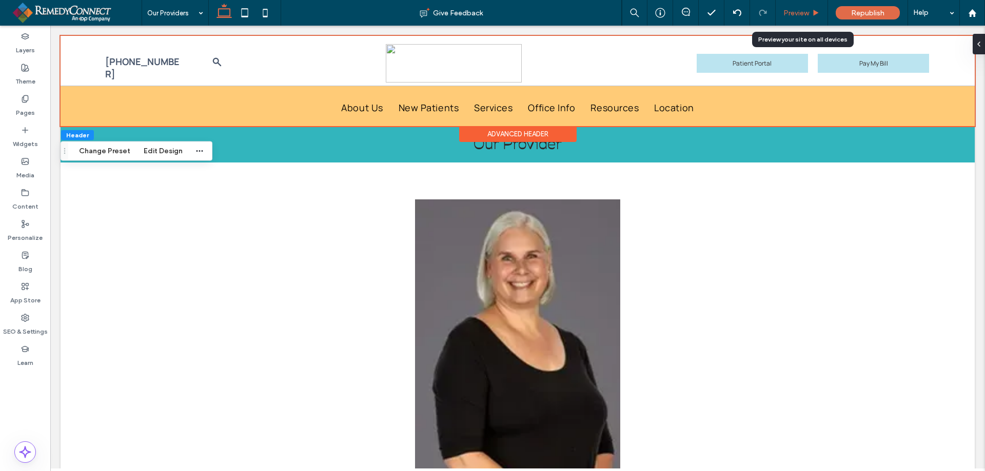
click at [791, 11] on span "Preview" at bounding box center [796, 13] width 26 height 9
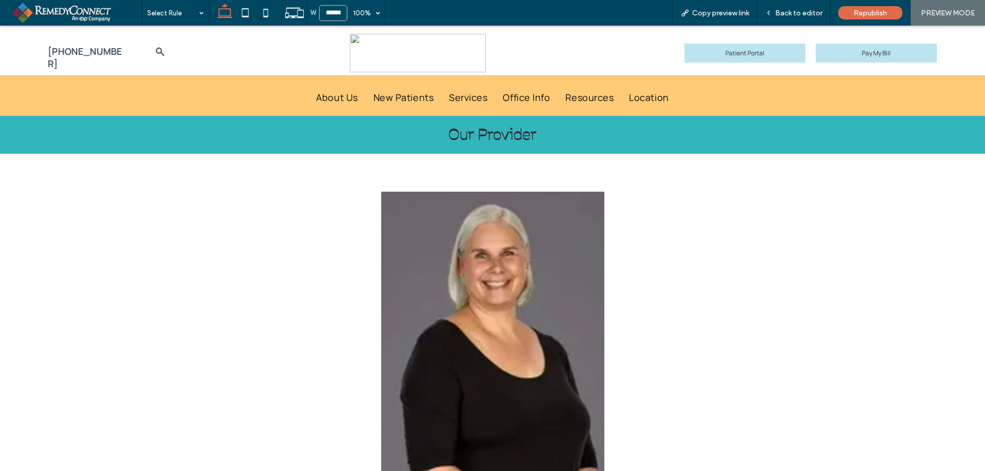
click at [383, 57] on img at bounding box center [418, 53] width 136 height 38
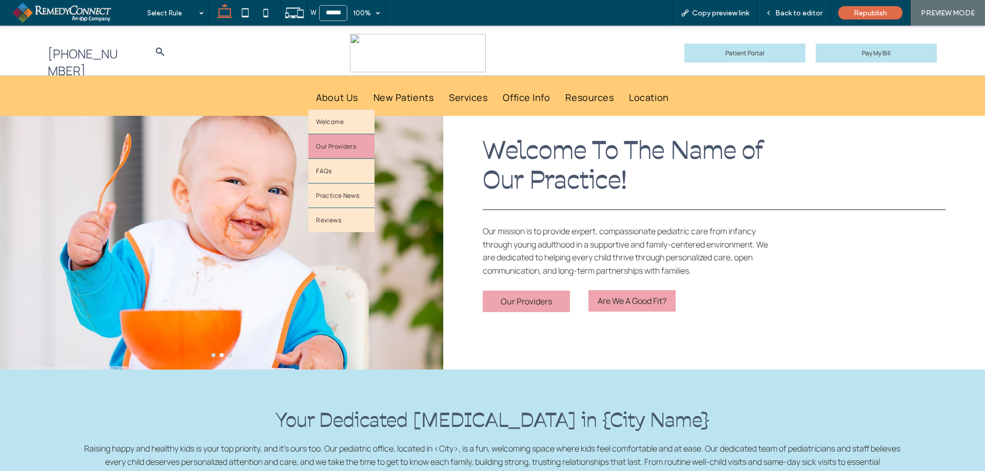
click at [335, 138] on link "Our Providers" at bounding box center [341, 146] width 66 height 24
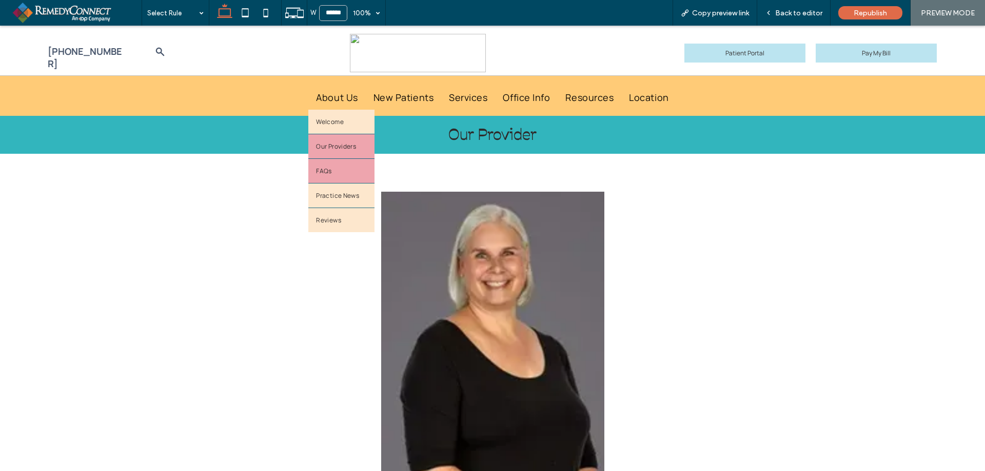
click at [320, 172] on span "FAQs" at bounding box center [323, 171] width 15 height 9
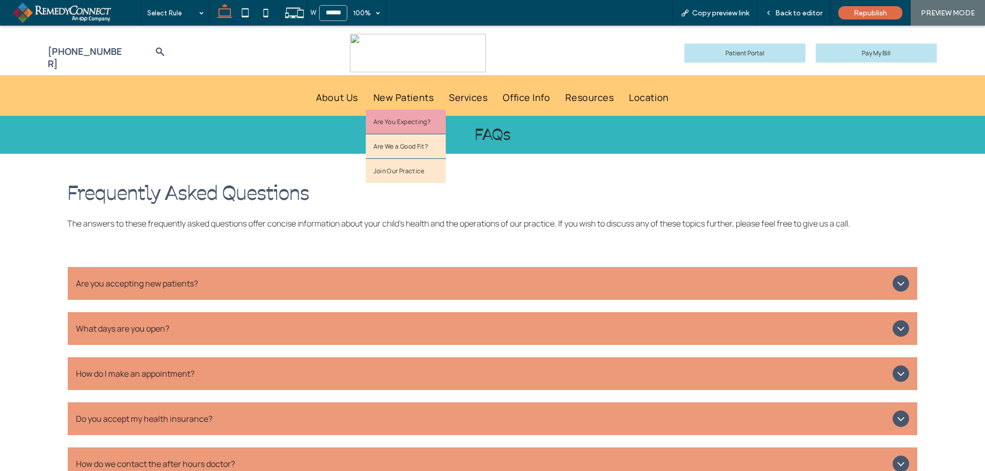
click at [400, 125] on span "Are You Expecting?" at bounding box center [401, 121] width 57 height 9
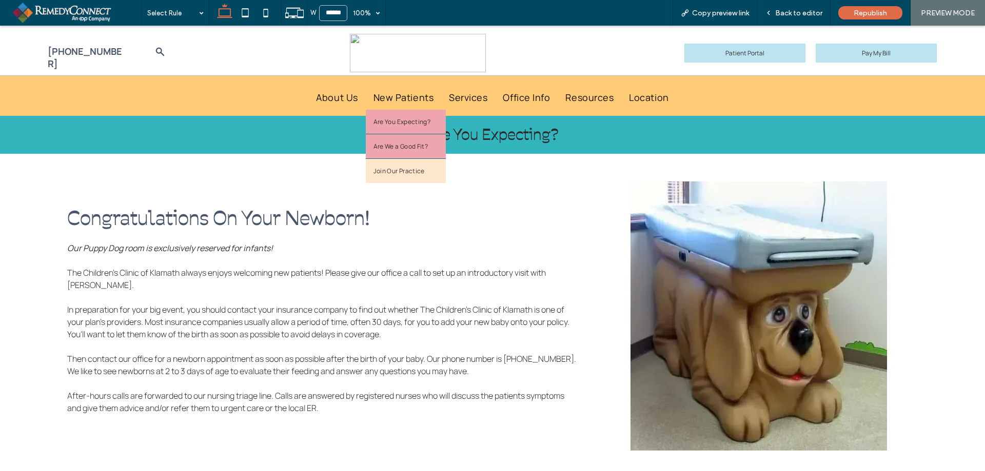
drag, startPoint x: 401, startPoint y: 150, endPoint x: 406, endPoint y: 160, distance: 10.8
click at [401, 150] on span "Are We a Good Fit?" at bounding box center [400, 146] width 54 height 9
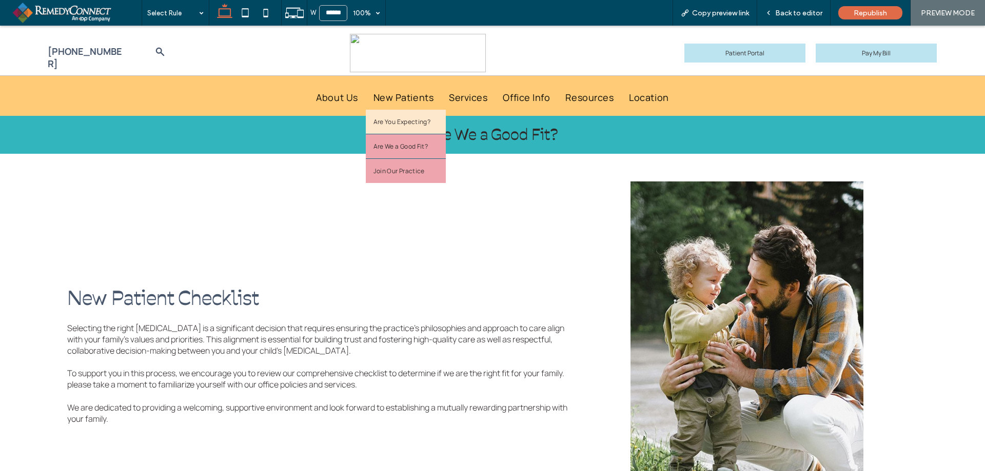
click at [409, 174] on span "Join Our Practice" at bounding box center [398, 171] width 51 height 9
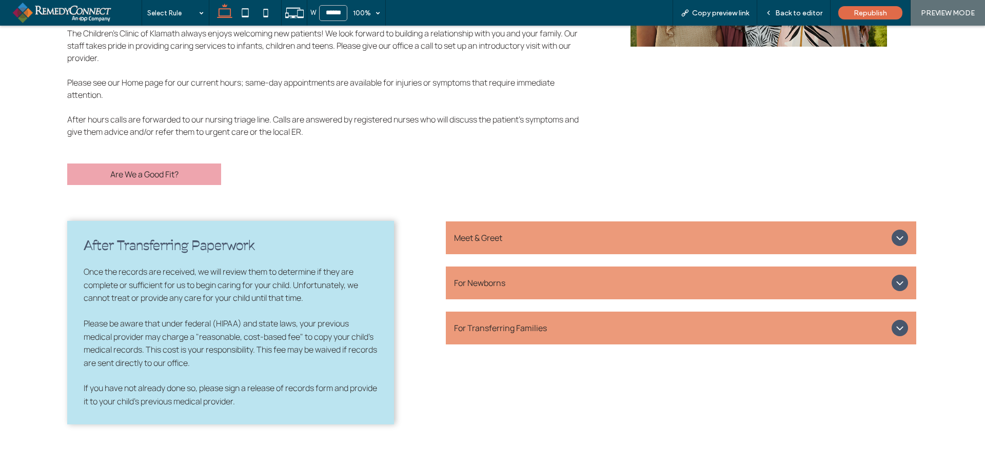
scroll to position [308, 0]
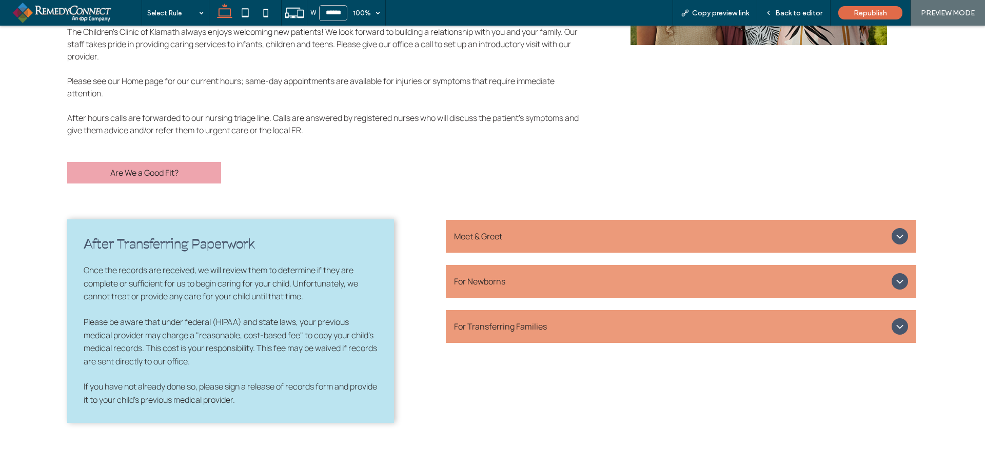
click at [460, 224] on div "Meet & Greet" at bounding box center [681, 236] width 471 height 33
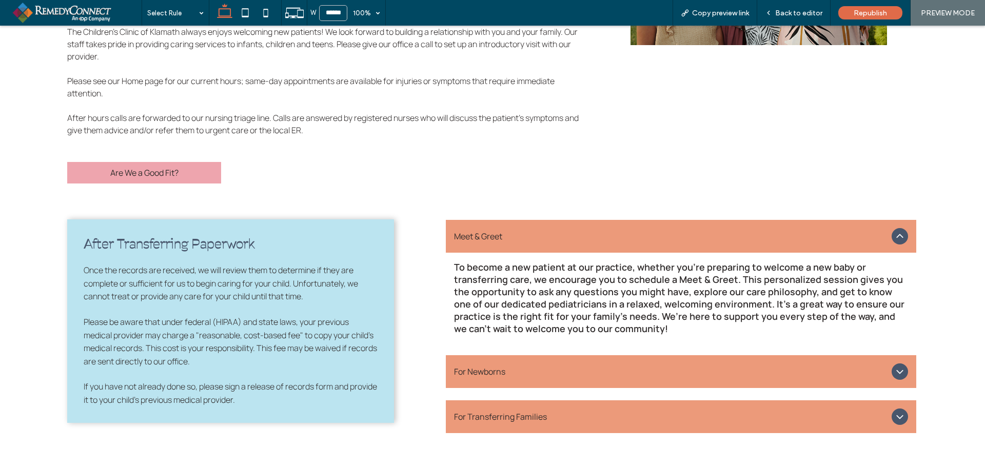
click at [460, 224] on div "Meet & Greet" at bounding box center [681, 236] width 471 height 33
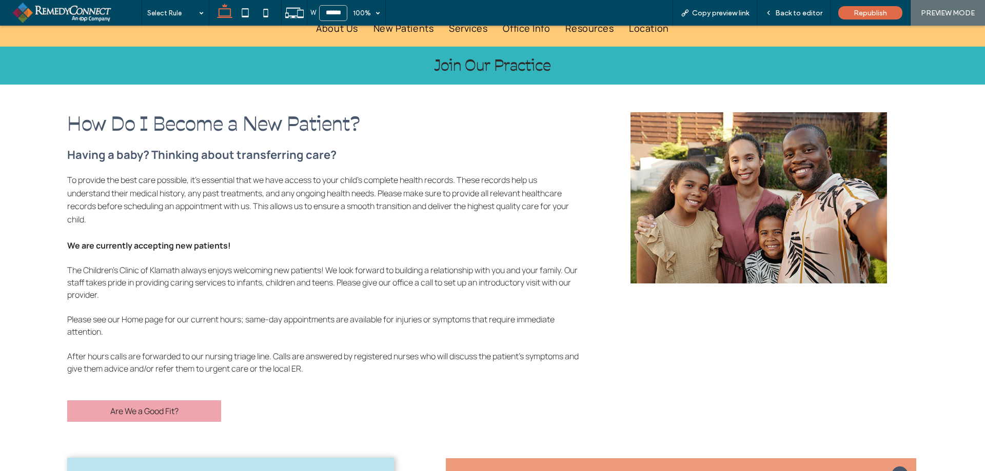
scroll to position [0, 0]
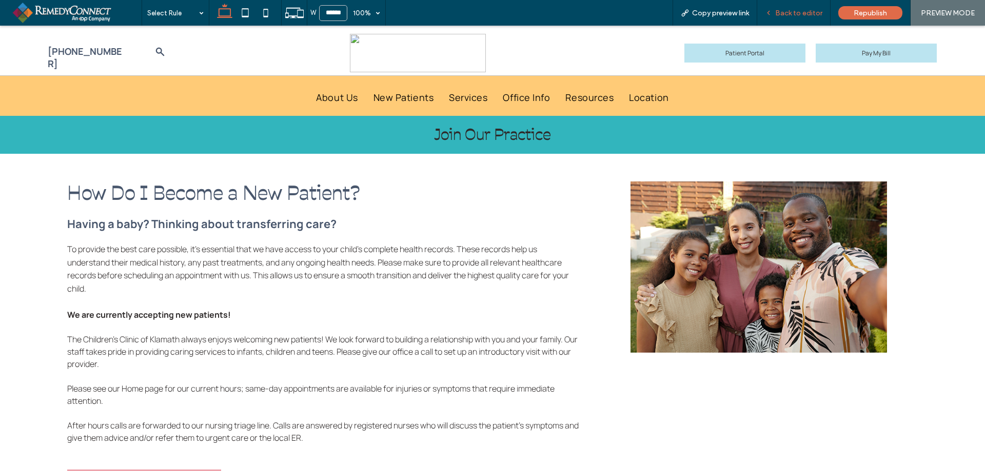
drag, startPoint x: 810, startPoint y: 12, endPoint x: 288, endPoint y: 82, distance: 526.7
click at [810, 12] on span "Back to editor" at bounding box center [798, 13] width 47 height 9
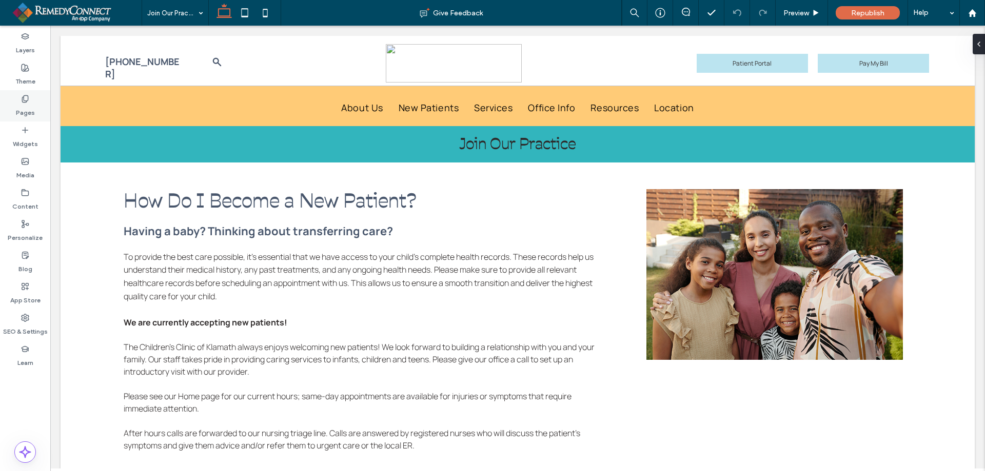
click at [25, 109] on label "Pages" at bounding box center [25, 110] width 19 height 14
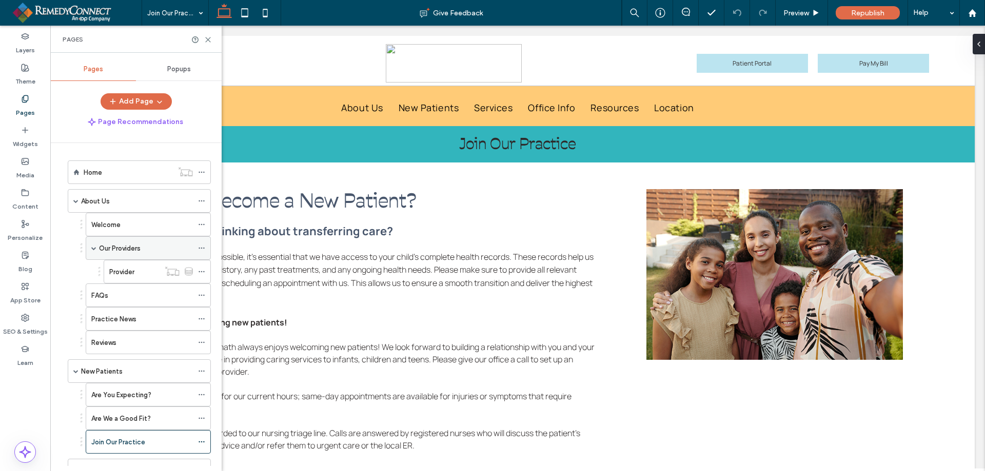
click at [144, 248] on div "Our Providers" at bounding box center [146, 248] width 94 height 11
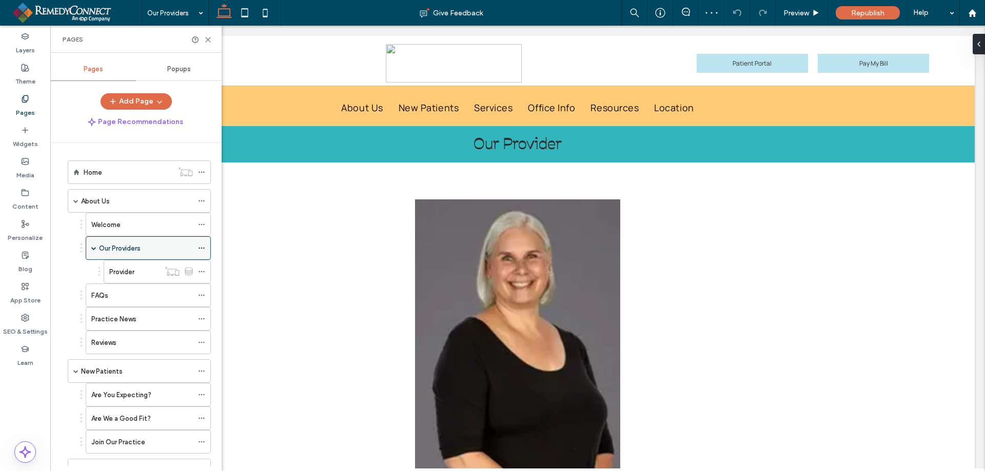
click at [196, 245] on div "Our Providers" at bounding box center [148, 248] width 125 height 24
click at [205, 248] on icon at bounding box center [201, 248] width 7 height 7
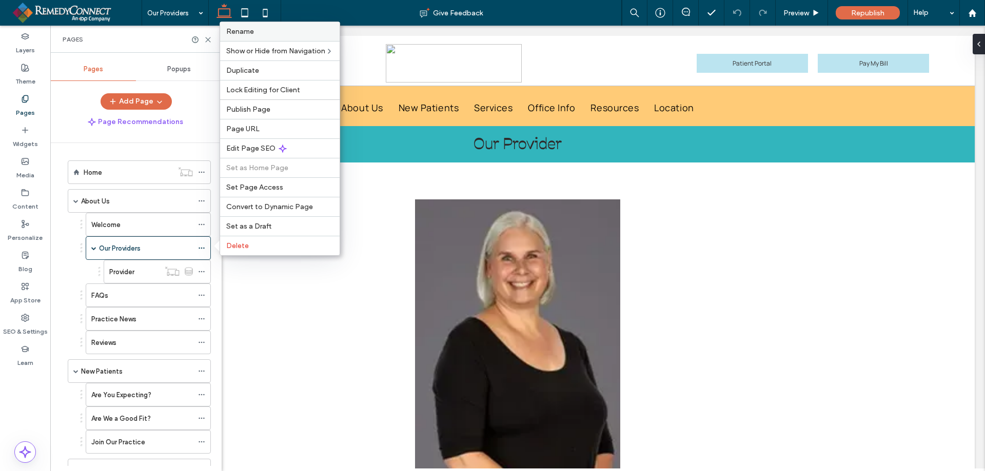
click at [283, 40] on div "Rename" at bounding box center [279, 31] width 119 height 19
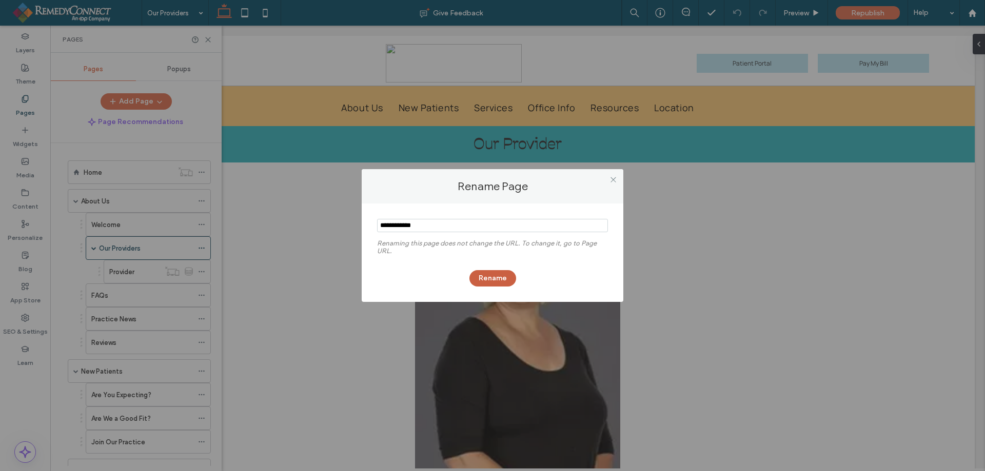
type input "**********"
click at [500, 278] on button "Rename" at bounding box center [492, 278] width 47 height 16
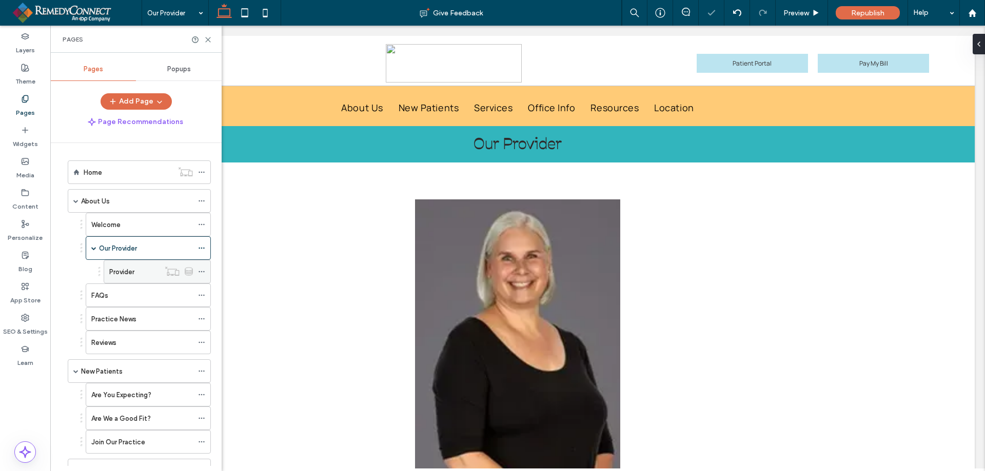
click at [148, 277] on div "Provider" at bounding box center [134, 272] width 50 height 23
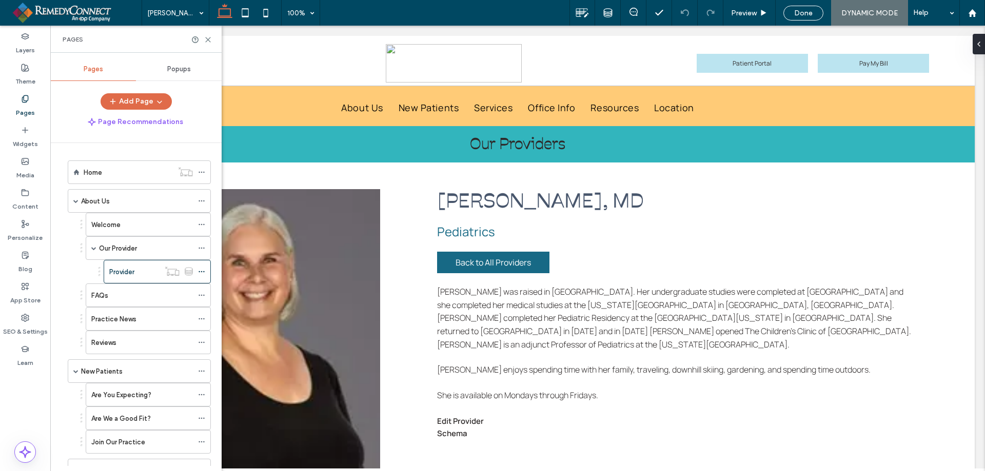
click at [212, 37] on div "Pages" at bounding box center [135, 39] width 171 height 27
drag, startPoint x: 209, startPoint y: 41, endPoint x: 192, endPoint y: 24, distance: 23.9
click at [209, 41] on use at bounding box center [208, 39] width 5 height 5
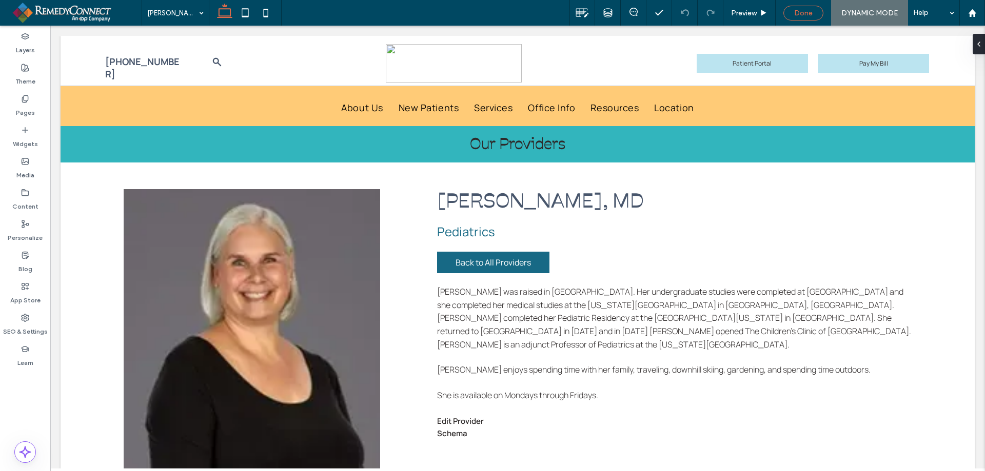
click at [786, 13] on div "Done" at bounding box center [803, 13] width 39 height 9
